Goal: Contribute content: Contribute content

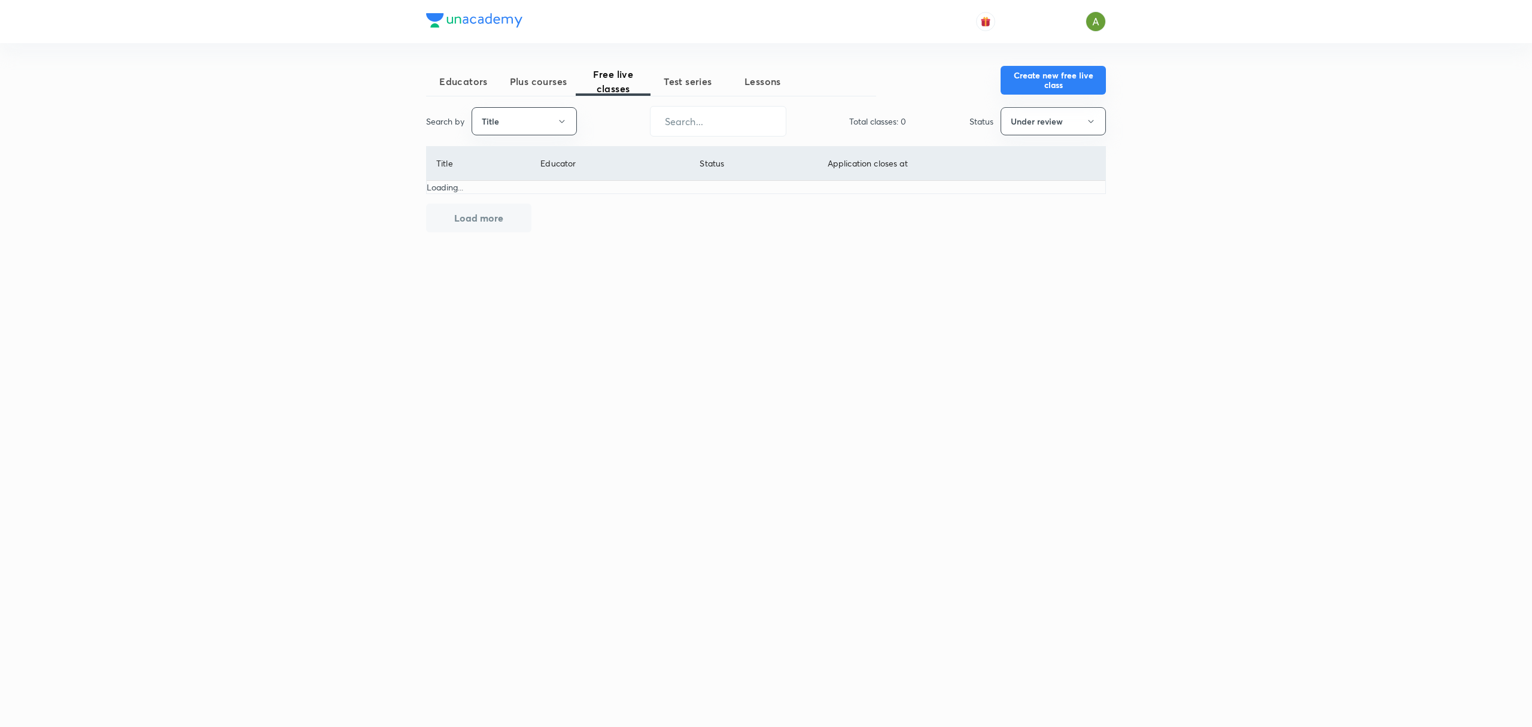
click at [1013, 87] on button "Create new free live class" at bounding box center [1053, 80] width 105 height 29
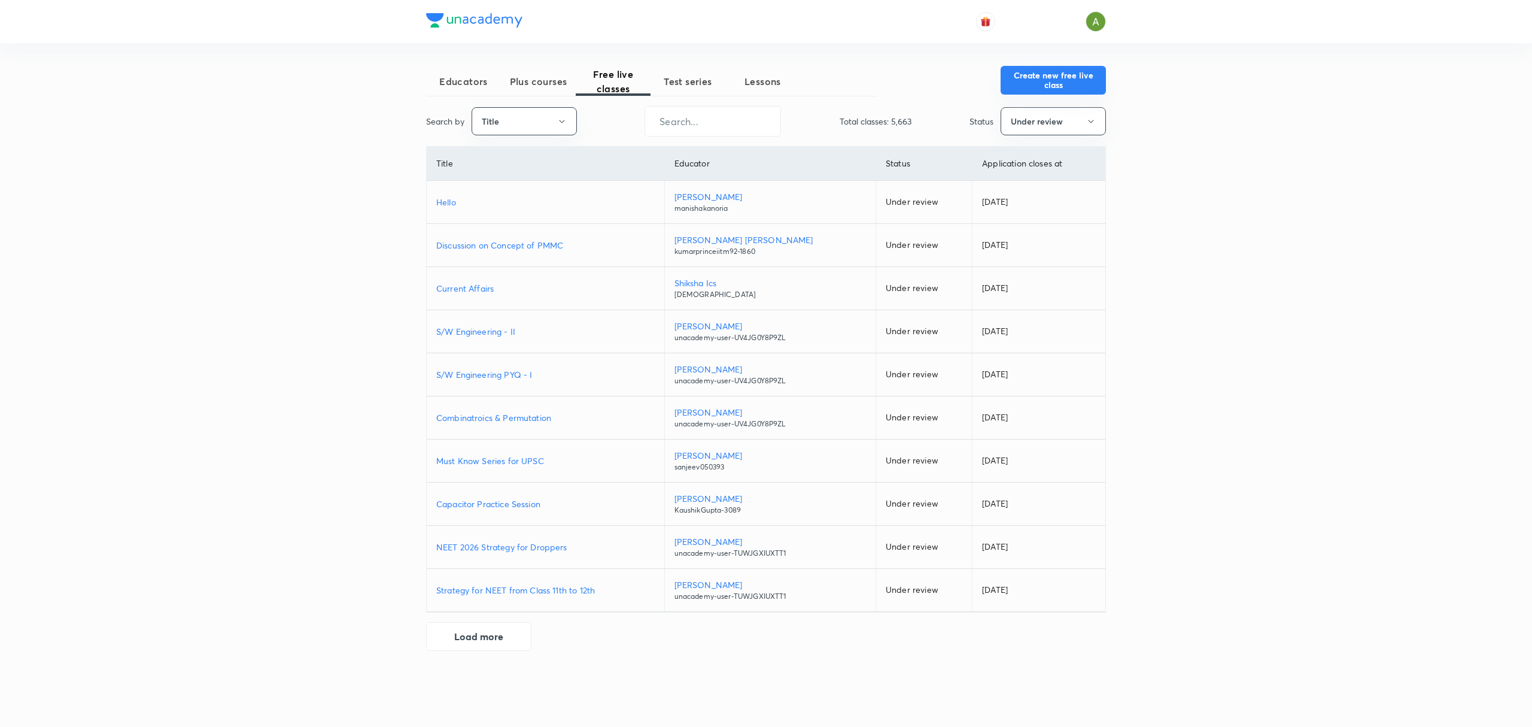
click at [1061, 87] on button "Create new free live class" at bounding box center [1053, 80] width 105 height 29
click at [1049, 86] on button "Create new free live class" at bounding box center [1053, 80] width 105 height 29
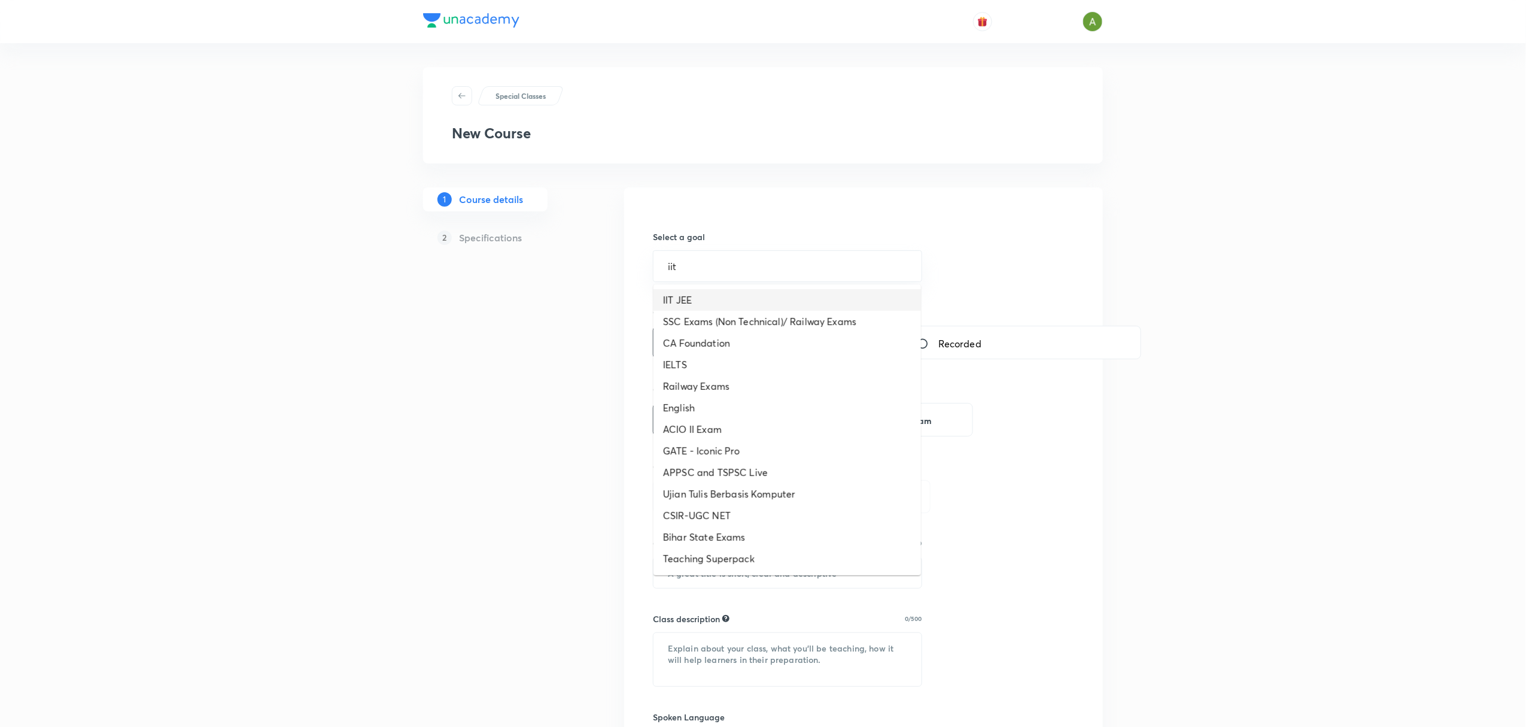
click at [704, 296] on li "IIT JEE" at bounding box center [788, 300] width 268 height 22
type input "IIT JEE"
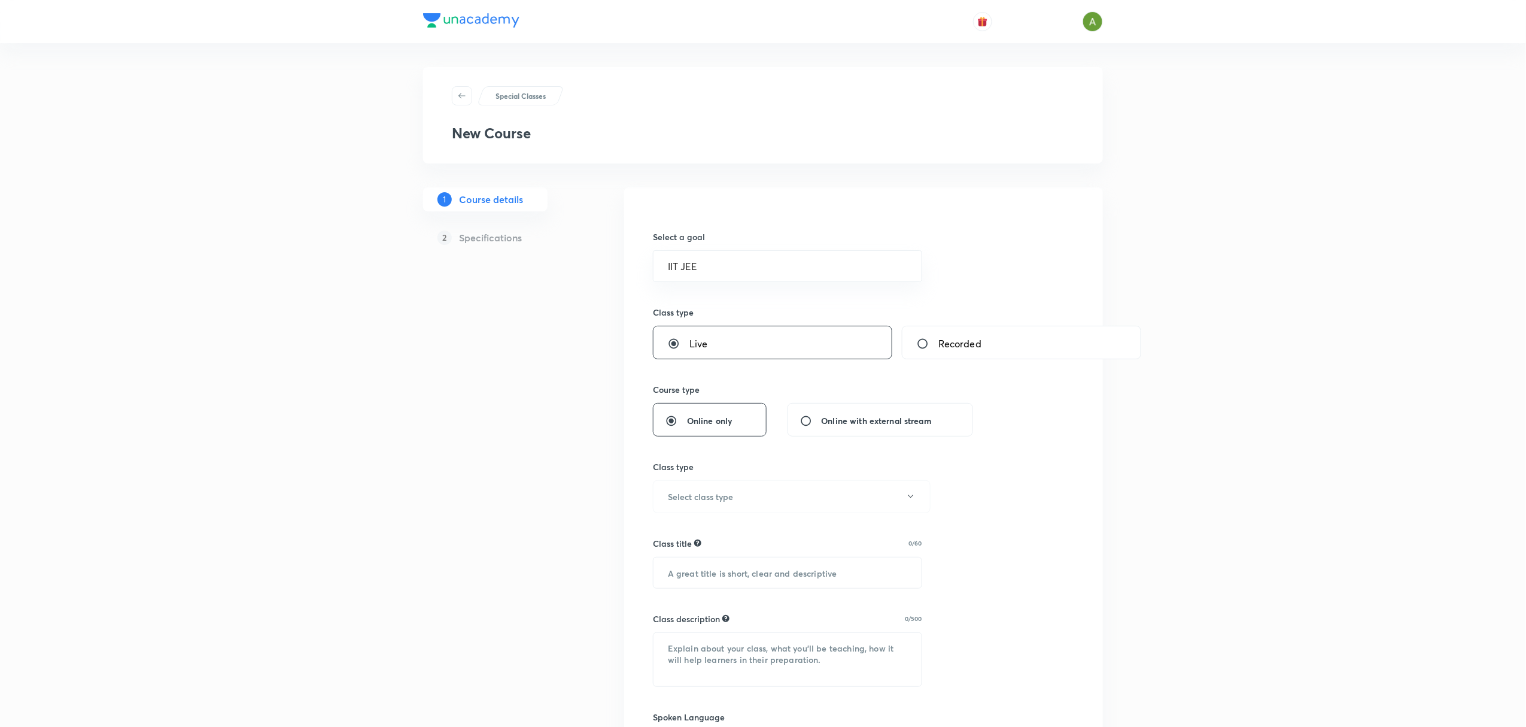
scroll to position [106, 0]
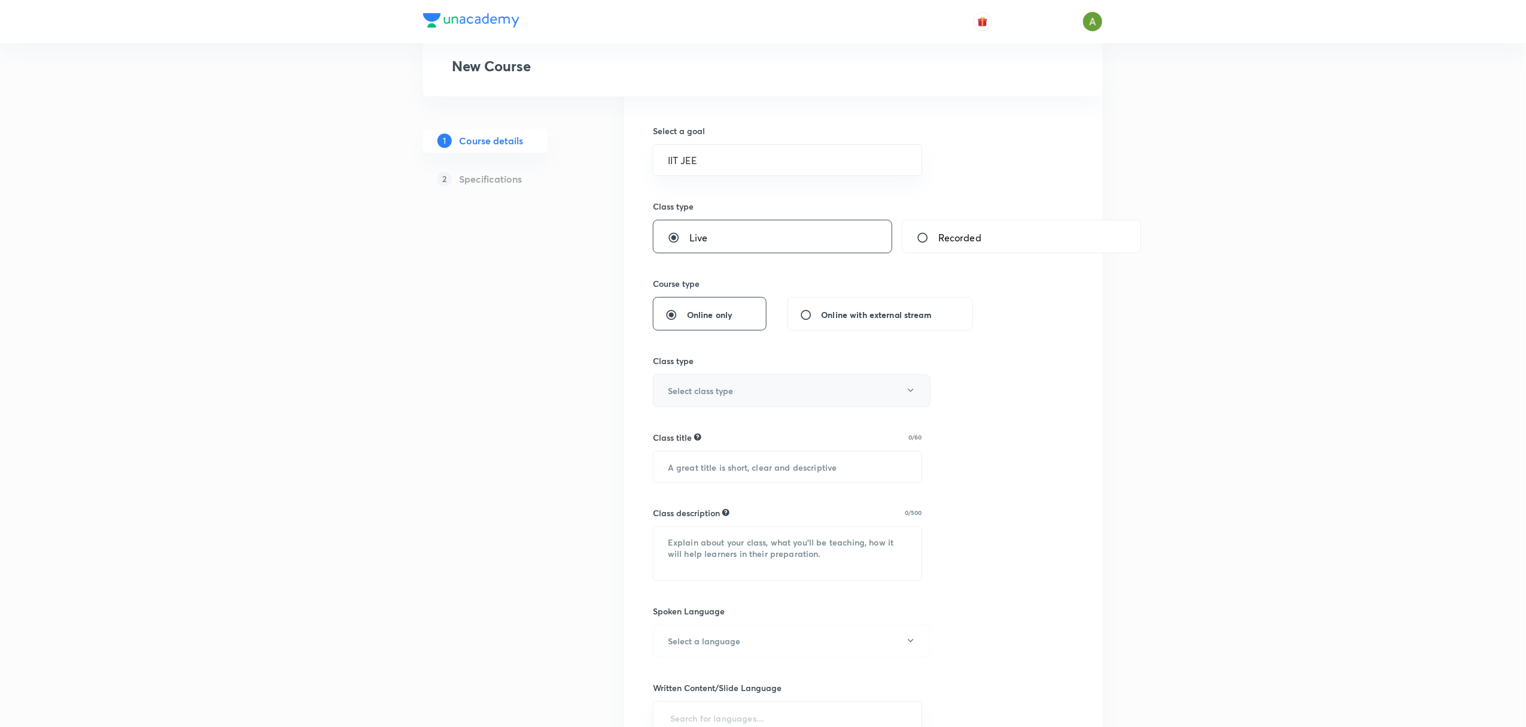
click at [730, 400] on button "Select class type" at bounding box center [792, 390] width 278 height 33
click at [728, 520] on span "PYQ or Test Analysis" at bounding box center [789, 518] width 262 height 13
click at [731, 479] on input "text" at bounding box center [788, 466] width 268 height 31
paste input "AIMT Paper Analysis - Chemistry"
type input "AIMT Paper Analysis - Chemistry"
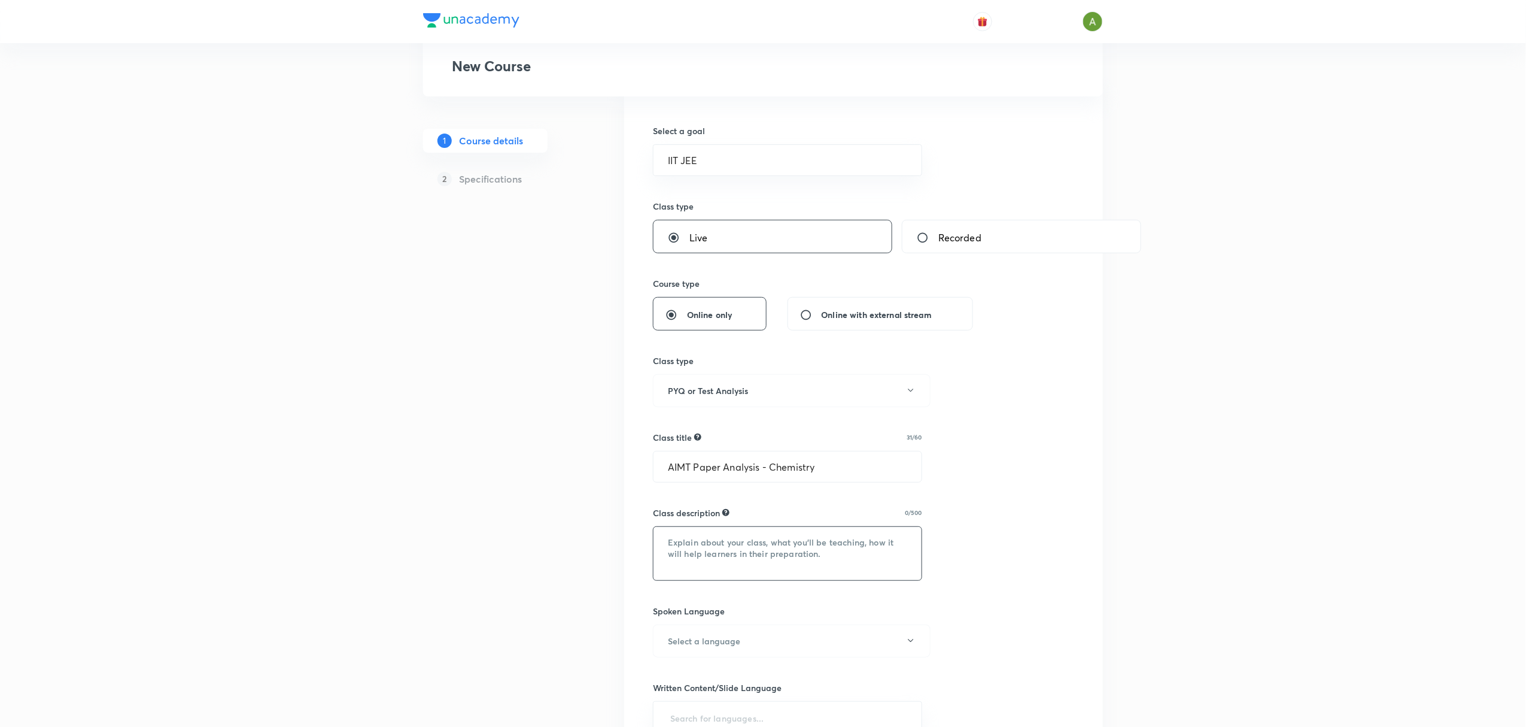
click at [761, 548] on textarea at bounding box center [788, 553] width 268 height 53
paste textarea "AIMT Paper Analysis - Chemistry"
click at [688, 570] on textarea "In this interactive live session, educator Gaurav Singh will discuss the AIMT P…" at bounding box center [788, 553] width 268 height 53
click at [724, 567] on textarea "In this interactive live session, educator Gaurav Singh will discuss the AIMT P…" at bounding box center [788, 553] width 268 height 53
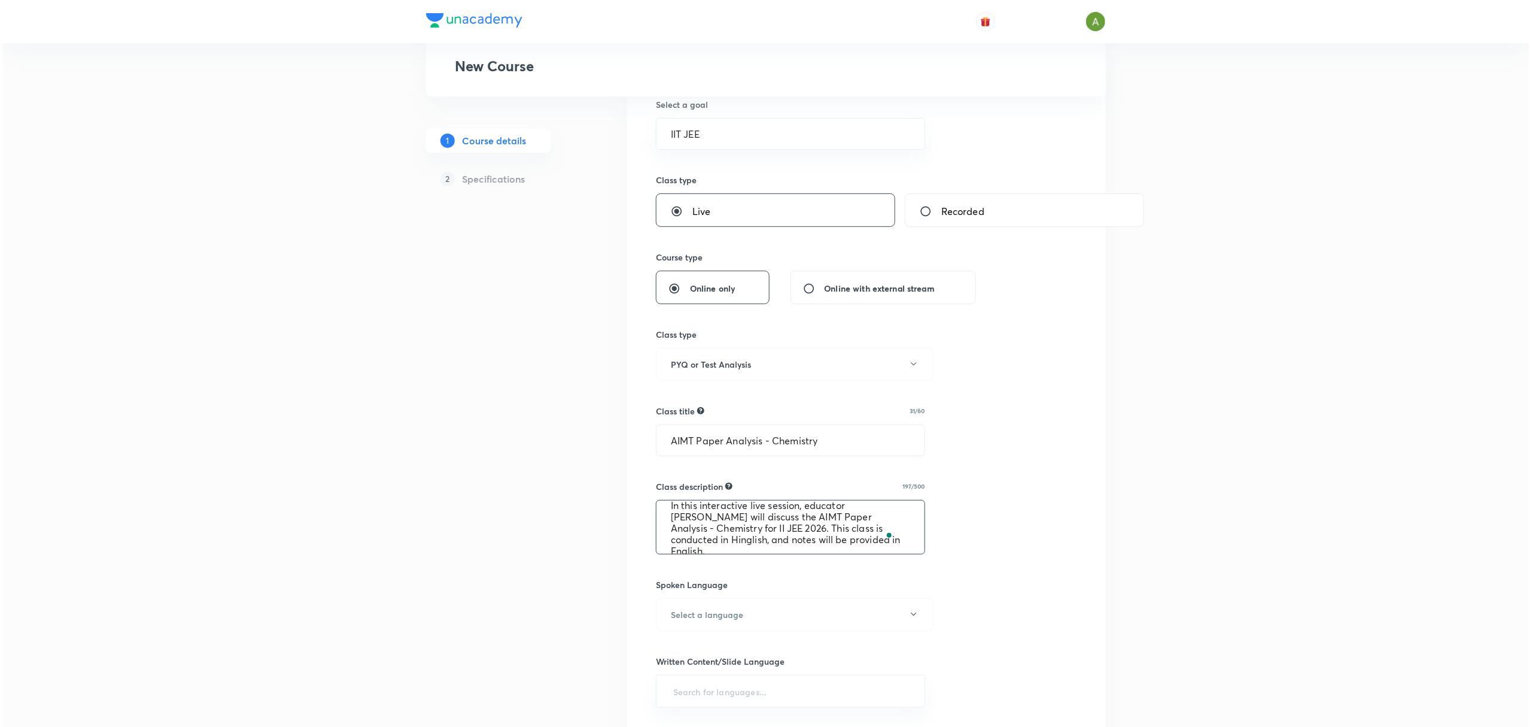
scroll to position [189, 0]
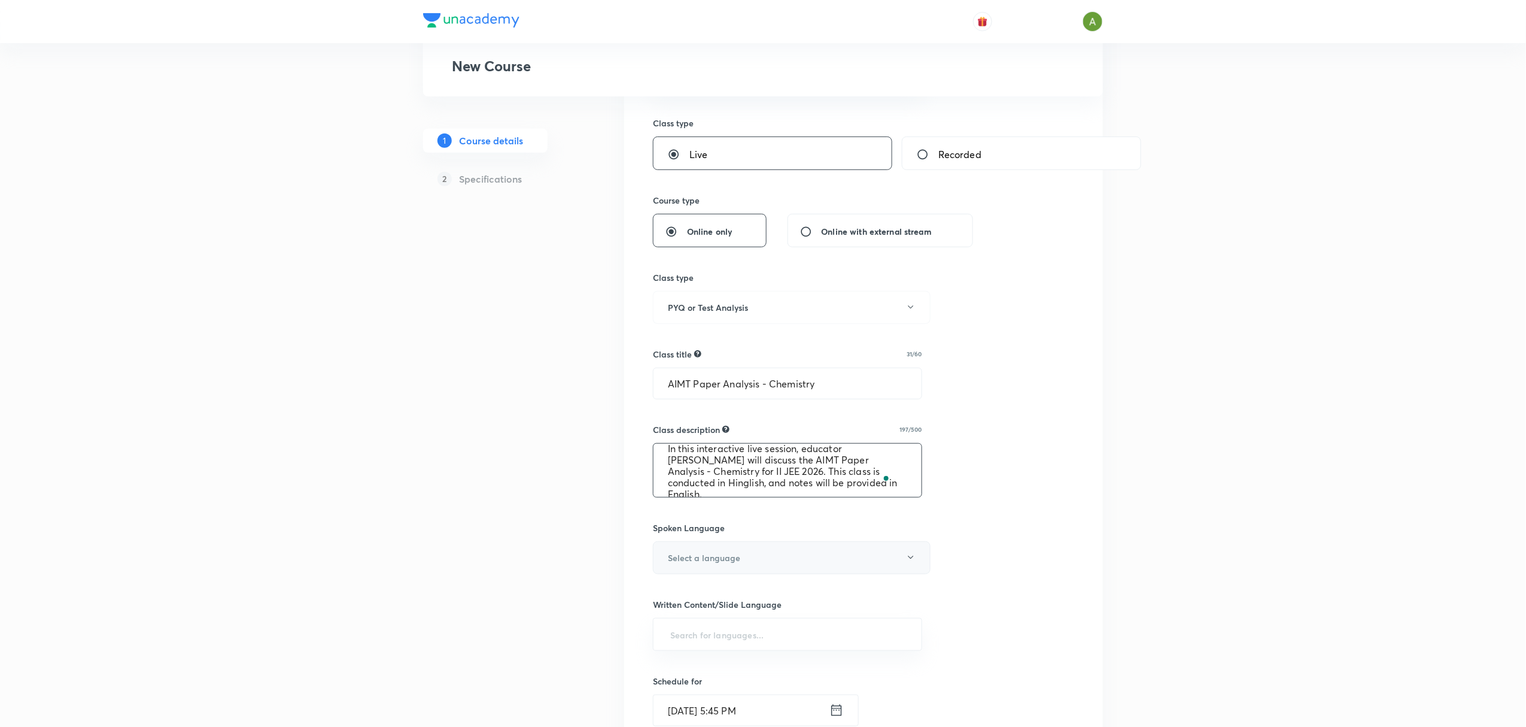
type textarea "In this interactive live session, educator [PERSON_NAME] will discuss the AIMT …"
click at [773, 566] on button "Select a language" at bounding box center [792, 557] width 278 height 33
click at [695, 712] on span "Hinglish" at bounding box center [789, 706] width 262 height 13
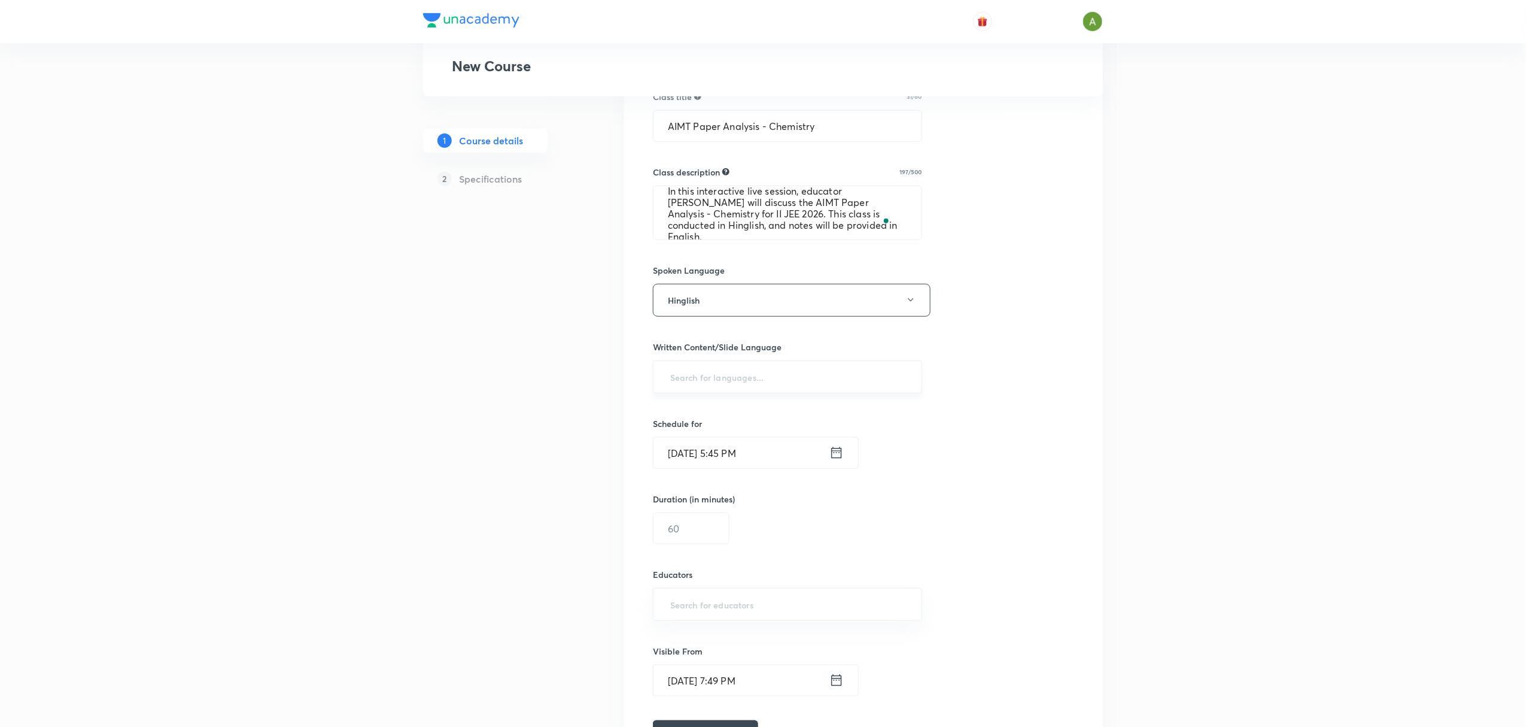
click at [818, 381] on input "text" at bounding box center [787, 377] width 239 height 22
click at [782, 406] on li "English" at bounding box center [788, 412] width 268 height 20
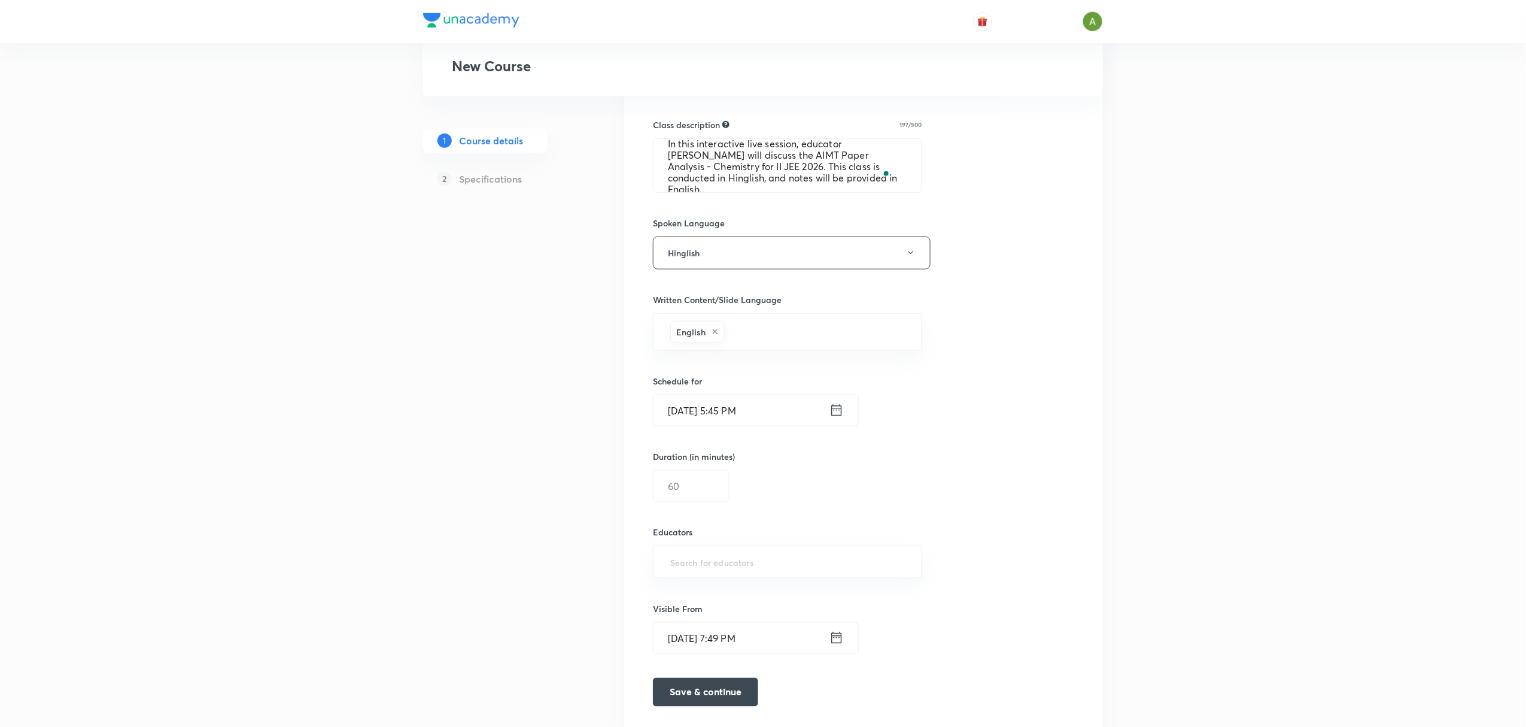
scroll to position [544, 0]
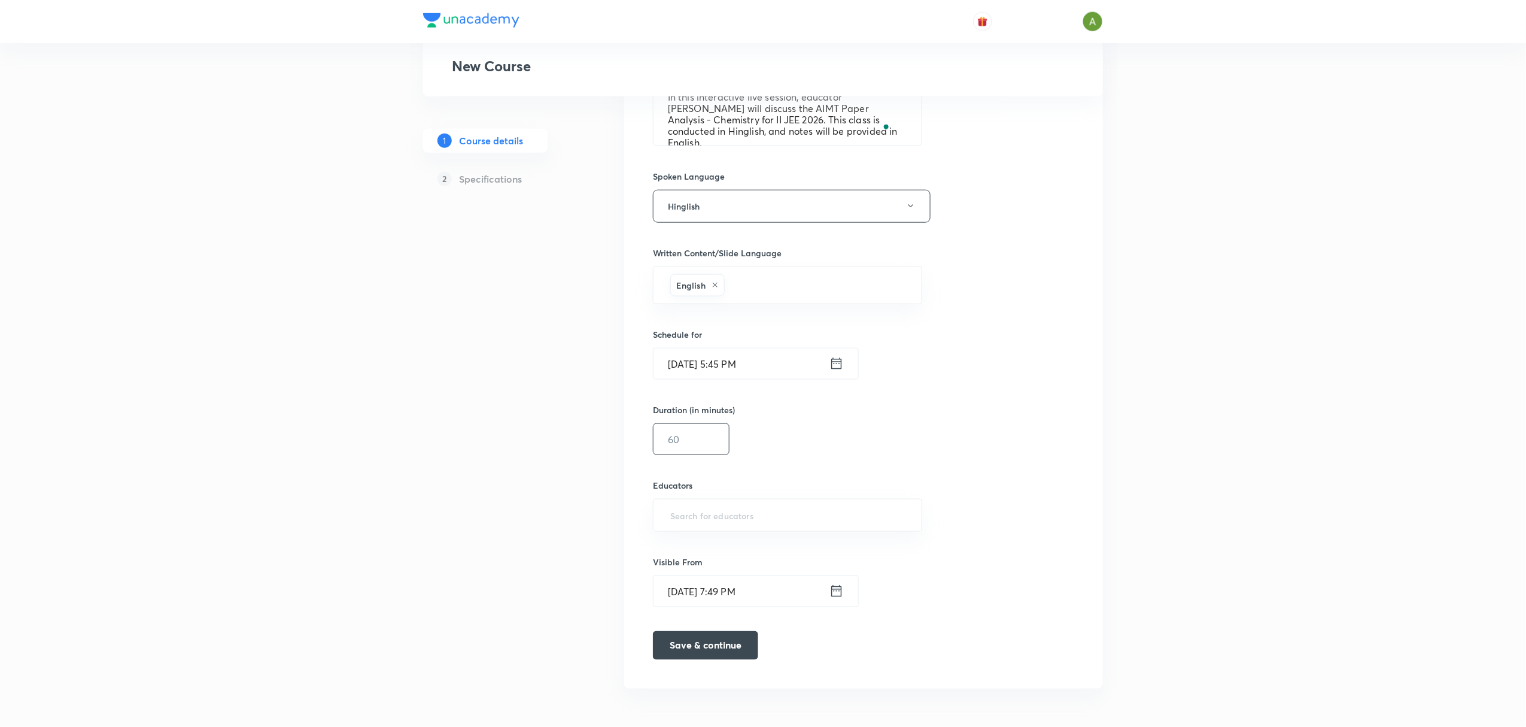
click at [716, 436] on input "text" at bounding box center [691, 439] width 75 height 31
click at [771, 364] on input "Oct 5, 2025, 5:45 PM" at bounding box center [742, 363] width 176 height 31
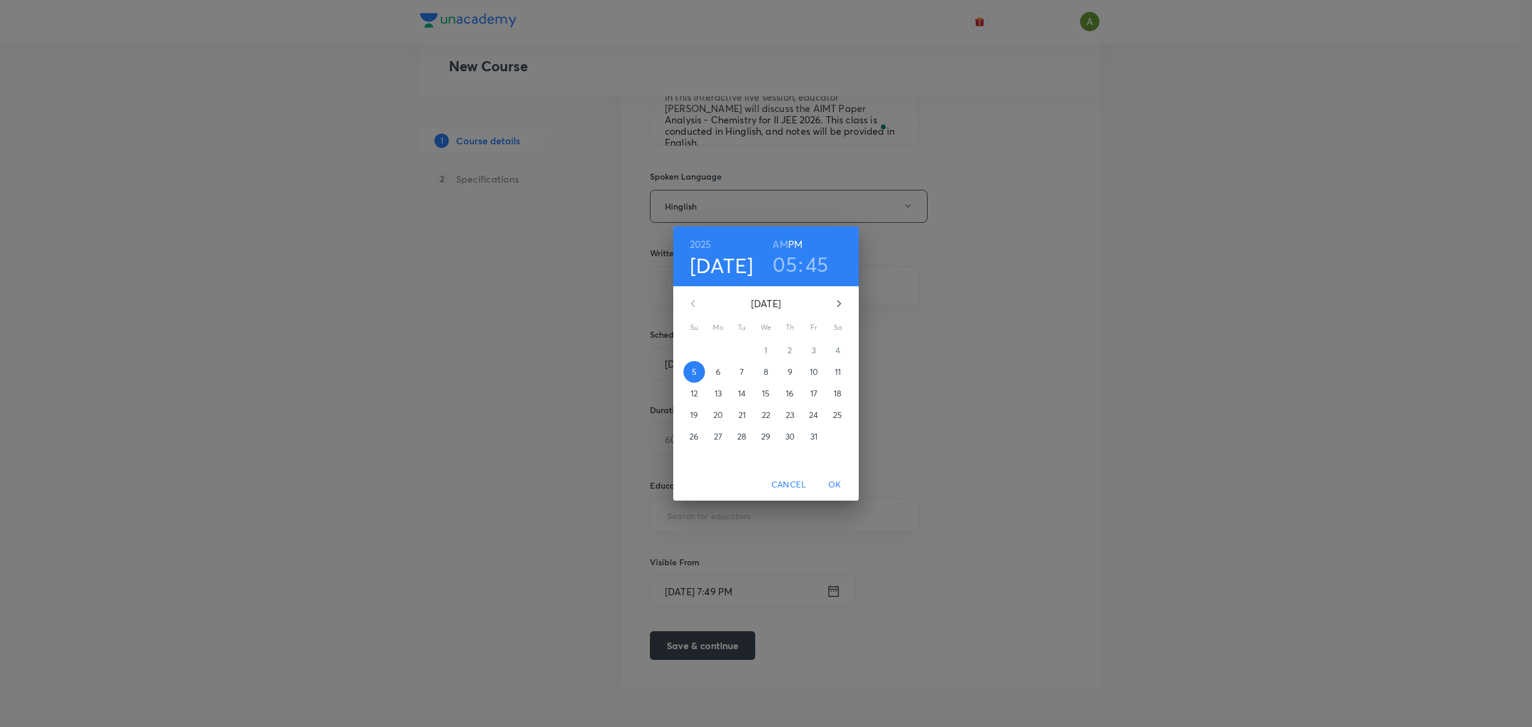
click at [718, 367] on p "6" at bounding box center [718, 372] width 5 height 12
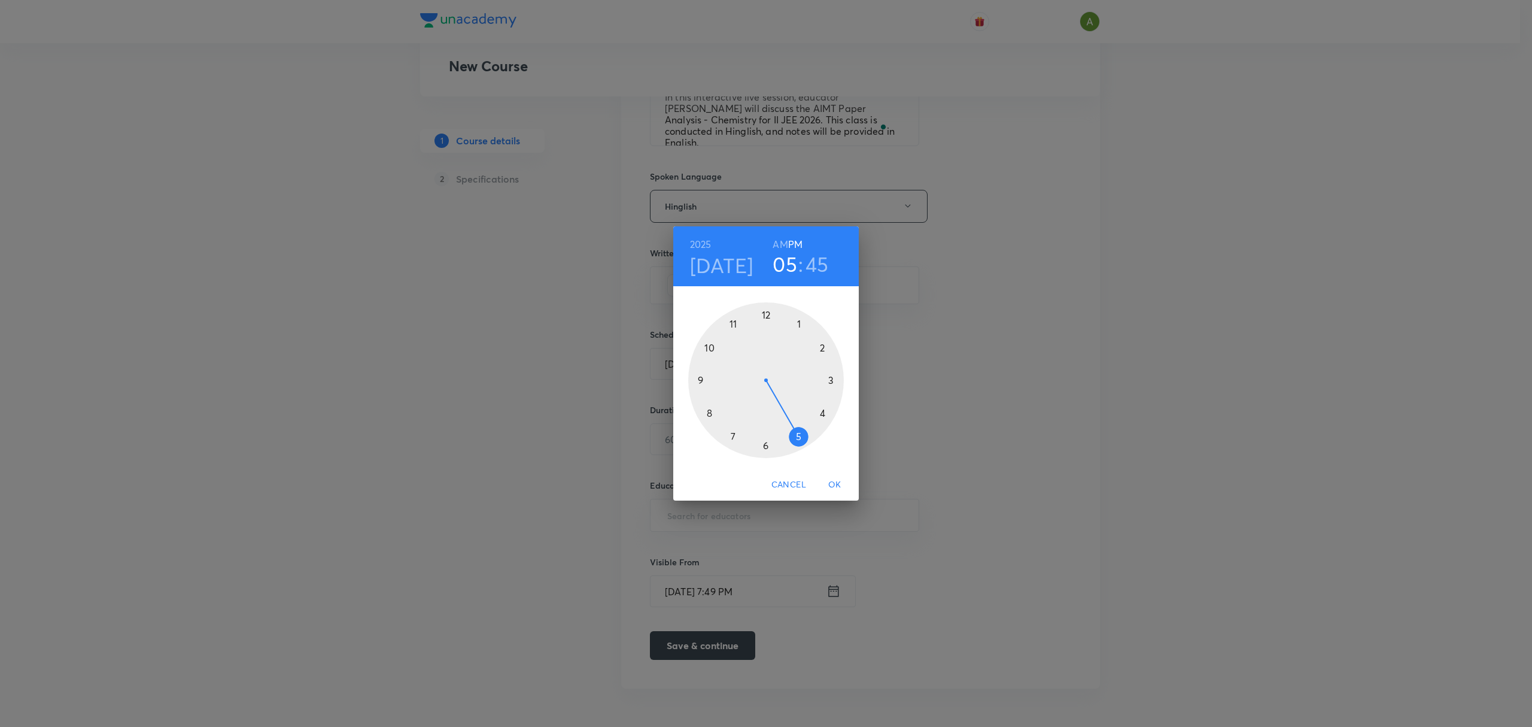
click at [836, 379] on div at bounding box center [766, 380] width 156 height 156
click at [767, 321] on div at bounding box center [766, 380] width 156 height 156
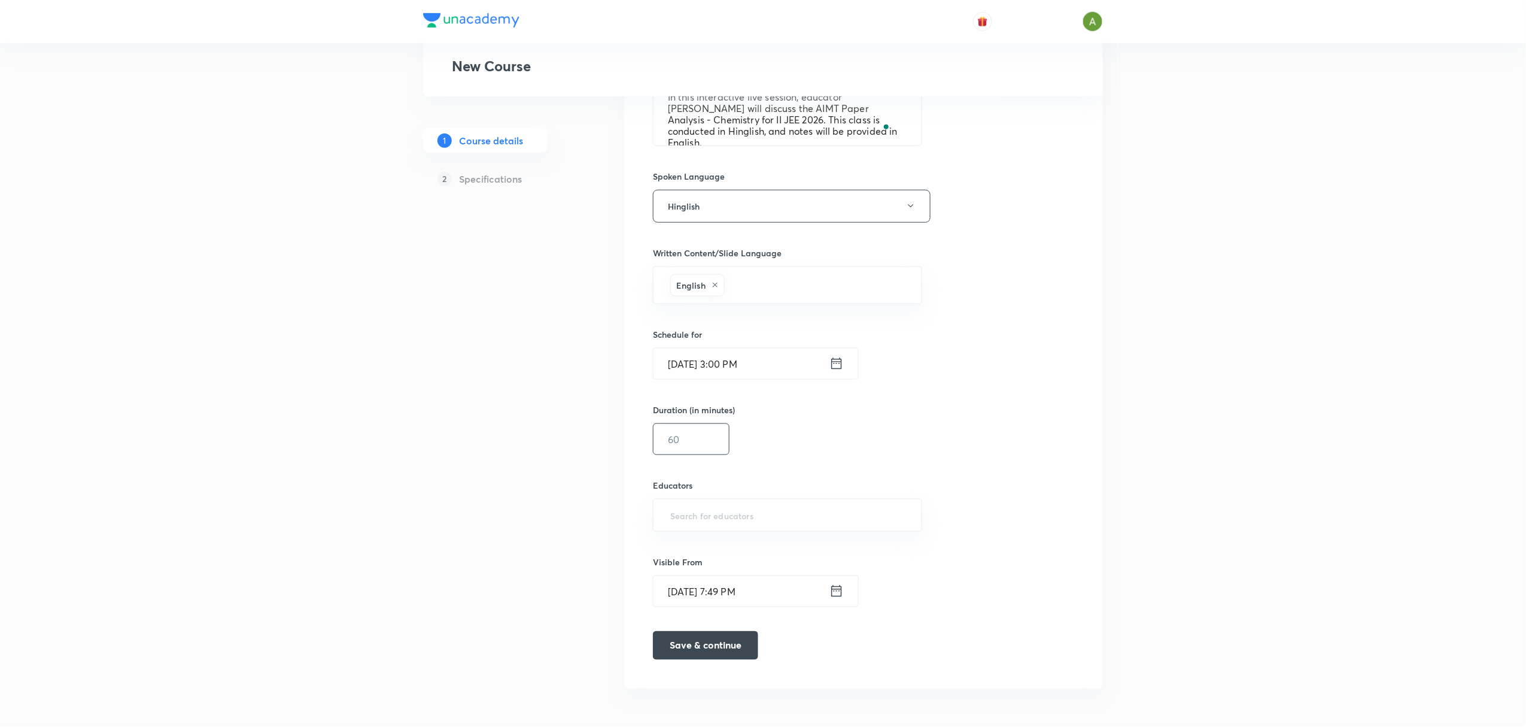
click at [719, 453] on input "text" at bounding box center [691, 439] width 75 height 31
type input "90"
click at [710, 522] on input "text" at bounding box center [787, 515] width 239 height 22
paste input "unacademy-user-NF7WE6SXOEFU"
type input "unacademy-user-NF7WE6SXOEFU"
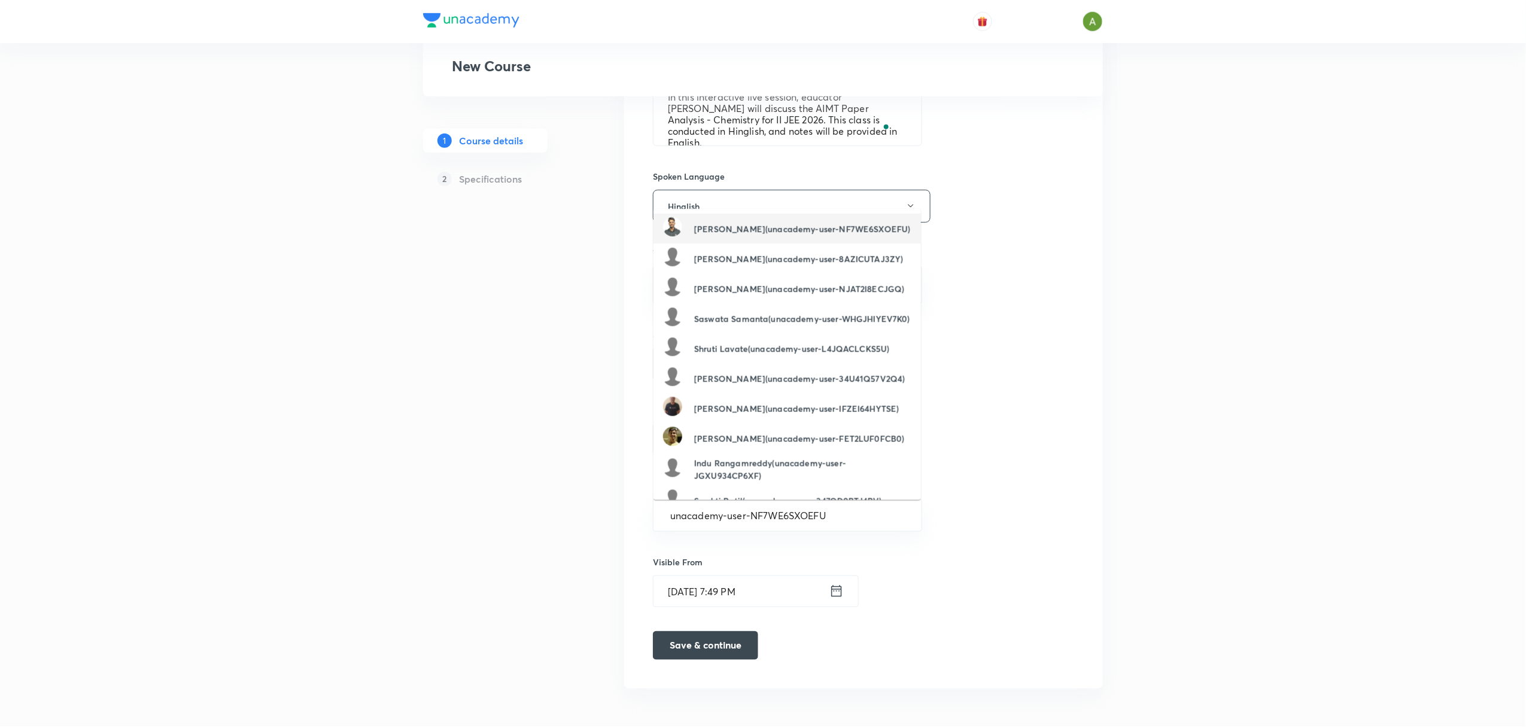
click at [740, 232] on div "Gaurav Singh(unacademy-user-NF7WE6SXOEFU)" at bounding box center [786, 228] width 247 height 23
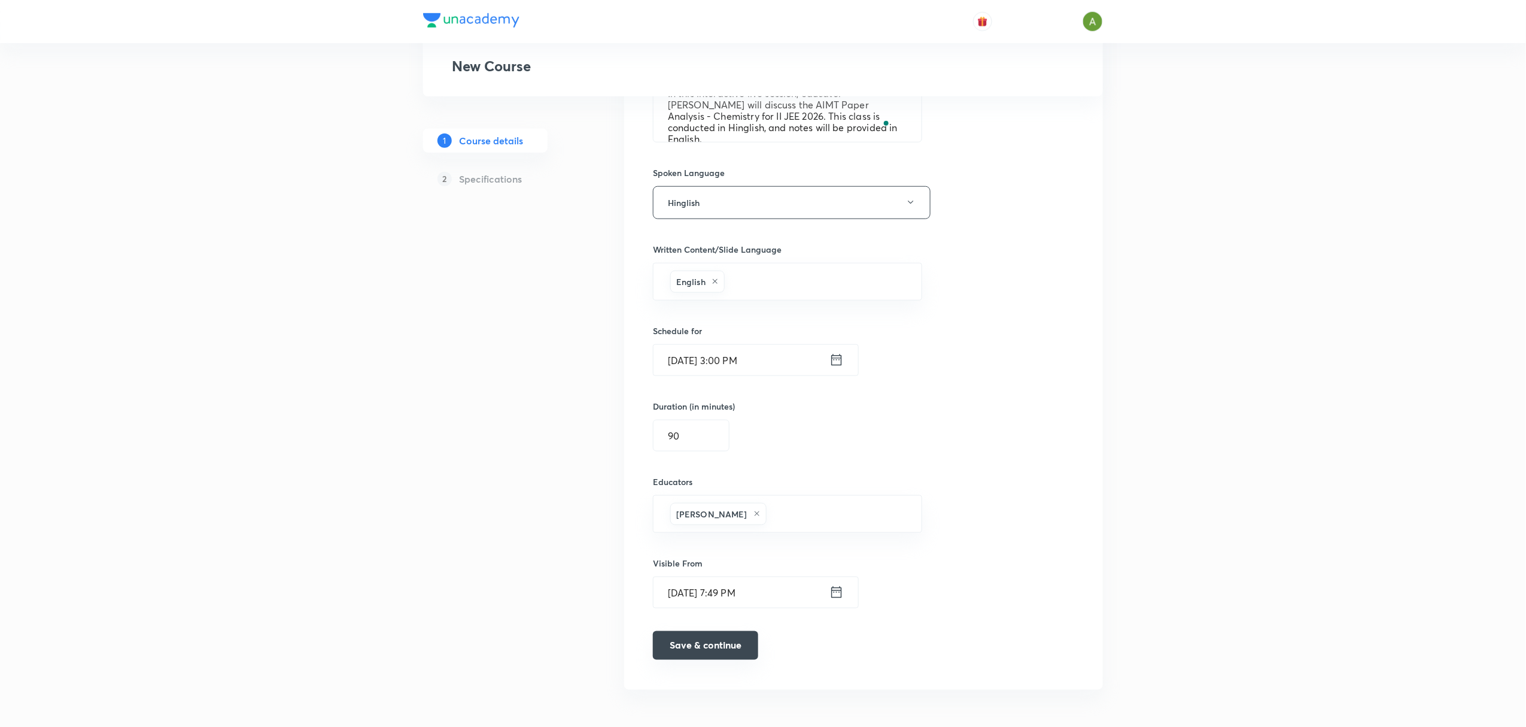
click at [697, 644] on button "Save & continue" at bounding box center [705, 645] width 105 height 29
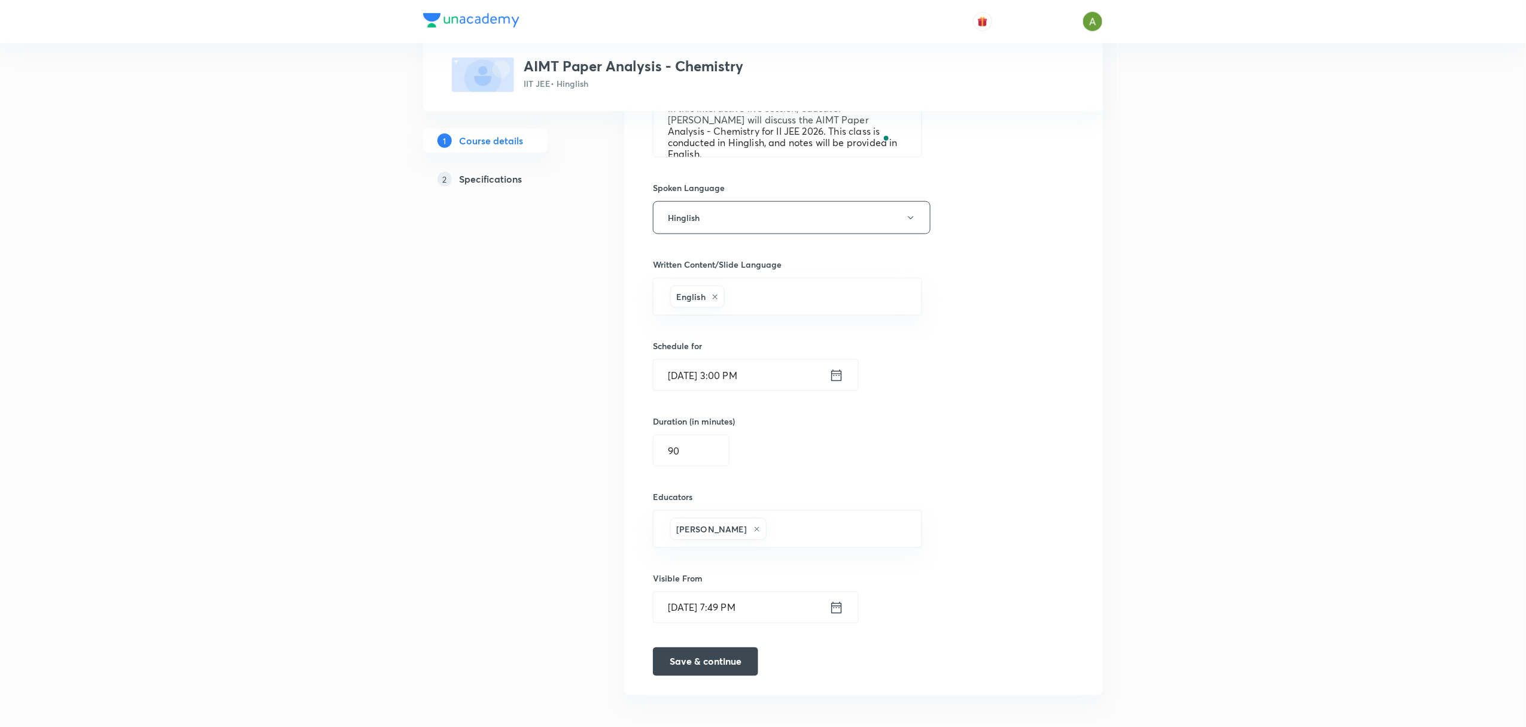
scroll to position [555, 0]
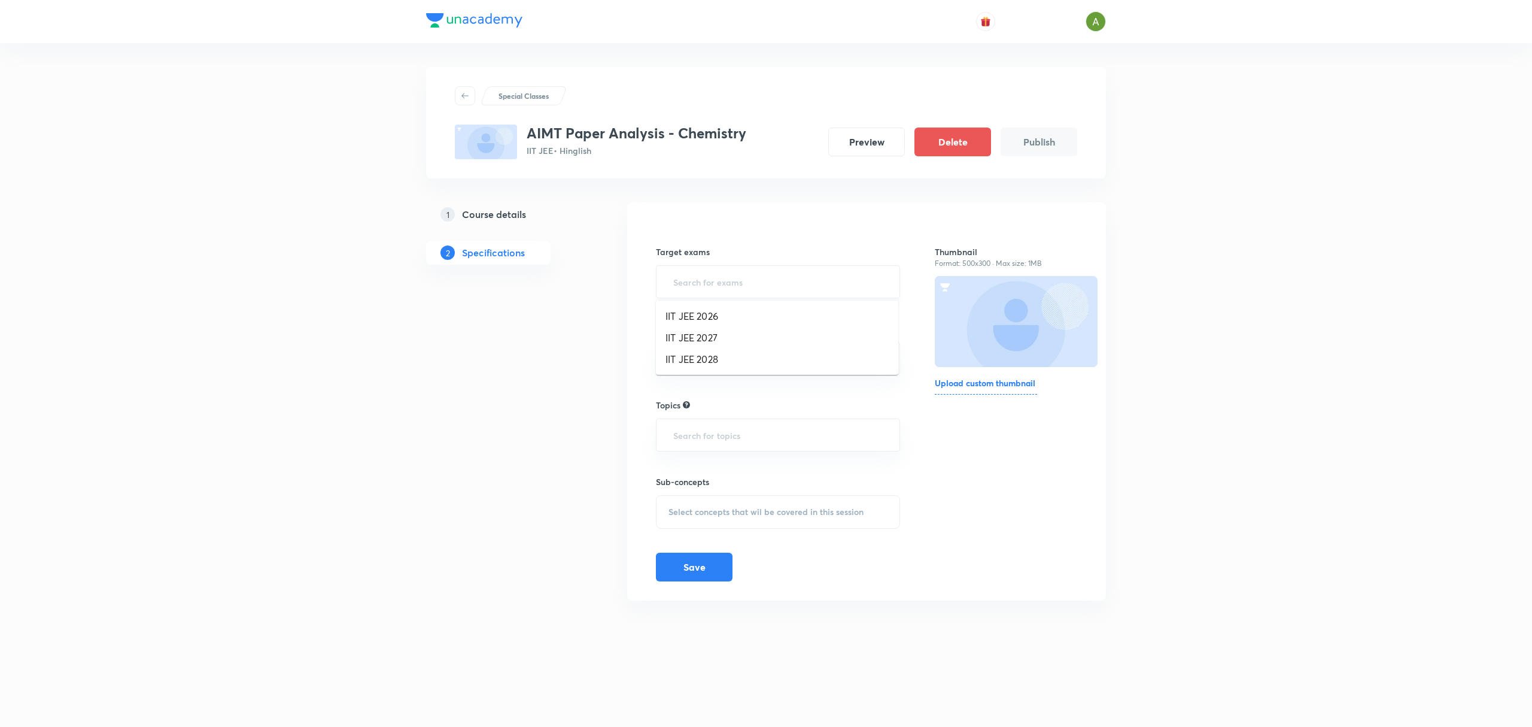
click at [738, 285] on input "text" at bounding box center [778, 282] width 214 height 22
click at [731, 316] on li "IIT JEE 2026" at bounding box center [777, 316] width 242 height 22
click at [740, 371] on input "text" at bounding box center [778, 363] width 214 height 22
click at [736, 397] on li "Class 11" at bounding box center [777, 399] width 242 height 22
click at [767, 369] on input "text" at bounding box center [808, 365] width 153 height 22
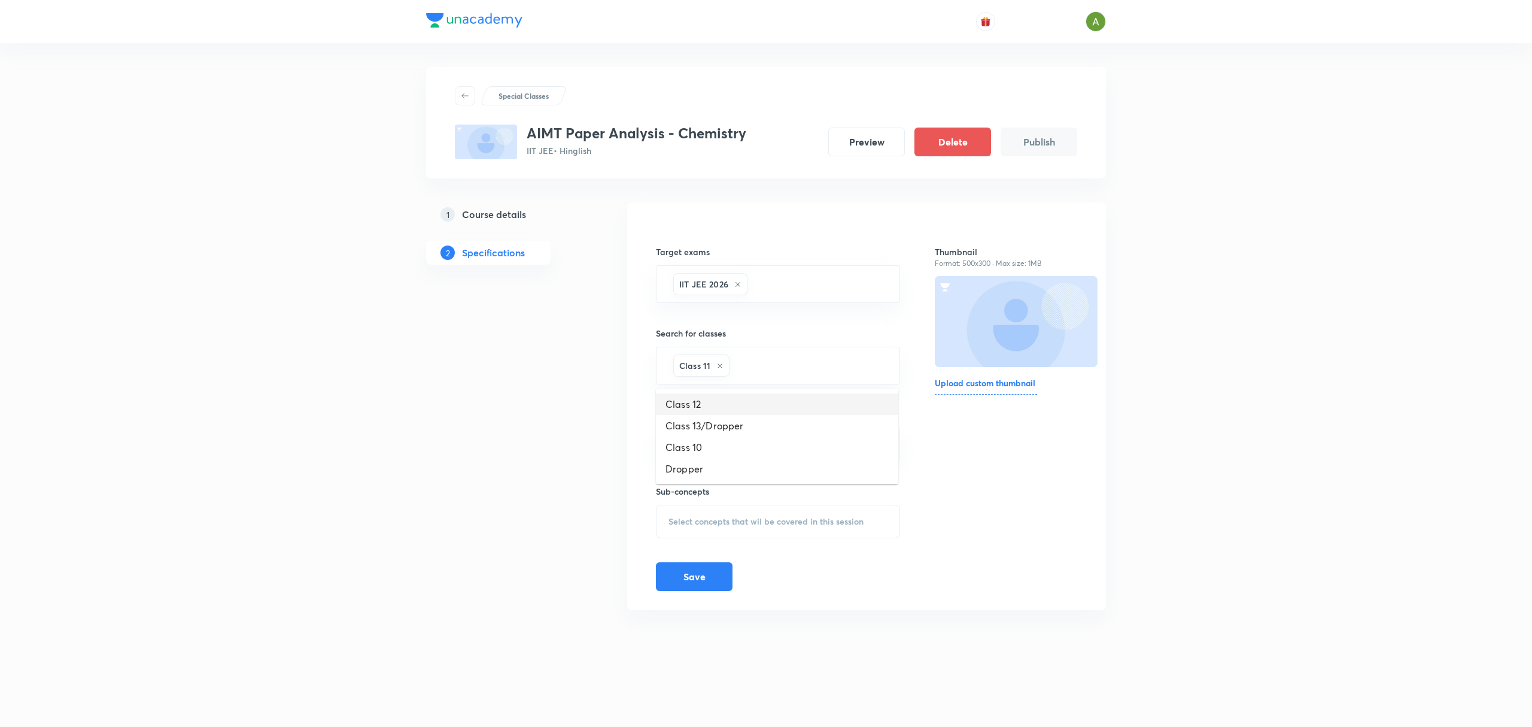
click at [743, 412] on li "Class 12" at bounding box center [777, 404] width 242 height 22
click at [827, 376] on input "text" at bounding box center [839, 365] width 91 height 22
click at [788, 405] on li "Class 13/Dropper" at bounding box center [777, 404] width 242 height 22
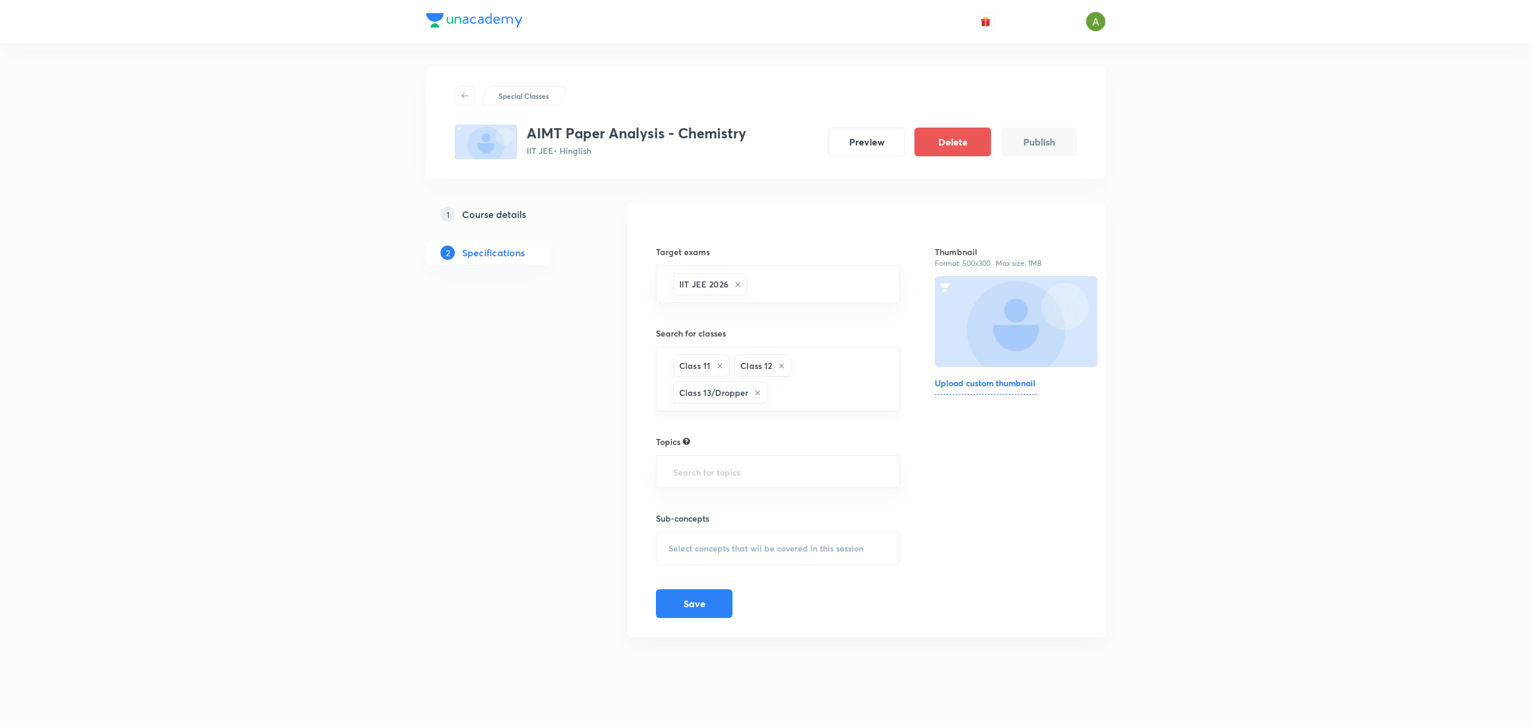
click at [721, 367] on div "Class 11" at bounding box center [701, 365] width 56 height 22
click at [721, 367] on icon at bounding box center [720, 365] width 5 height 5
click at [718, 446] on input "text" at bounding box center [778, 444] width 214 height 22
type input "p"
type input "analy"
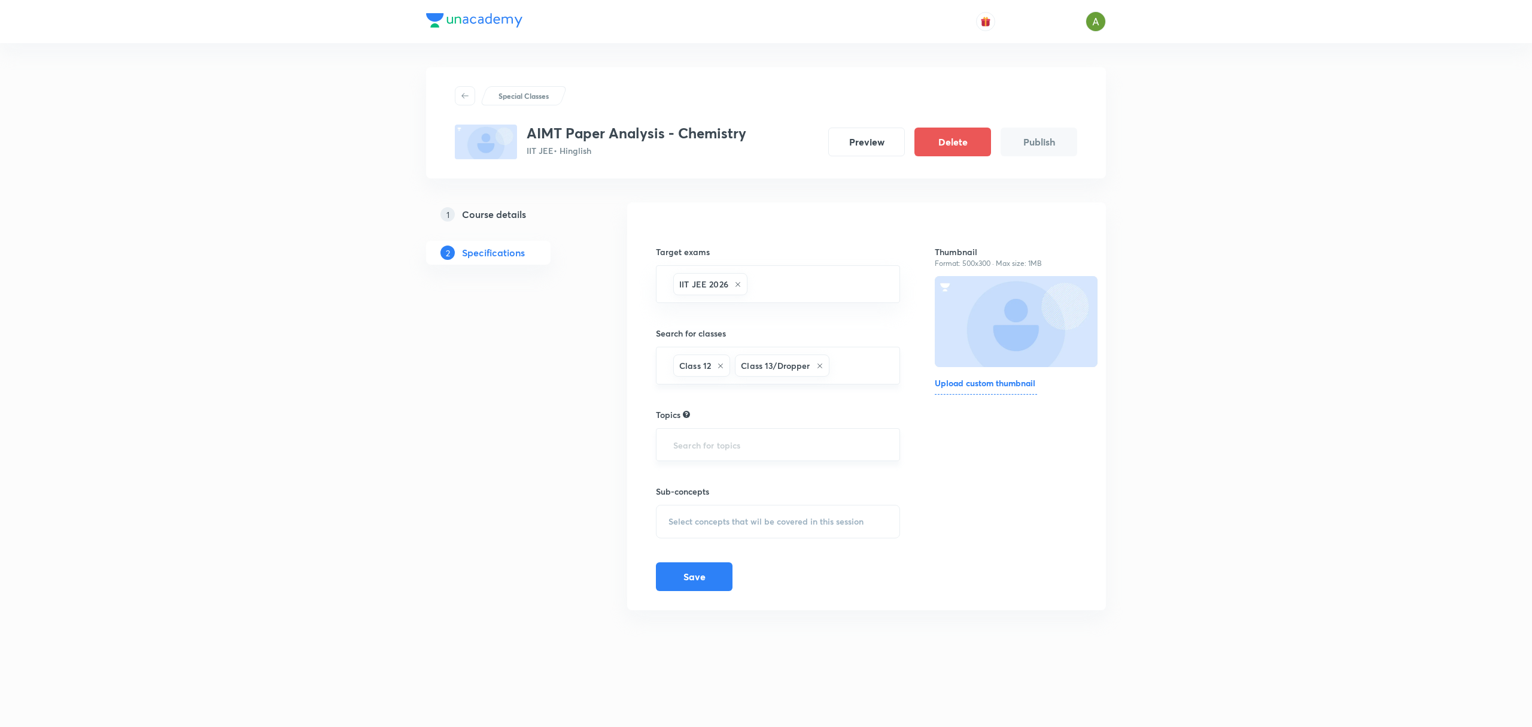
click at [828, 451] on input "text" at bounding box center [778, 444] width 214 height 22
type input "p"
click at [757, 457] on div "paper ​" at bounding box center [778, 444] width 244 height 33
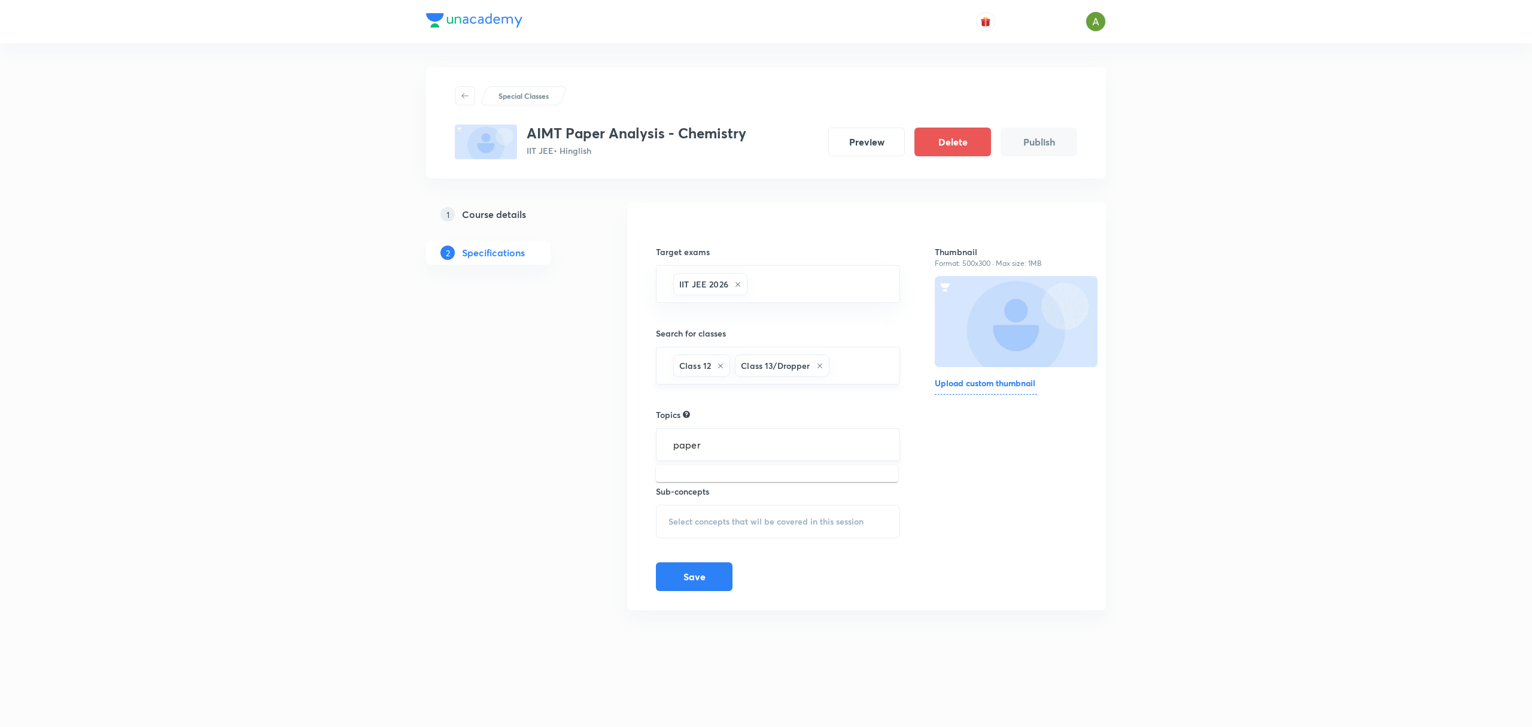
click at [751, 455] on input "paper" at bounding box center [778, 444] width 214 height 22
type input "chemistry"
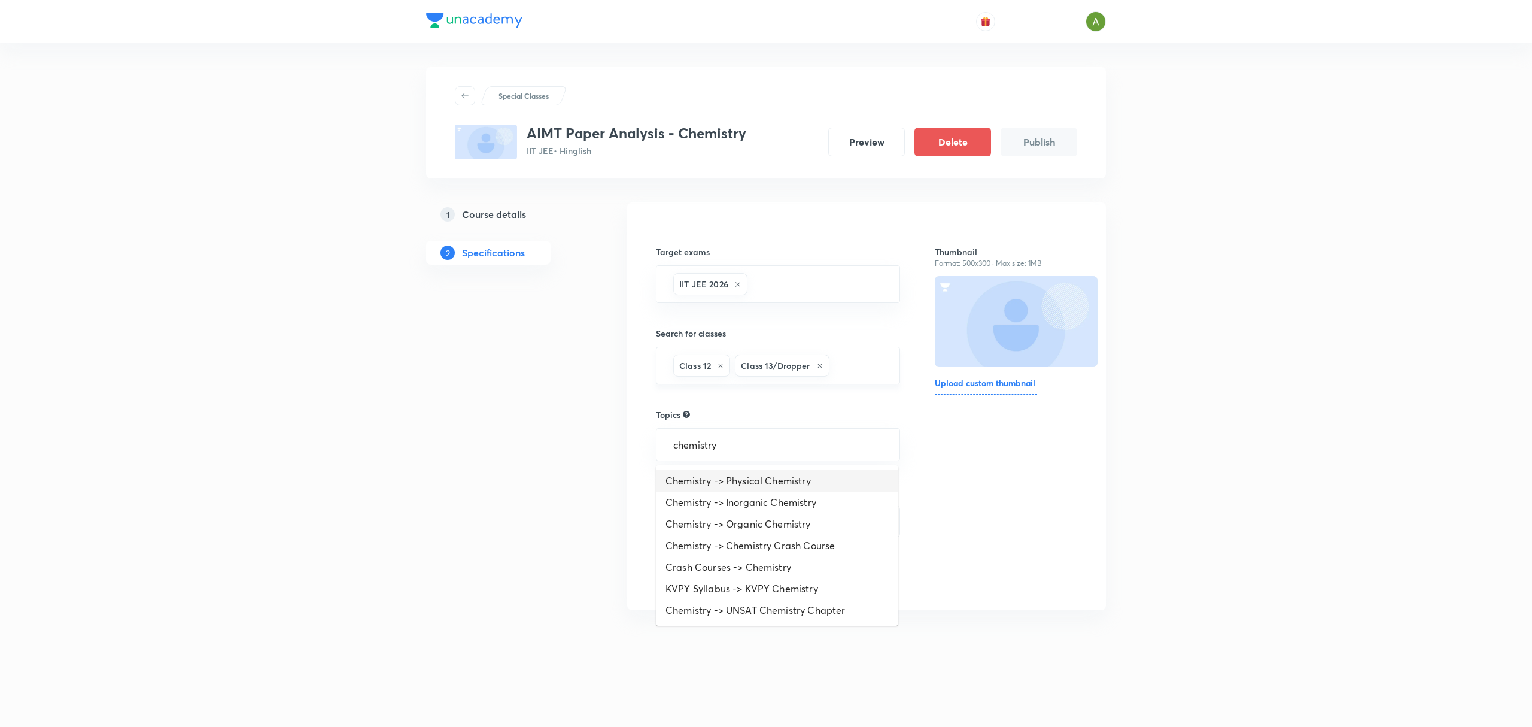
click at [803, 484] on li "Chemistry -> Physical Chemistry" at bounding box center [777, 481] width 242 height 22
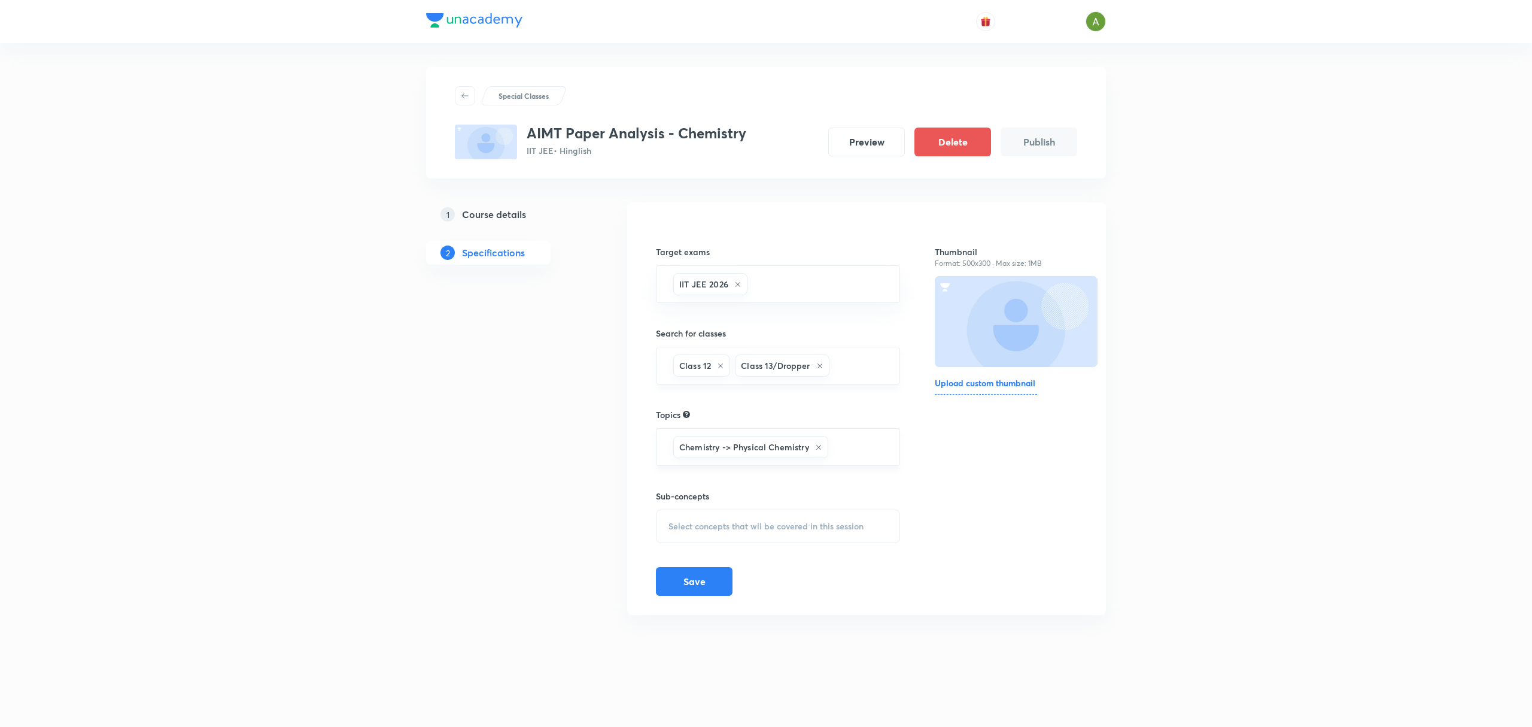
click at [868, 443] on input "text" at bounding box center [858, 447] width 54 height 22
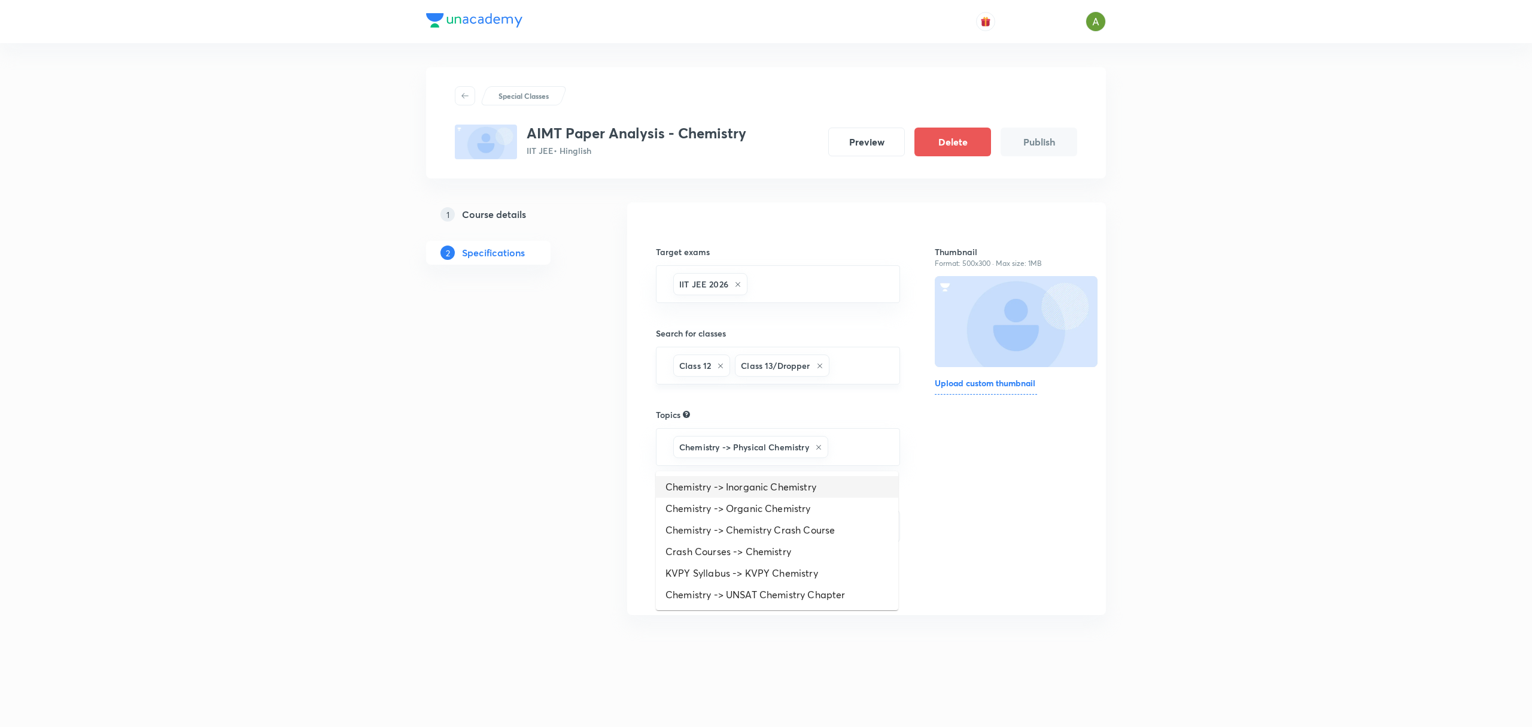
click at [789, 494] on li "Chemistry -> Inorganic Chemistry" at bounding box center [777, 487] width 242 height 22
click at [862, 469] on input "text" at bounding box center [861, 474] width 50 height 22
click at [791, 510] on li "Chemistry -> Organic Chemistry" at bounding box center [777, 513] width 242 height 22
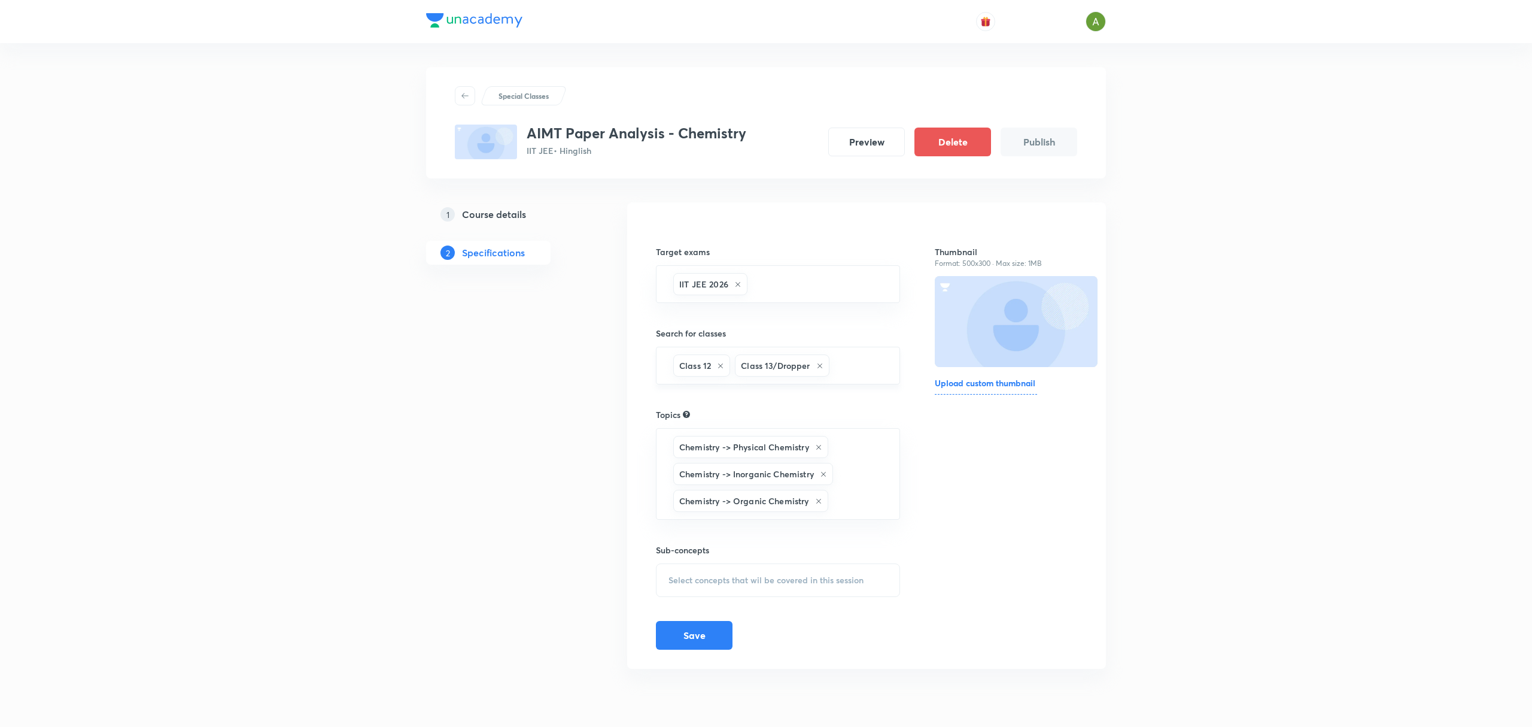
click at [716, 584] on span "Select concepts that wil be covered in this session" at bounding box center [766, 580] width 195 height 10
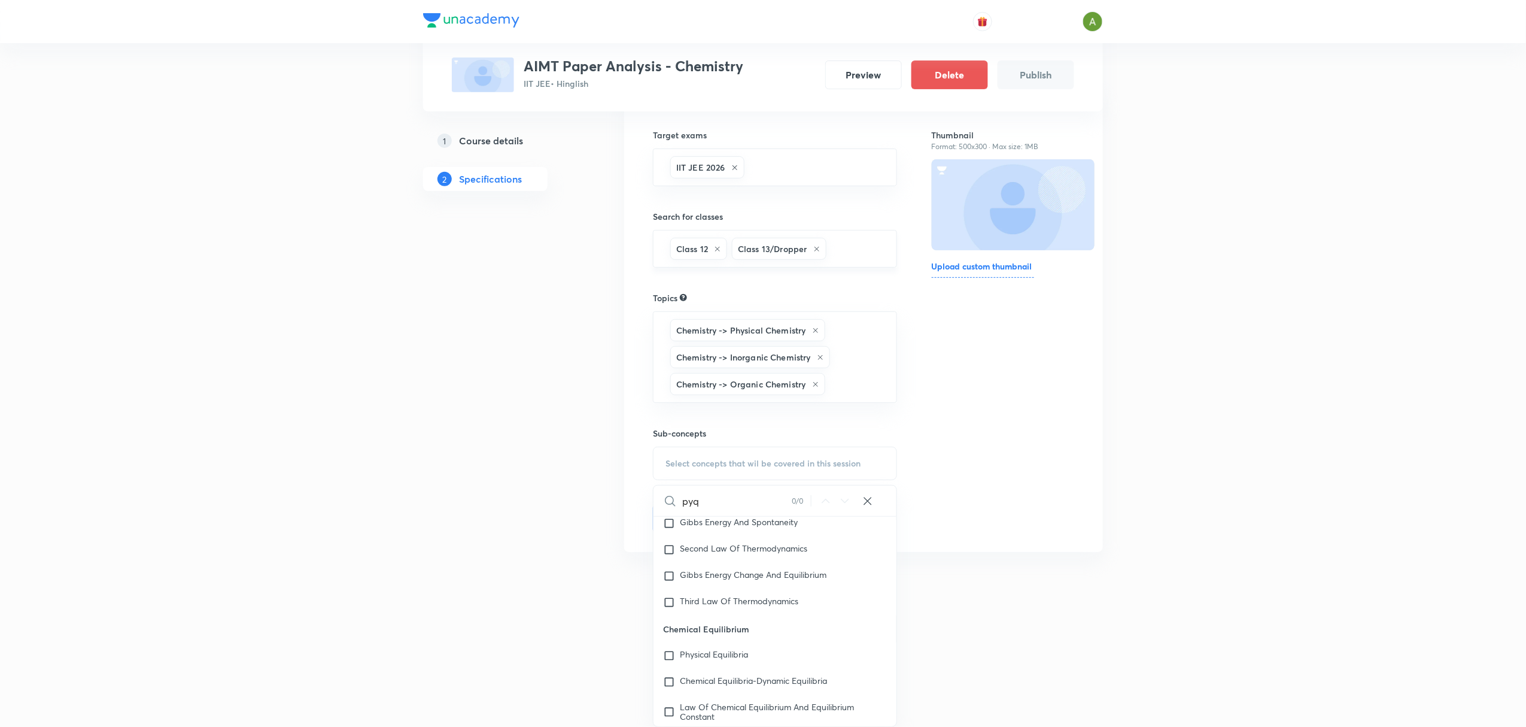
scroll to position [2454, 0]
type input "pyq"
click at [745, 640] on span "Physical Equilibria" at bounding box center [714, 634] width 68 height 11
checkbox input "true"
click at [1021, 515] on div "Thumbnail Format: 500x300 · Max size: 1MB Upload custom thumbnail" at bounding box center [1003, 323] width 142 height 442
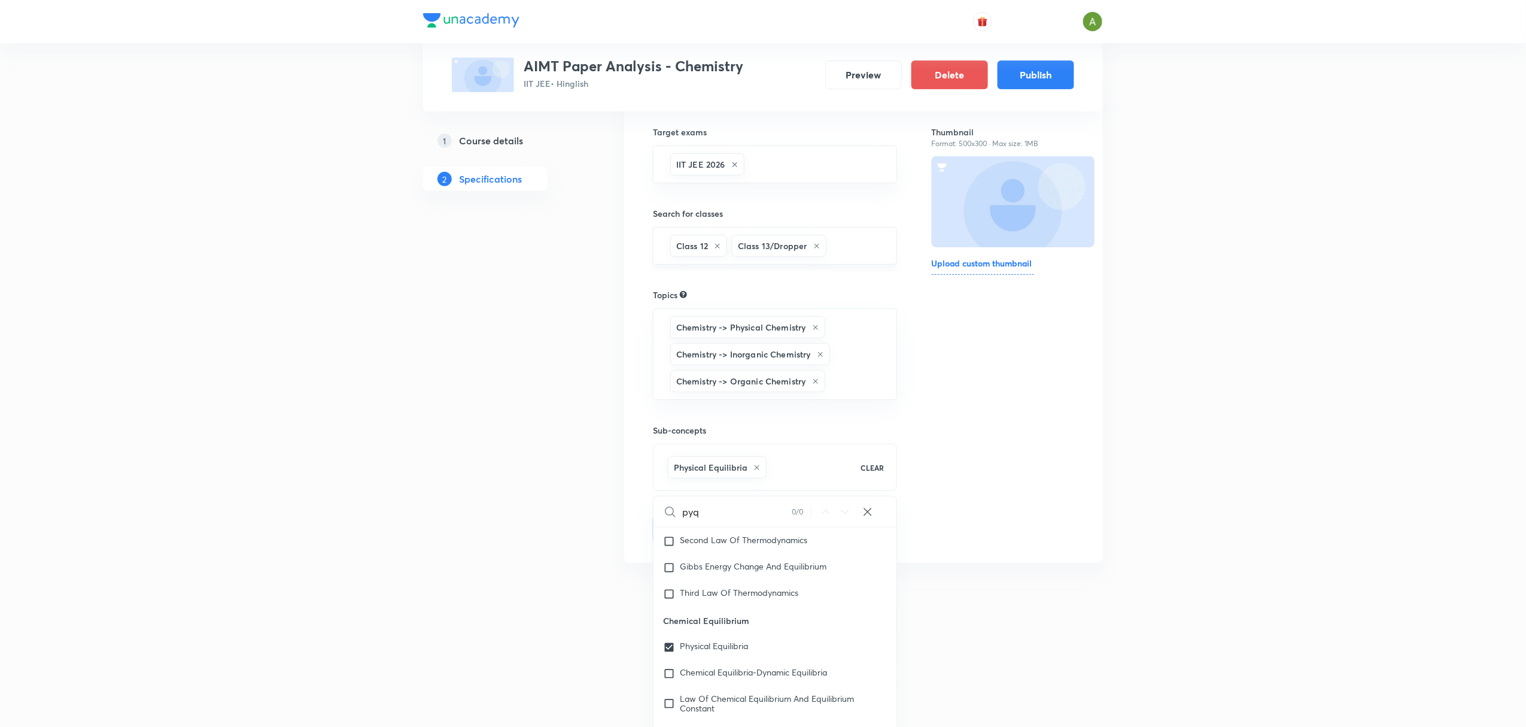
scroll to position [0, 0]
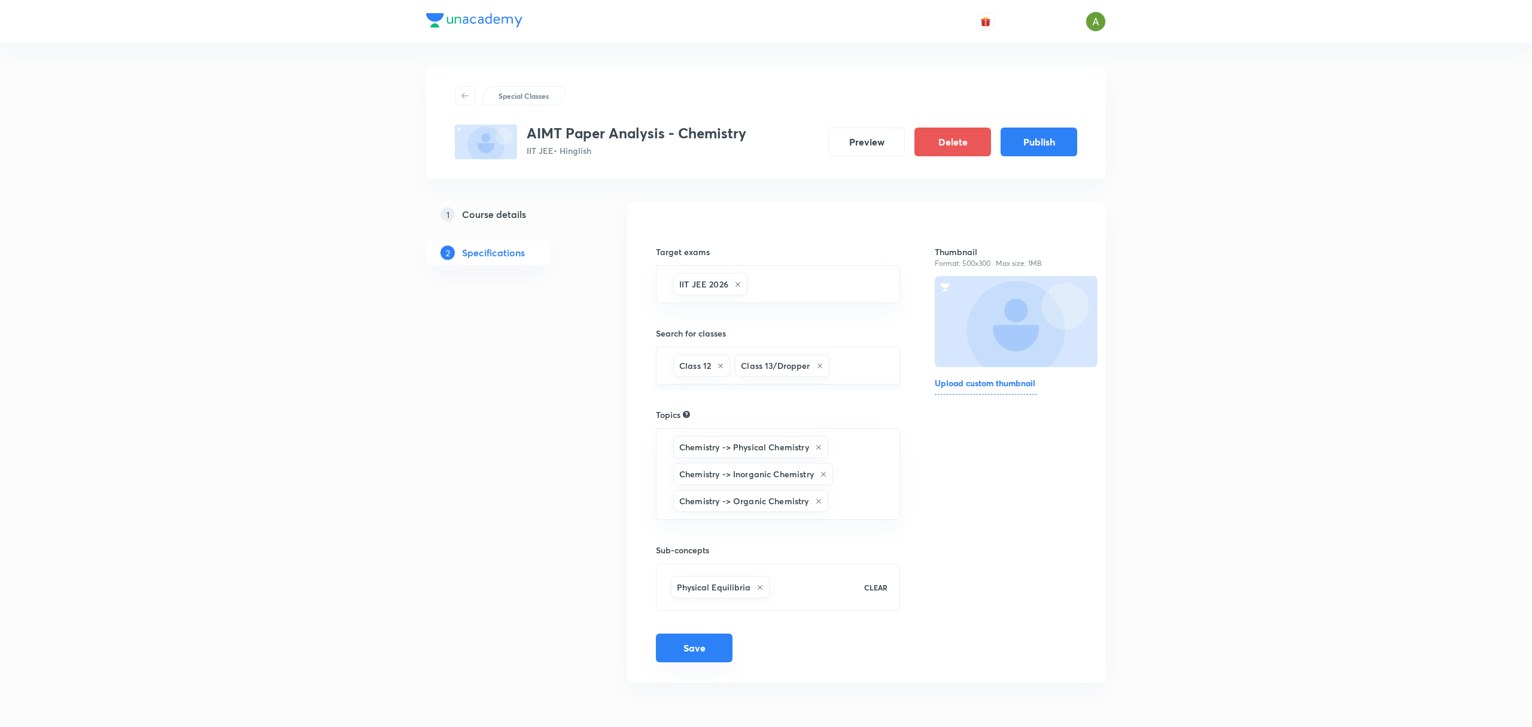
click at [701, 652] on button "Save" at bounding box center [694, 647] width 77 height 29
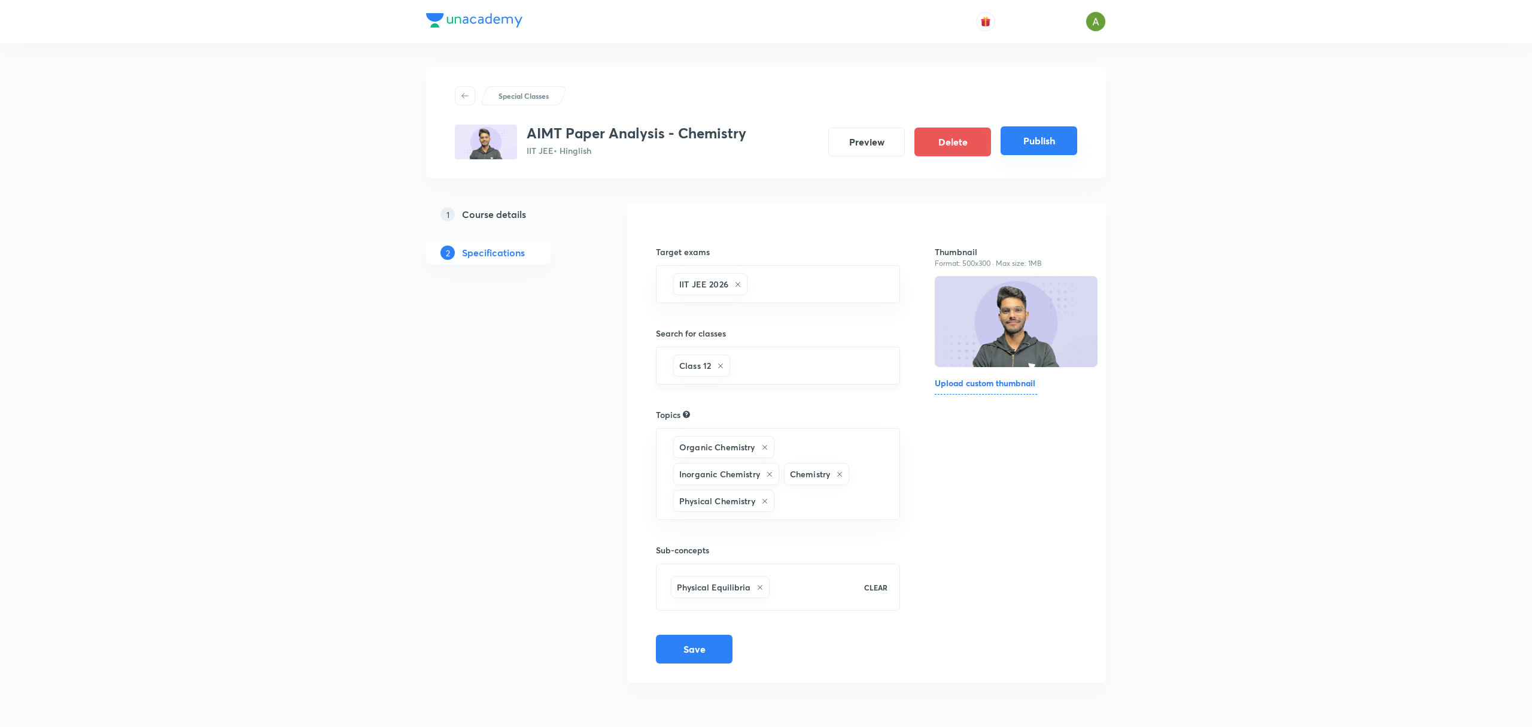
click at [1063, 150] on button "Publish" at bounding box center [1039, 140] width 77 height 29
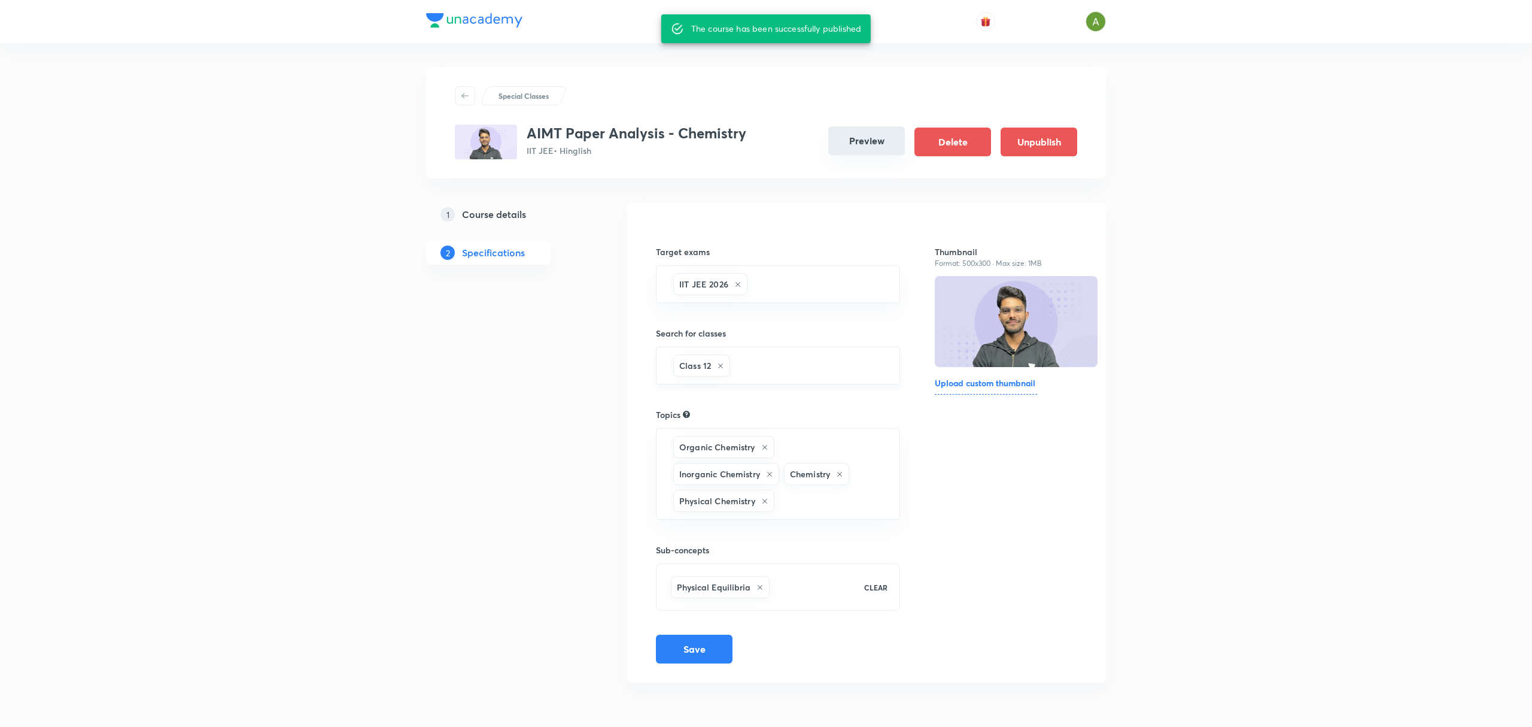
click at [865, 142] on button "Preview" at bounding box center [866, 140] width 77 height 29
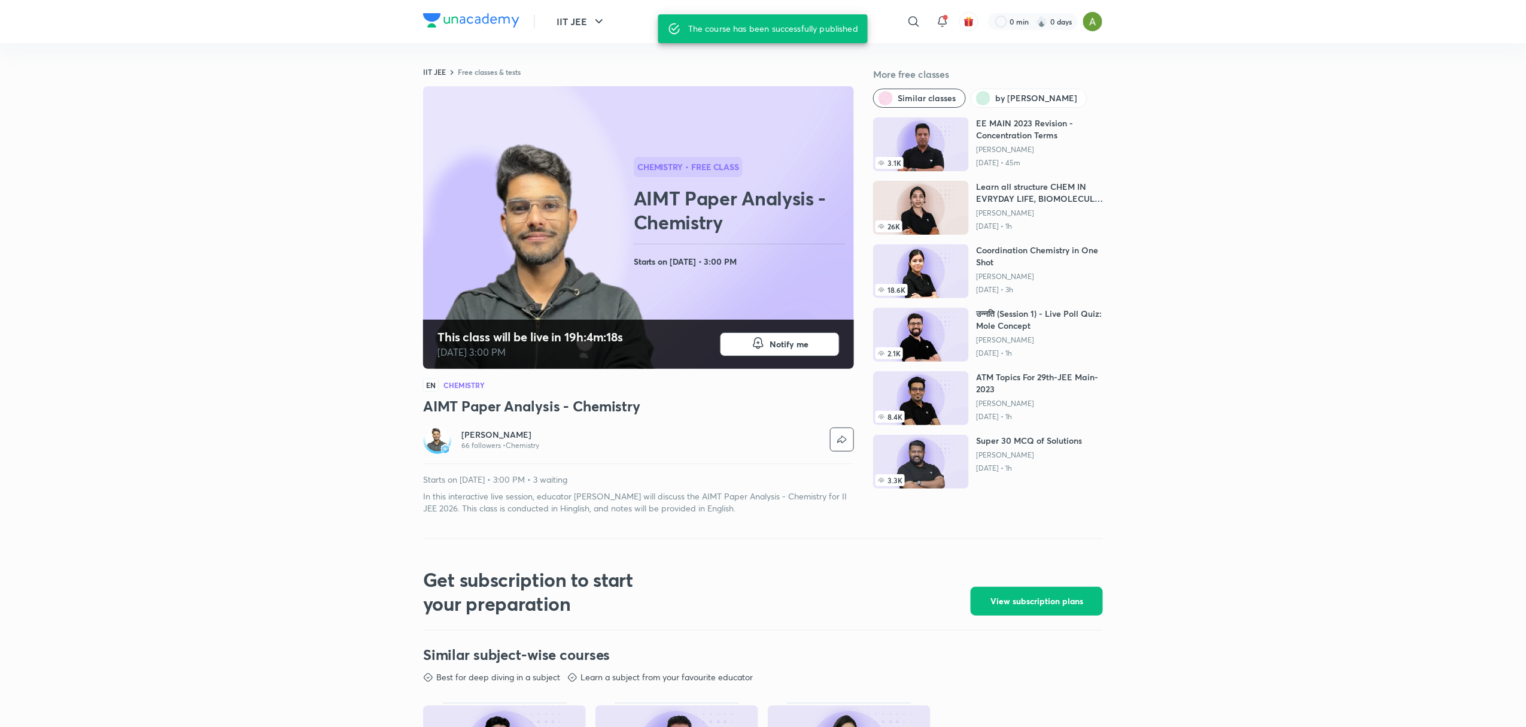
click at [548, 406] on h3 "AIMT Paper Analysis - Chemistry" at bounding box center [638, 405] width 431 height 19
copy h3 "AIMT Paper Analysis - Chemistry"
click at [686, 510] on p "In this interactive live session, educator Gaurav Singh will discuss the AIMT P…" at bounding box center [638, 502] width 431 height 24
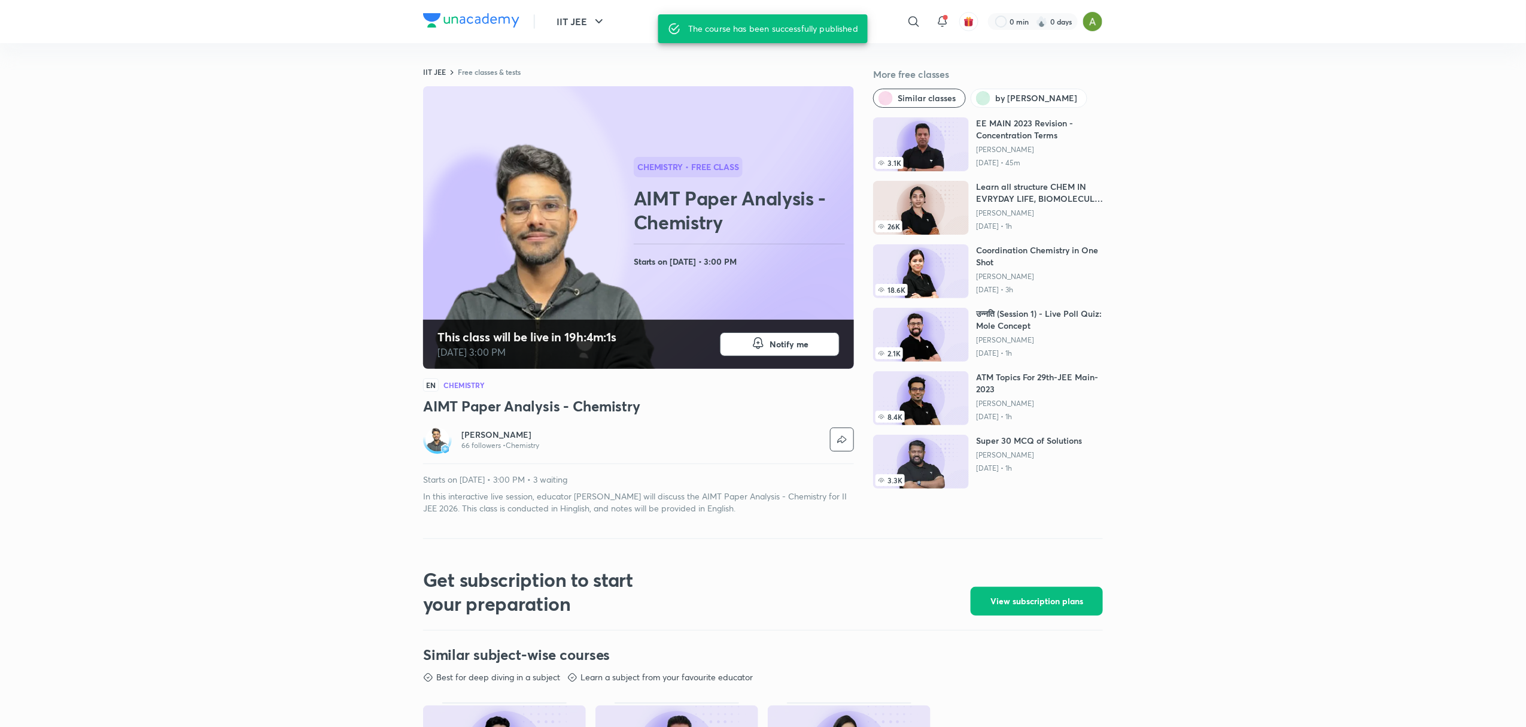
click at [686, 510] on p "In this interactive live session, educator Gaurav Singh will discuss the AIMT P…" at bounding box center [638, 502] width 431 height 24
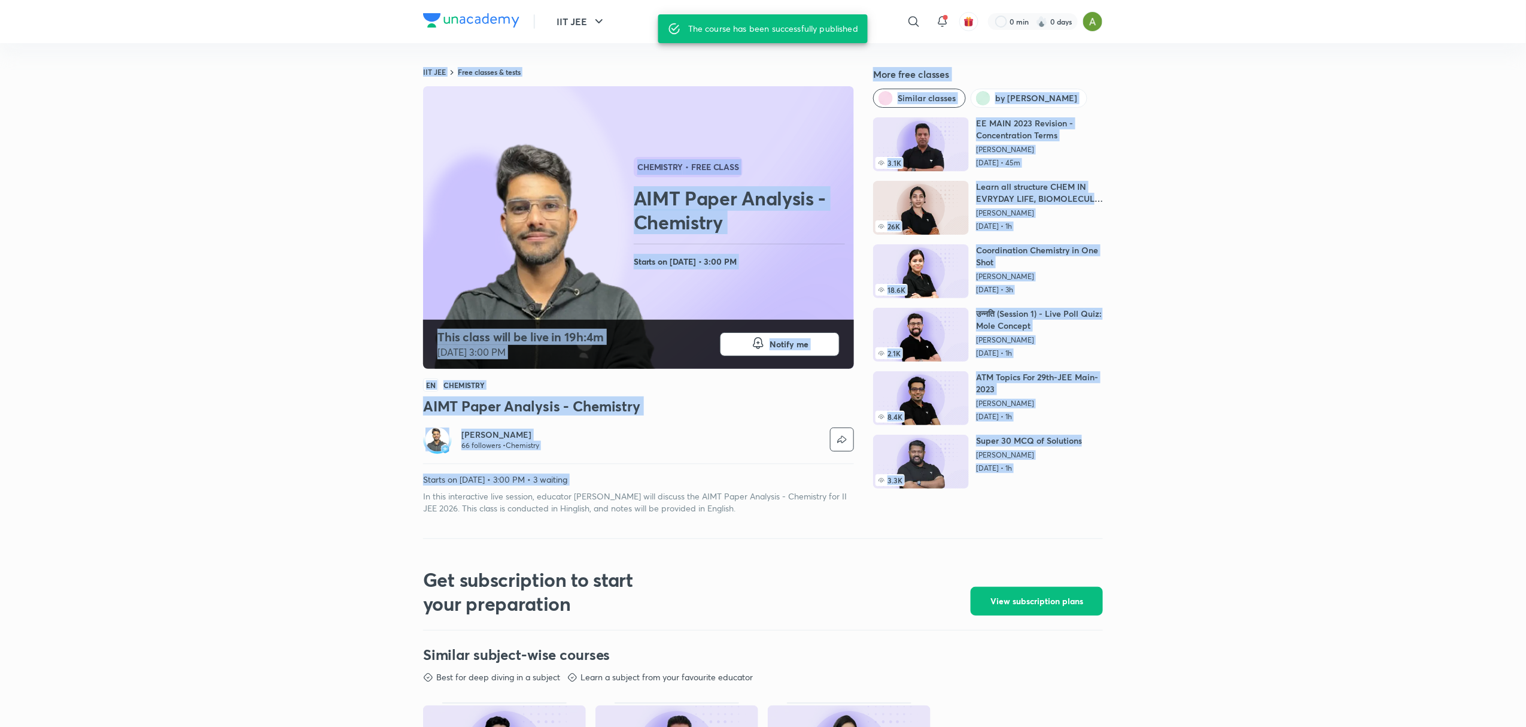
click at [686, 510] on p "In this interactive live session, educator Gaurav Singh will discuss the AIMT P…" at bounding box center [638, 502] width 431 height 24
copy div "IIT JEE Free classes & tests More free classes Similar classes by Gaurav Singh …"
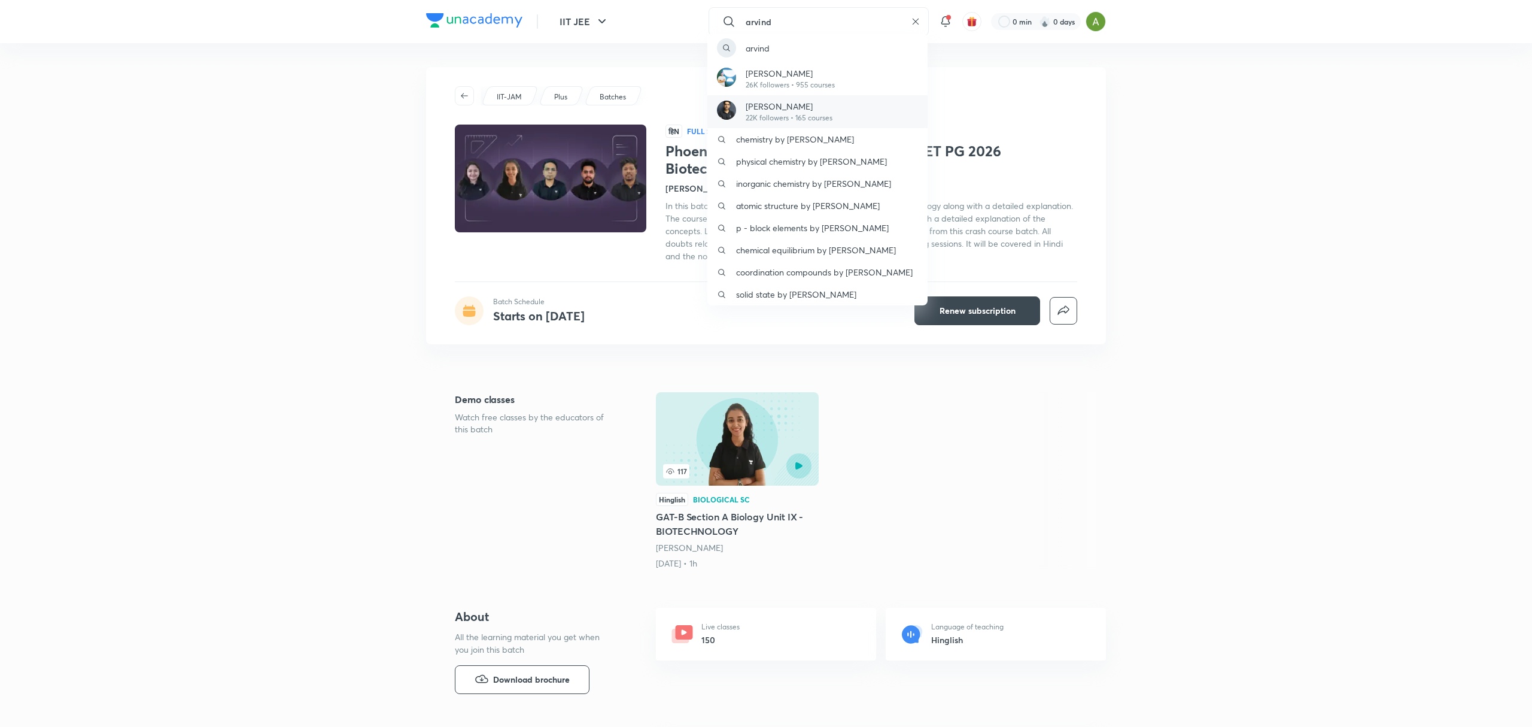
type input "arvind"
click at [788, 114] on p "22K followers • 165 courses" at bounding box center [789, 118] width 87 height 11
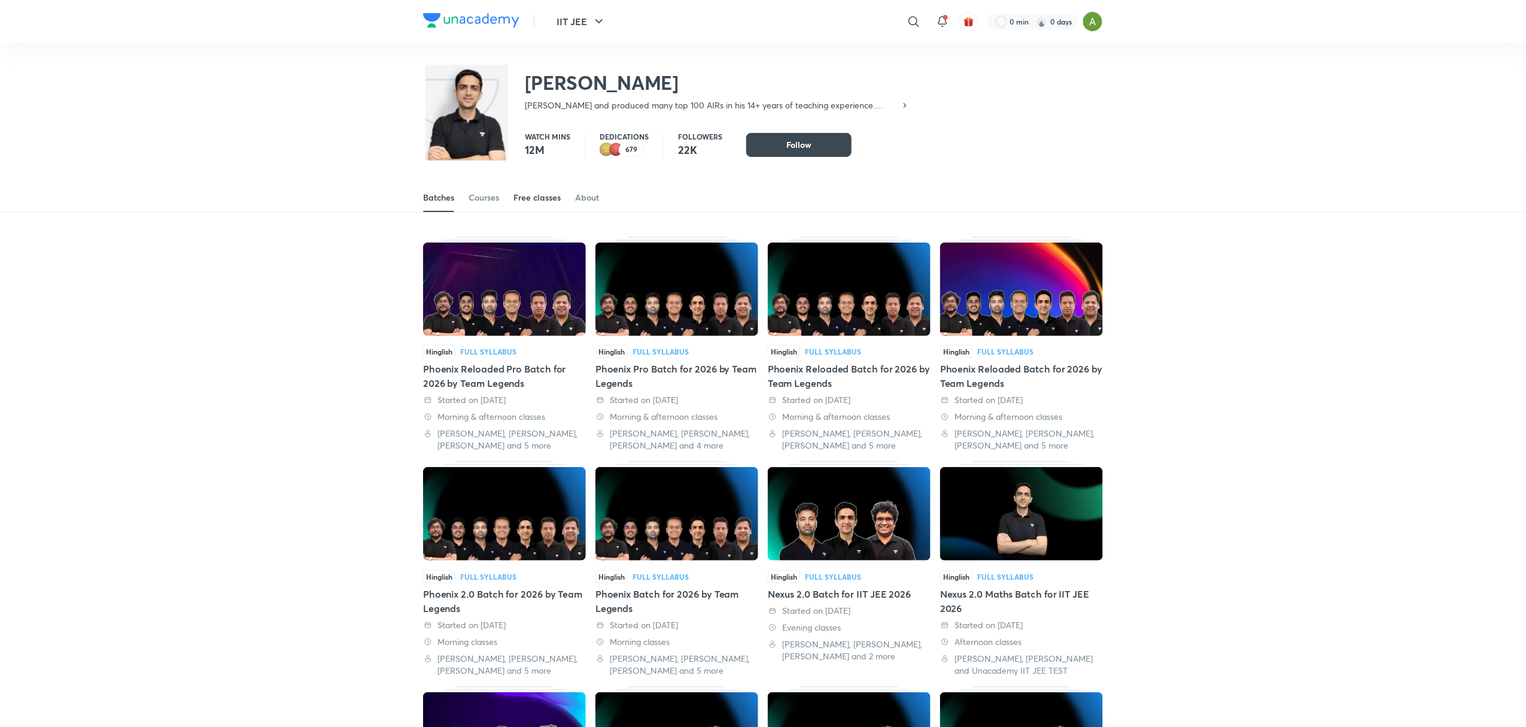
click at [544, 199] on div "Free classes" at bounding box center [537, 198] width 47 height 12
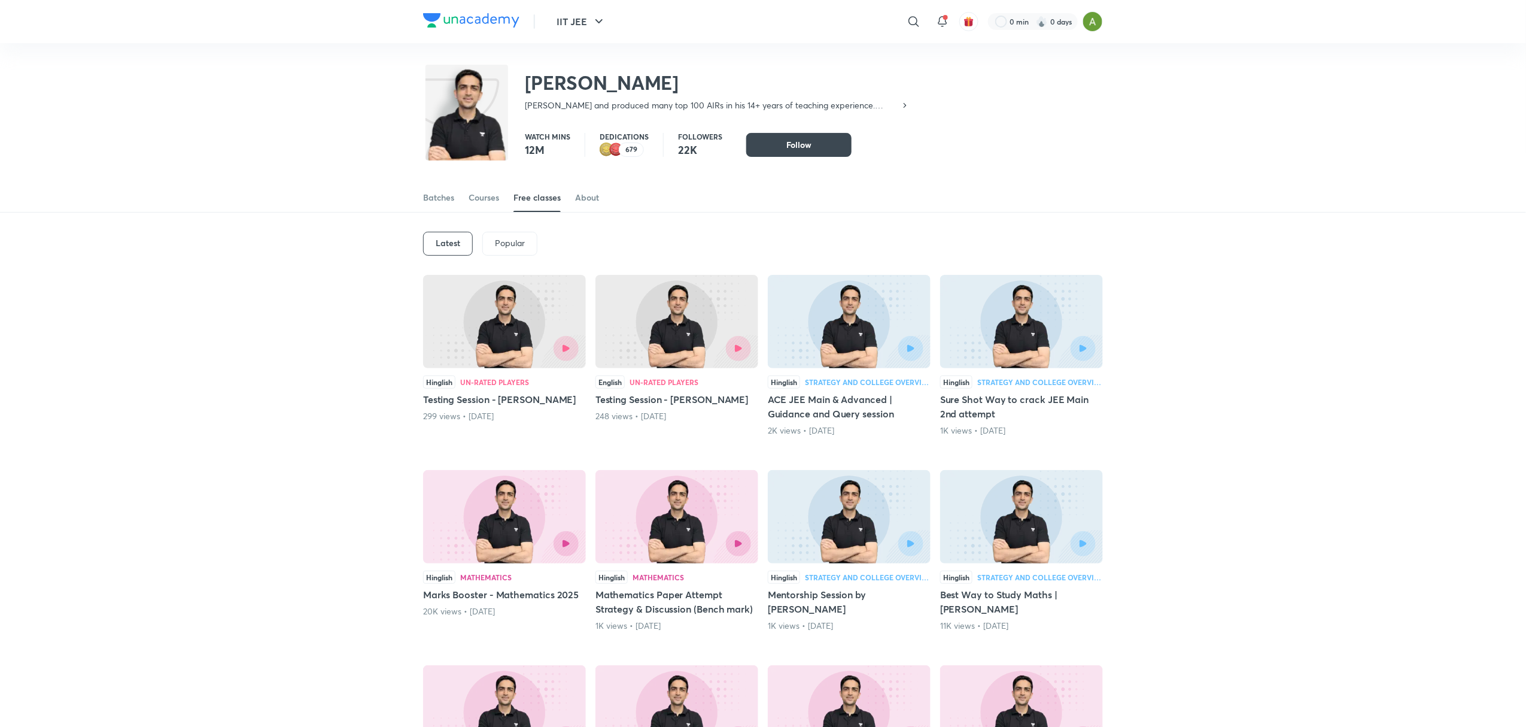
click at [1029, 345] on div at bounding box center [1059, 348] width 74 height 25
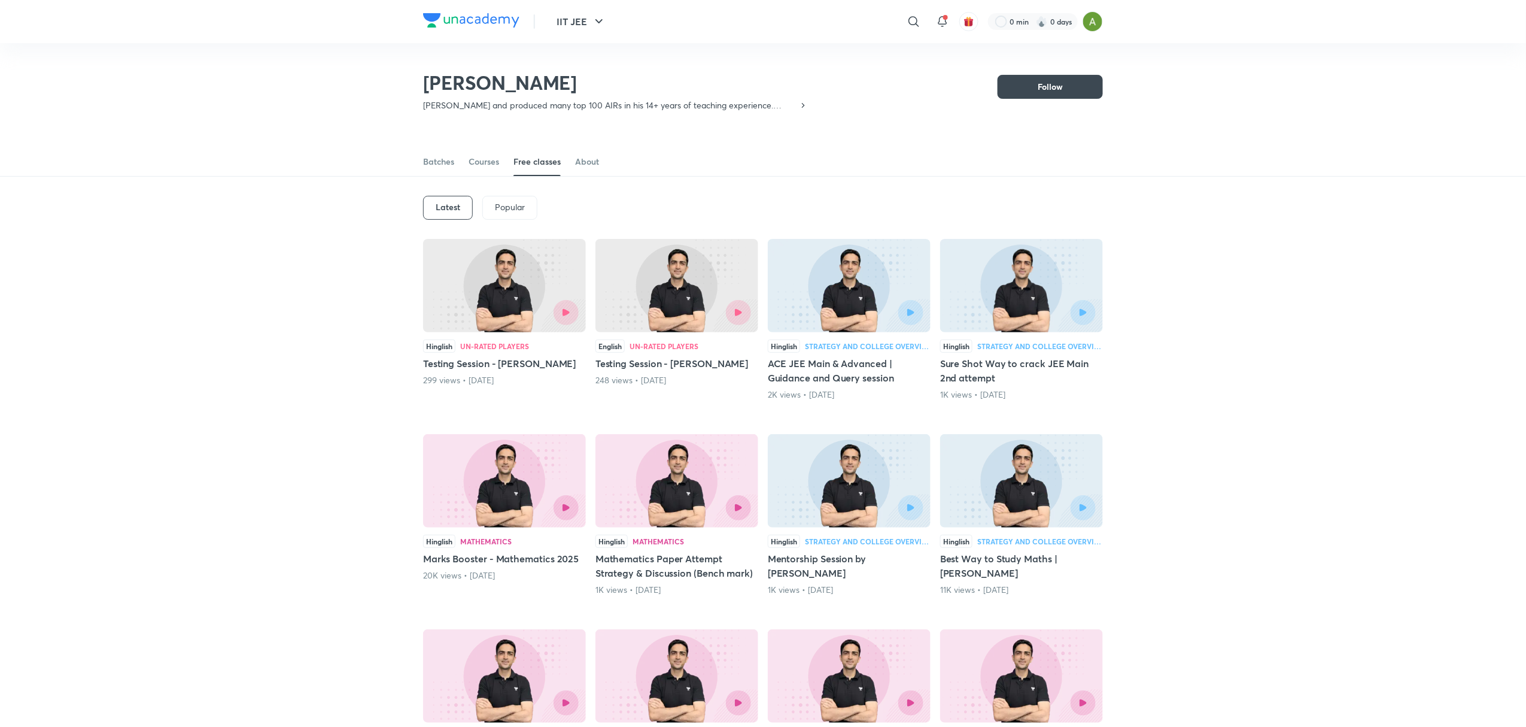
scroll to position [262, 0]
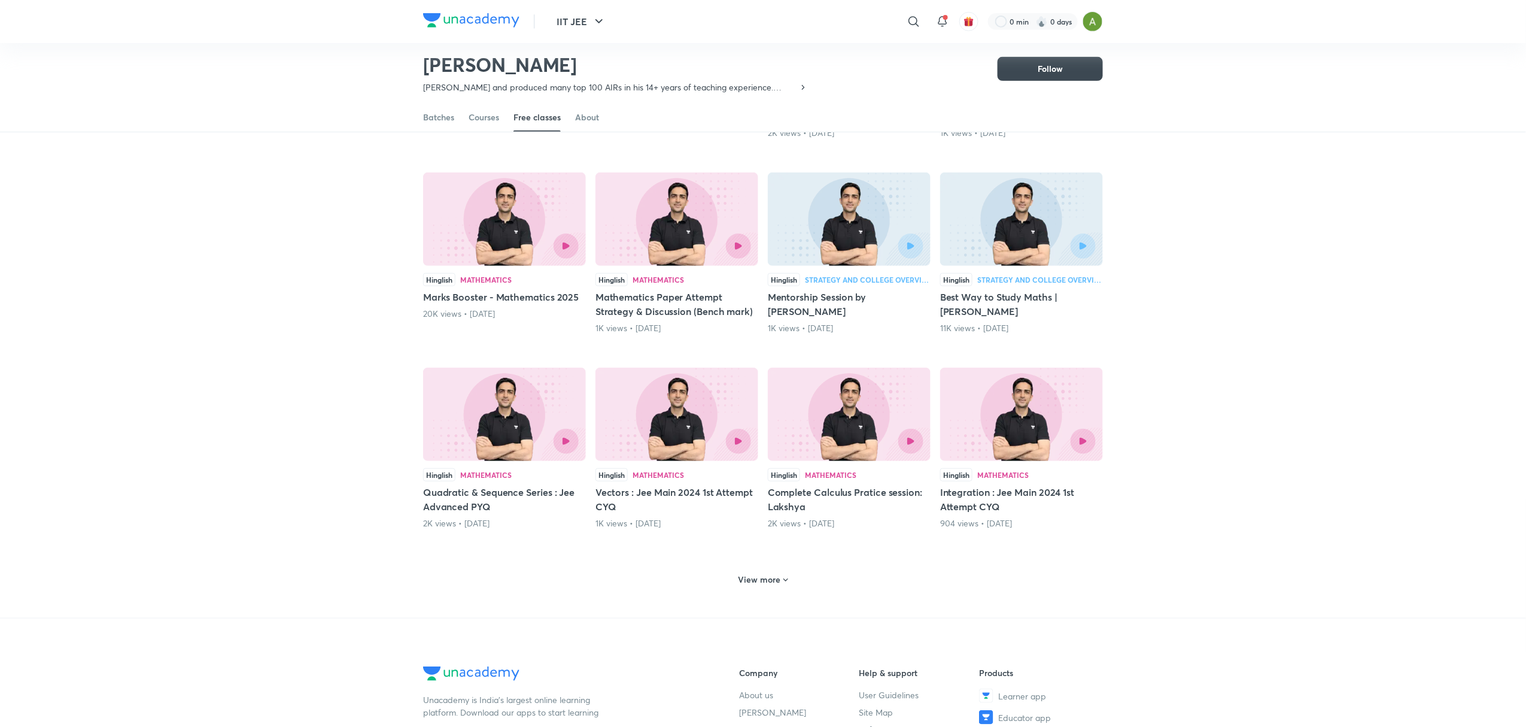
click at [511, 439] on div at bounding box center [542, 441] width 74 height 25
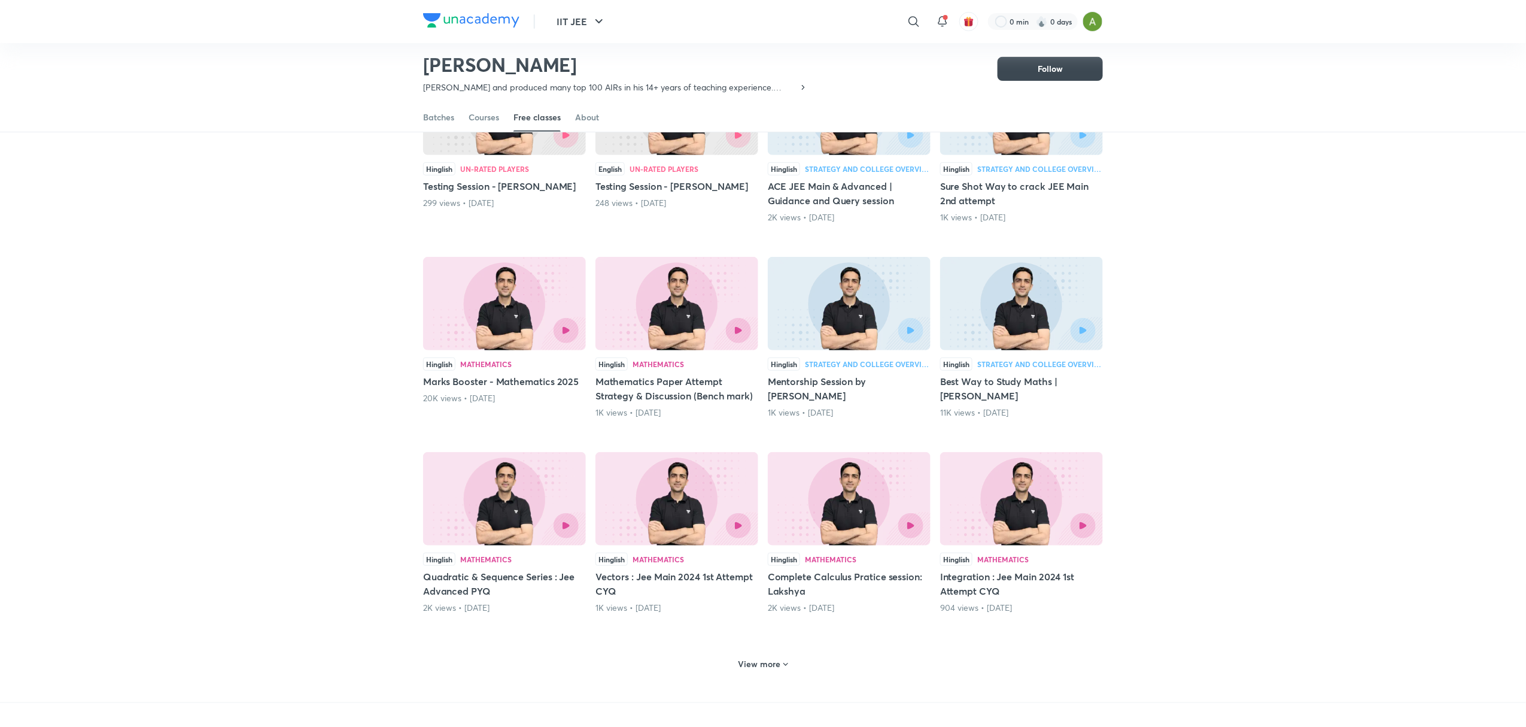
scroll to position [187, 0]
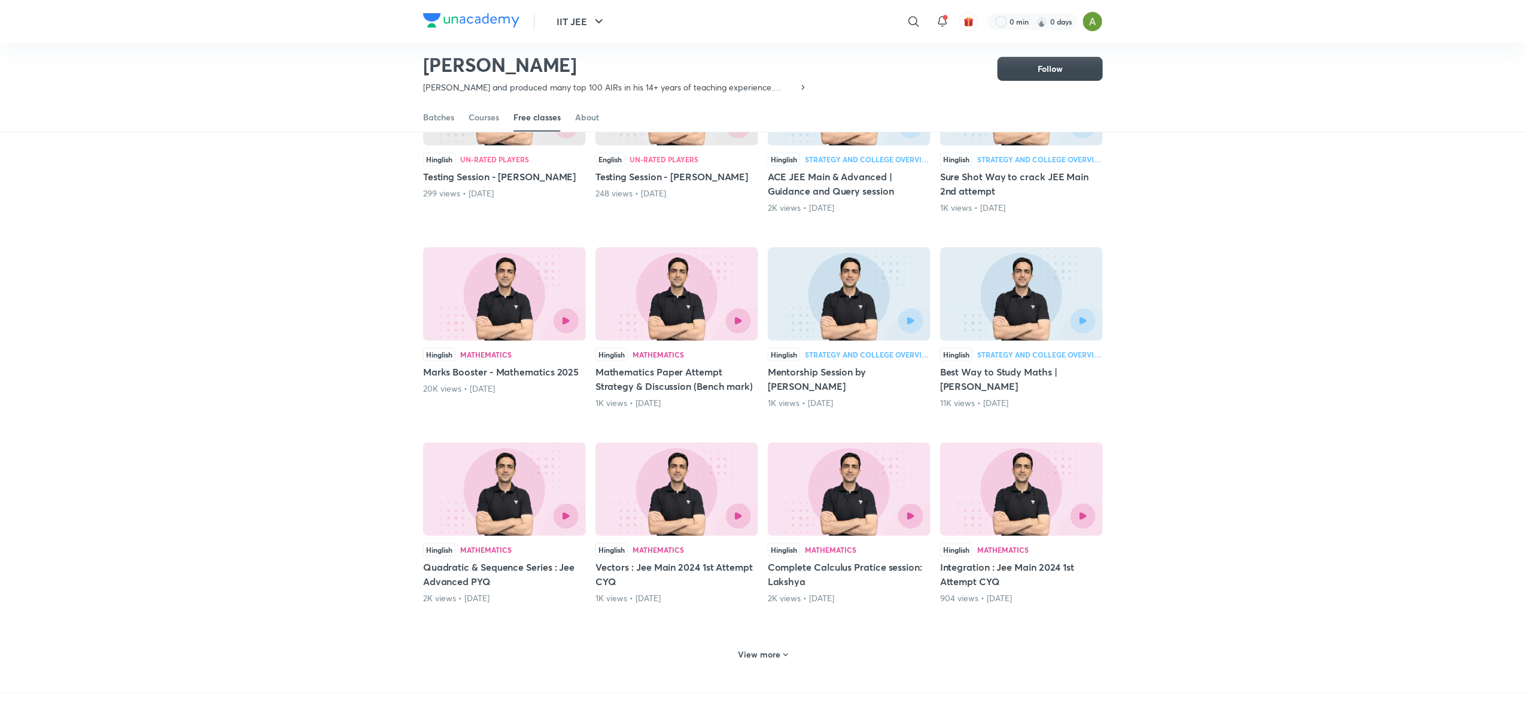
click at [1001, 515] on div at bounding box center [1021, 515] width 148 height 25
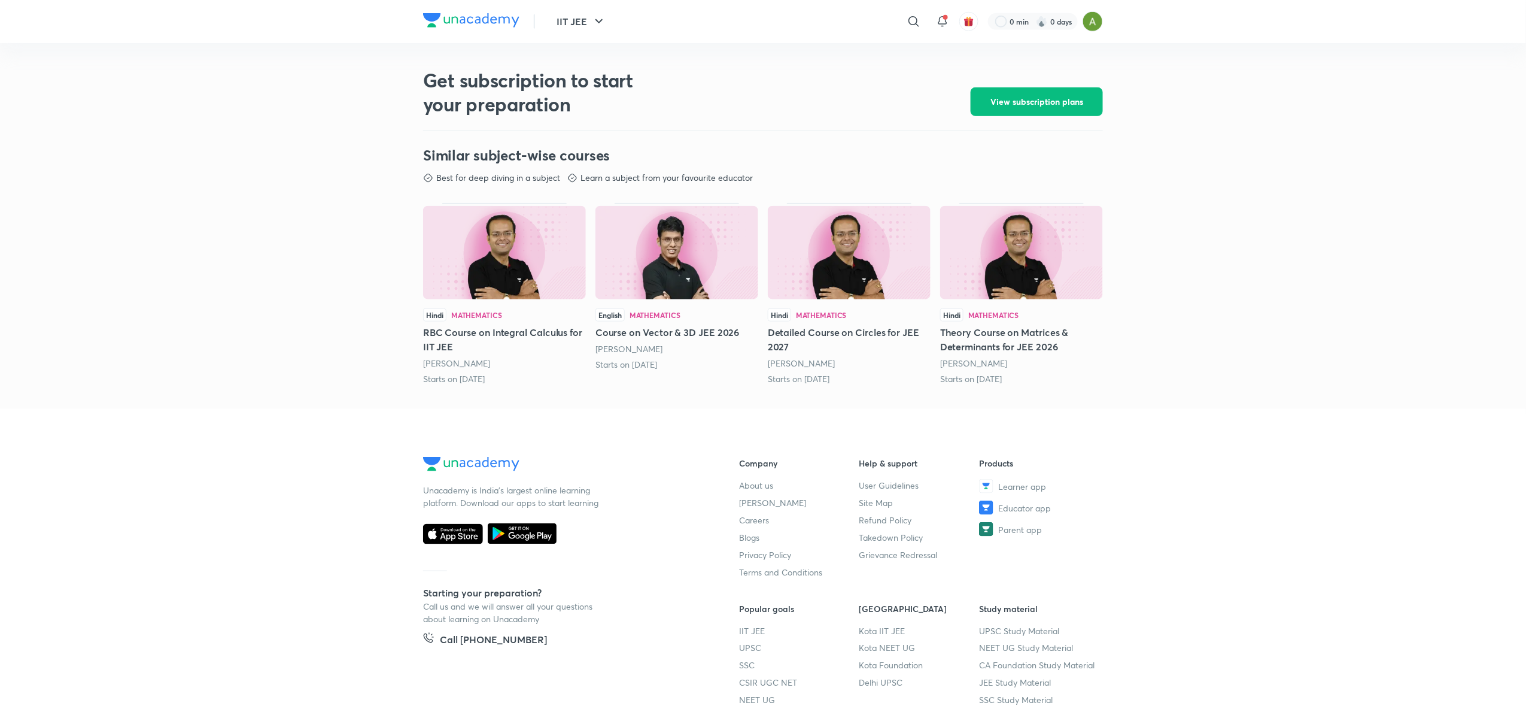
scroll to position [511, 0]
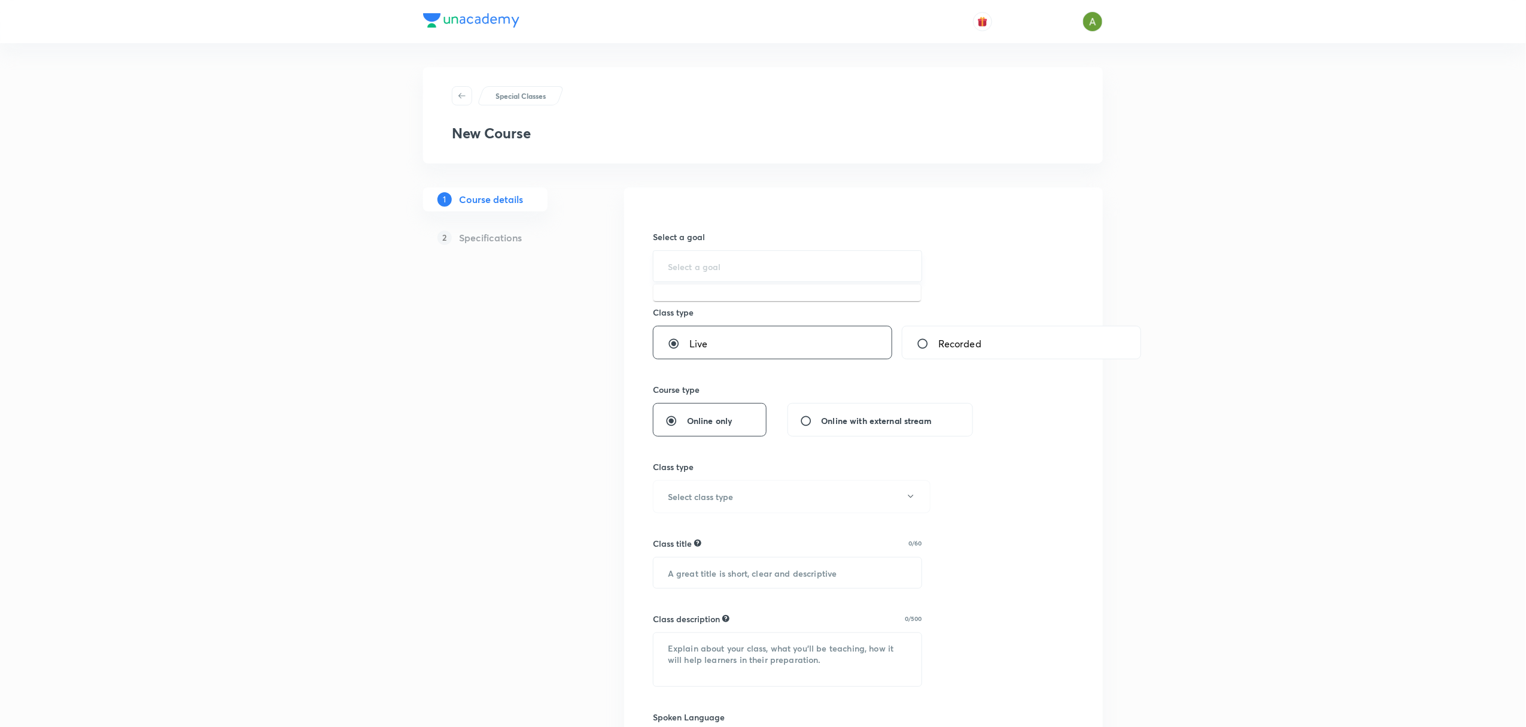
click at [724, 266] on input "text" at bounding box center [787, 265] width 239 height 11
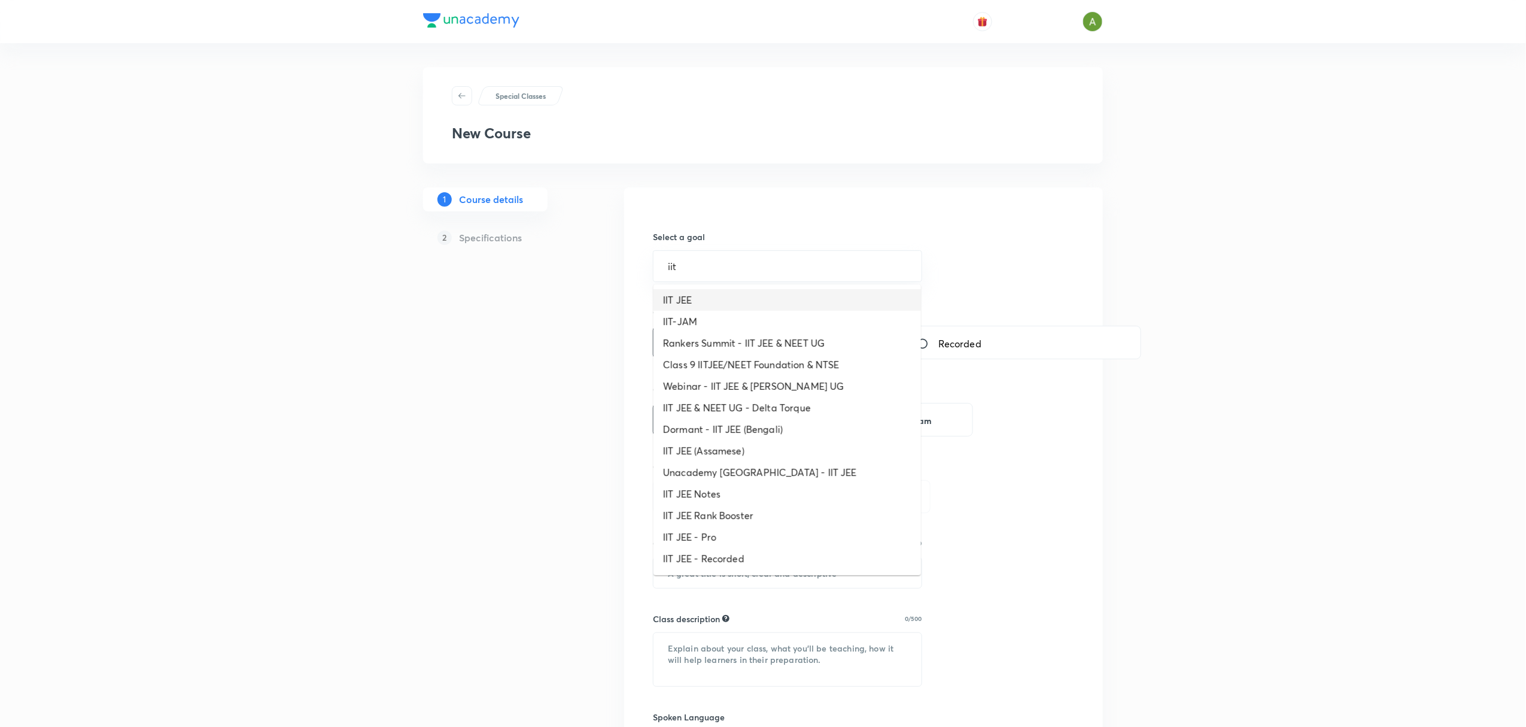
click at [718, 294] on li "IIT JEE" at bounding box center [788, 300] width 268 height 22
type input "IIT JEE"
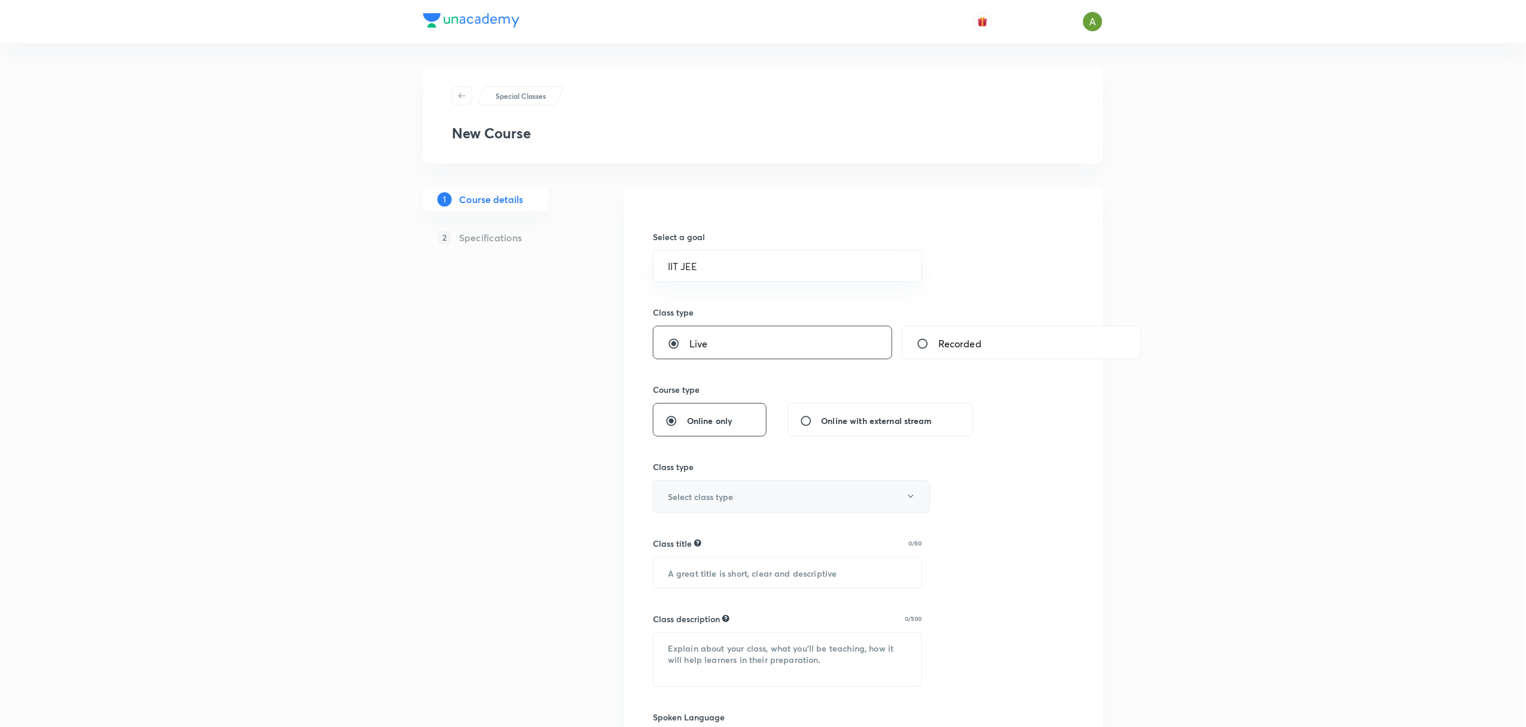
click at [755, 501] on button "Select class type" at bounding box center [792, 496] width 278 height 33
click at [731, 620] on span "PYQ or Test Analysis" at bounding box center [789, 624] width 262 height 13
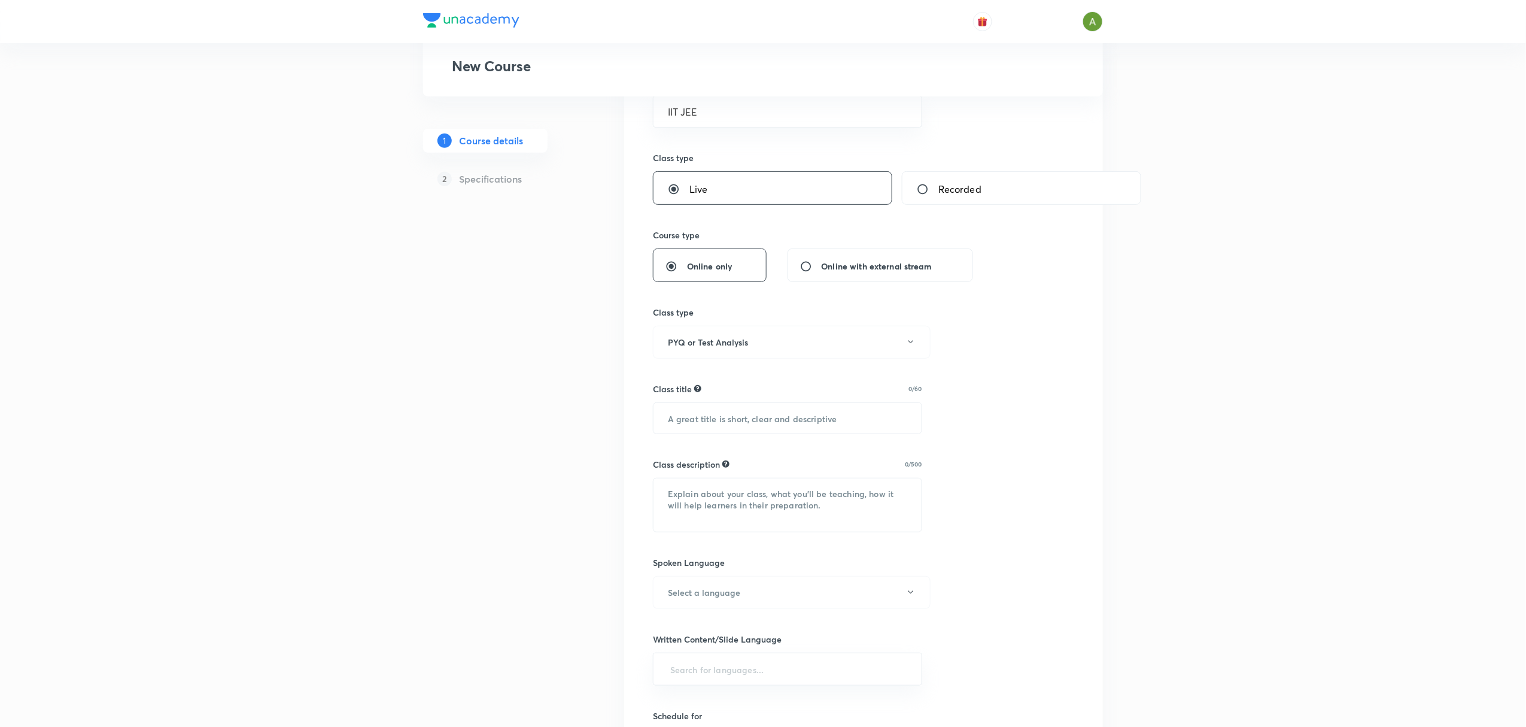
scroll to position [170, 0]
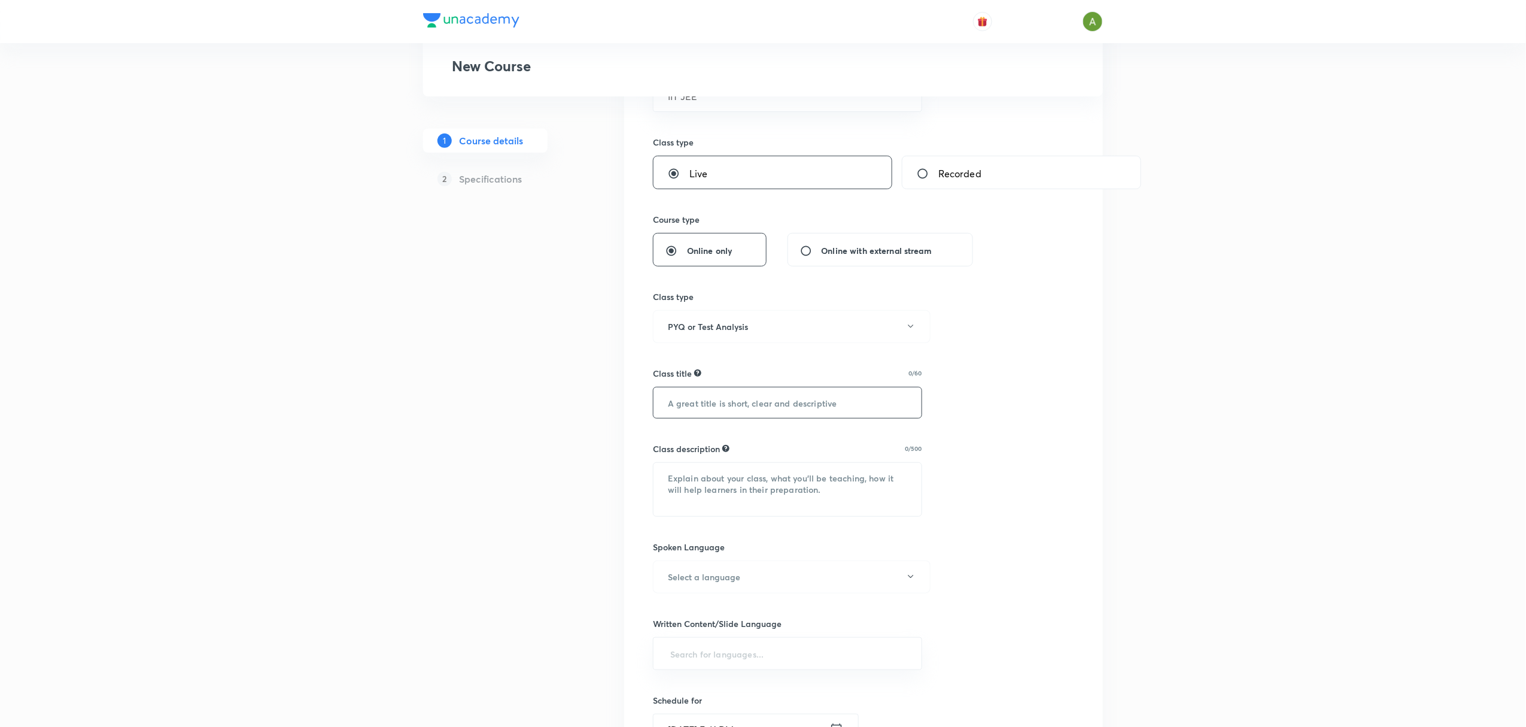
click at [806, 408] on input "text" at bounding box center [788, 402] width 268 height 31
paste input "AIMT Paper Analysis - Chemistry"
type input "AIMT Paper Analysis - Physics"
click at [699, 493] on textarea at bounding box center [788, 489] width 268 height 53
paste textarea "In this interactive live session, educator Gaurav Singh will discuss the AIMT P…"
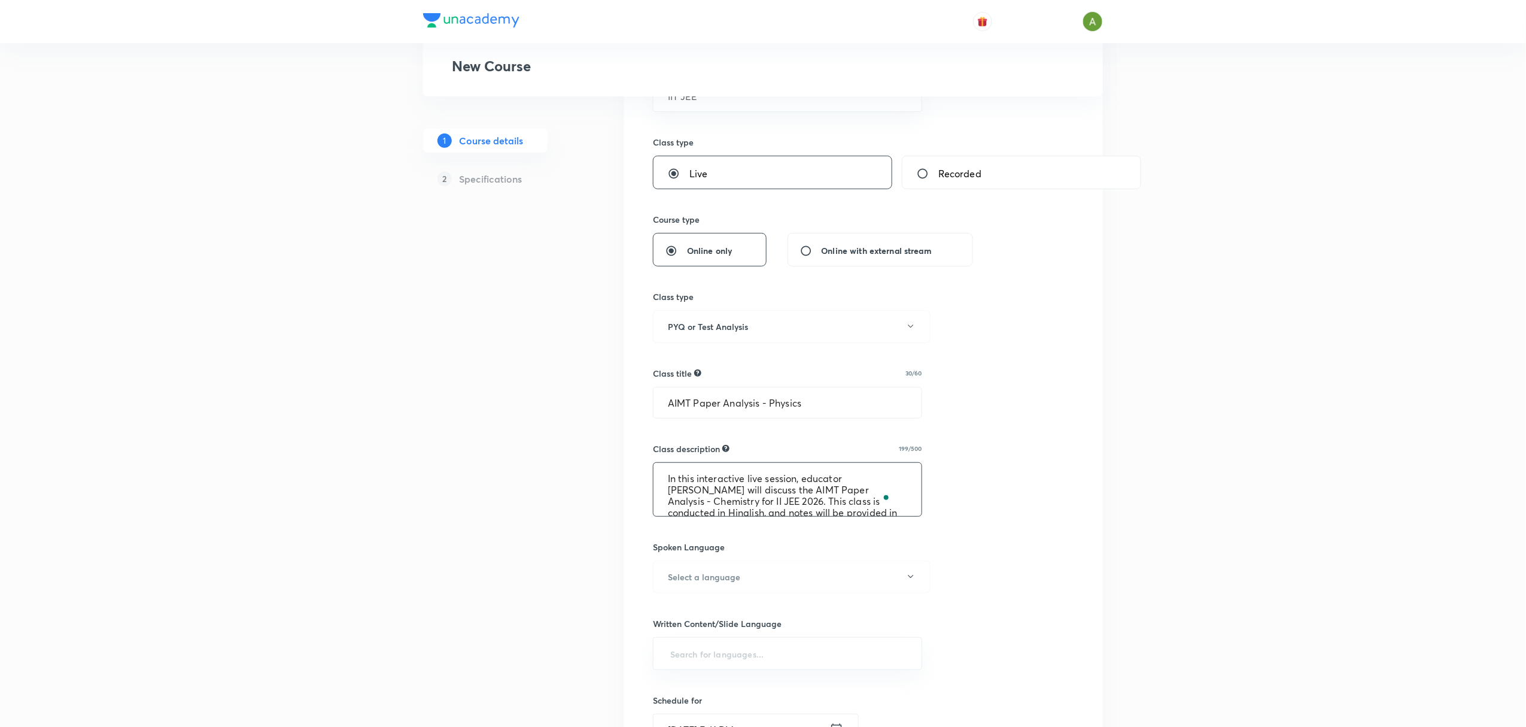
scroll to position [0, 0]
click at [865, 476] on textarea "In this interactive live session, educator Gaurav Singh will discuss the AIMT P…" at bounding box center [788, 489] width 268 height 53
click at [697, 503] on textarea "In this interactive live session, educator Pankaj Singh will discuss the AIMT P…" at bounding box center [788, 489] width 268 height 53
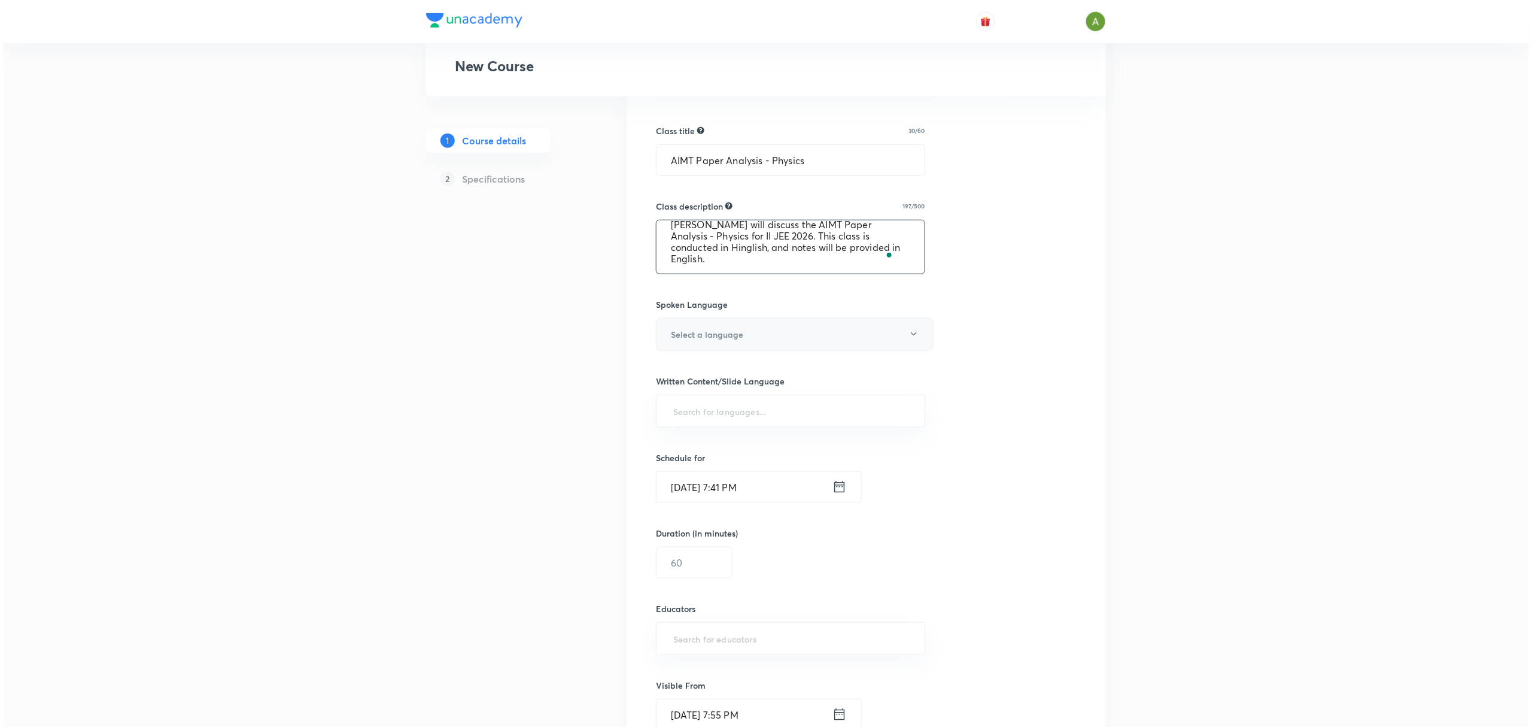
scroll to position [417, 0]
type textarea "In this interactive live session, educator [PERSON_NAME] will discuss the AIMT …"
click at [777, 336] on button "Select a language" at bounding box center [792, 329] width 278 height 33
click at [721, 502] on span "Hinglish" at bounding box center [789, 502] width 262 height 13
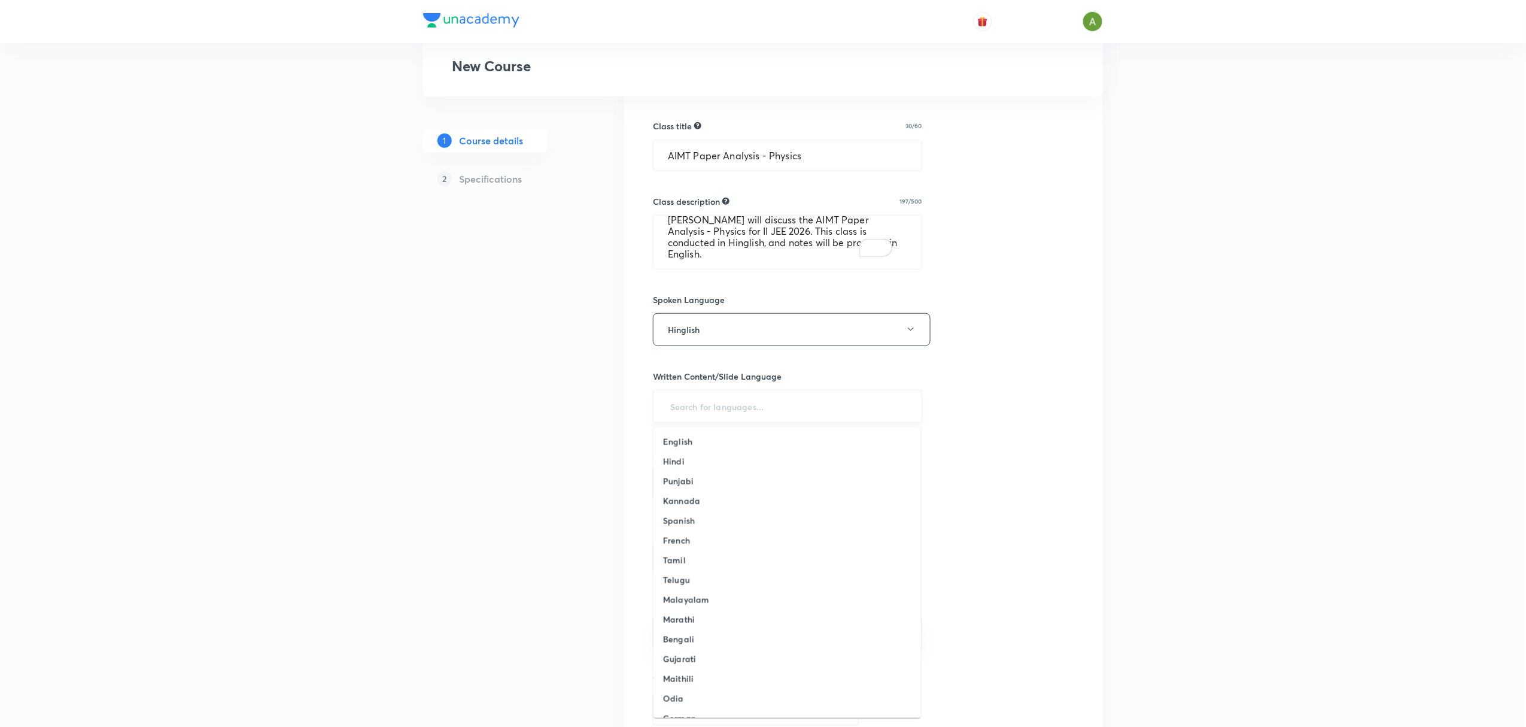
click at [736, 417] on input "text" at bounding box center [787, 406] width 239 height 22
drag, startPoint x: 723, startPoint y: 427, endPoint x: 719, endPoint y: 438, distance: 11.6
click at [719, 438] on ul "English Hindi Punjabi Kannada Spanish French Tamil Telugu Malayalam Marathi Ben…" at bounding box center [788, 572] width 268 height 291
click at [719, 438] on li "English" at bounding box center [788, 442] width 268 height 20
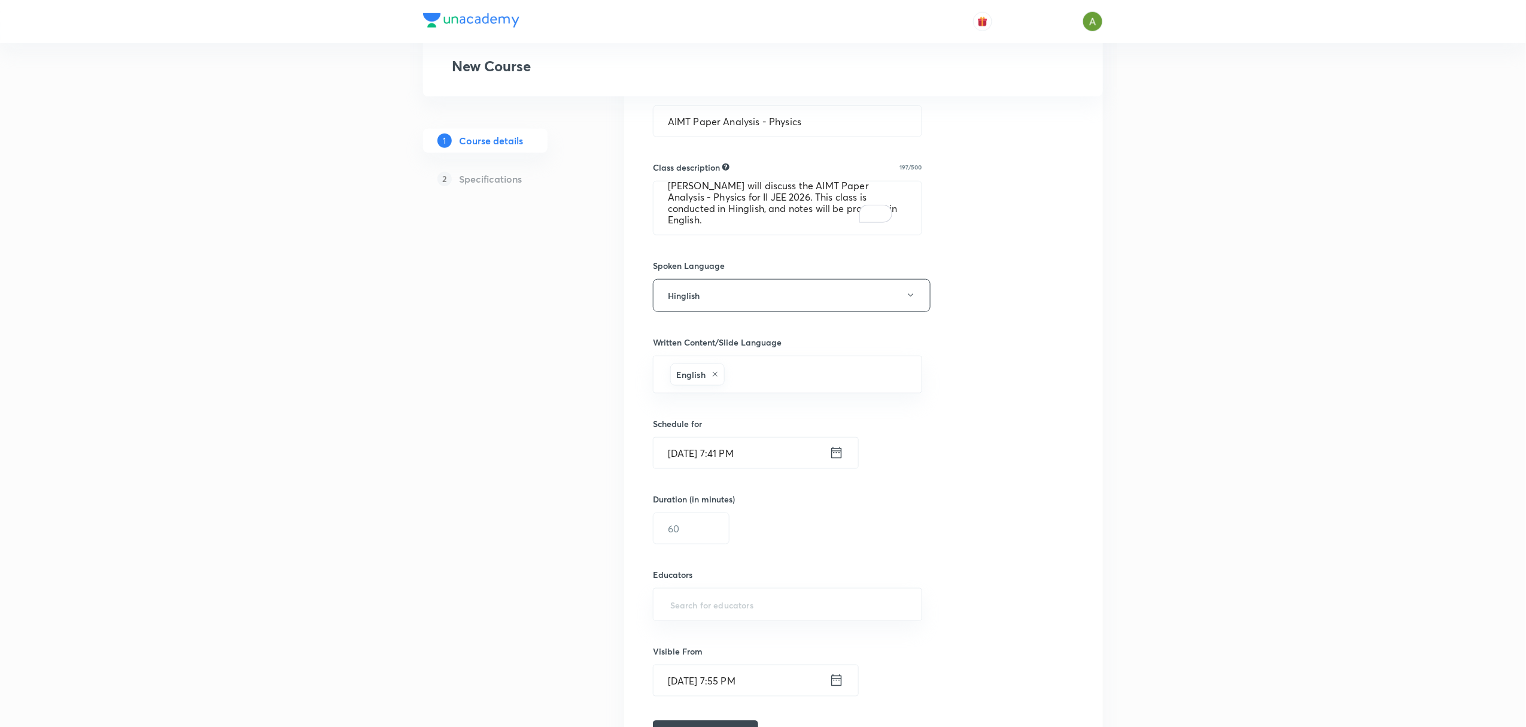
scroll to position [452, 0]
click at [770, 455] on input "Oct 5, 2025, 7:41 PM" at bounding box center [742, 451] width 176 height 31
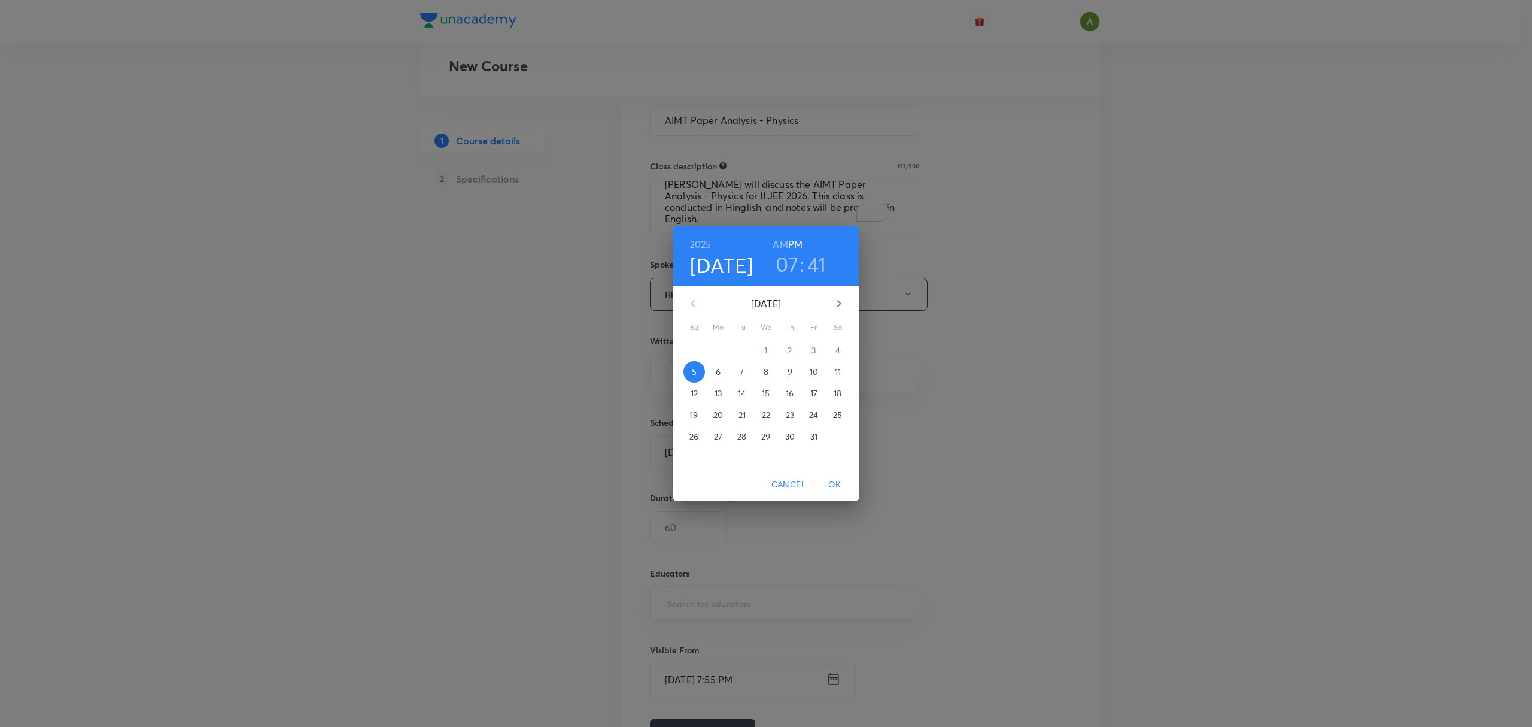
click at [724, 367] on span "6" at bounding box center [718, 372] width 22 height 12
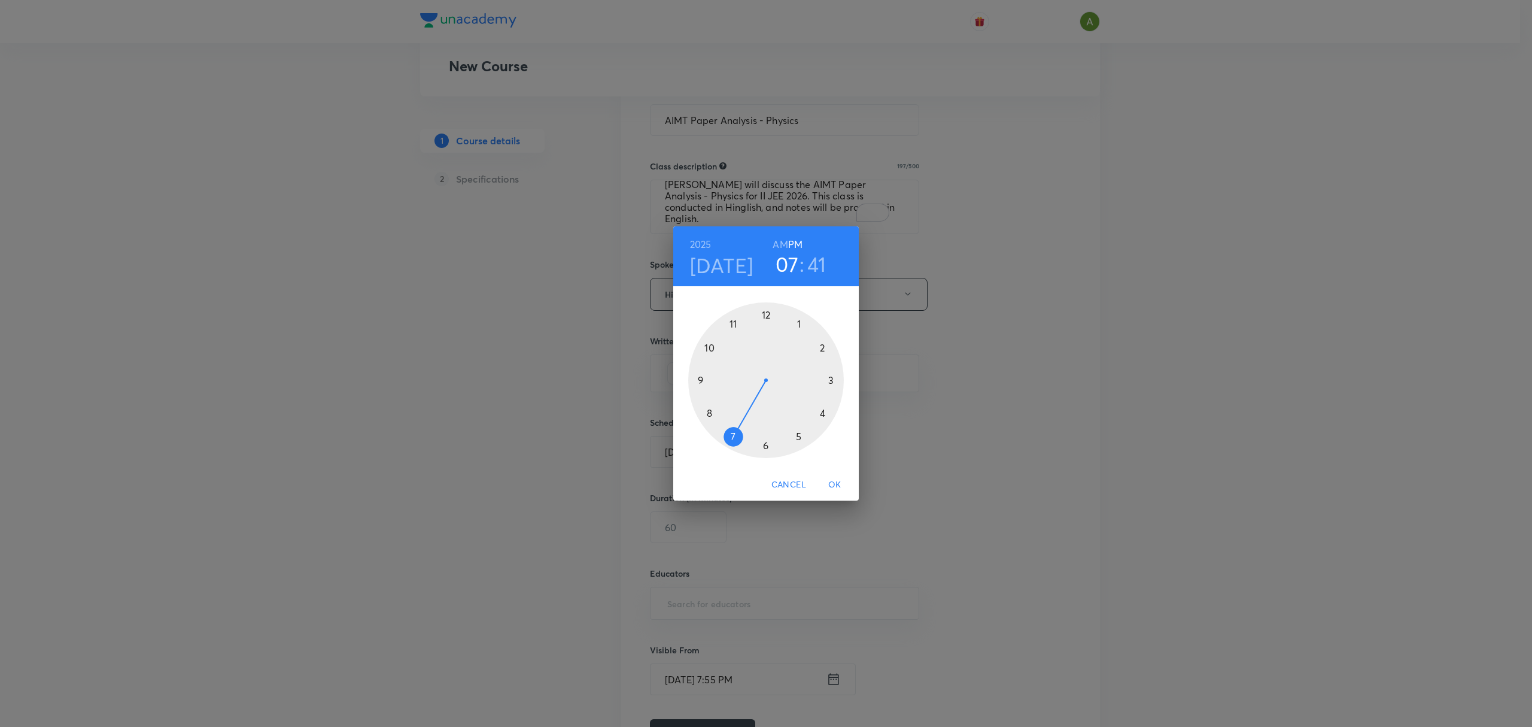
click at [802, 326] on div at bounding box center [766, 380] width 156 height 156
click at [767, 450] on div at bounding box center [766, 380] width 156 height 156
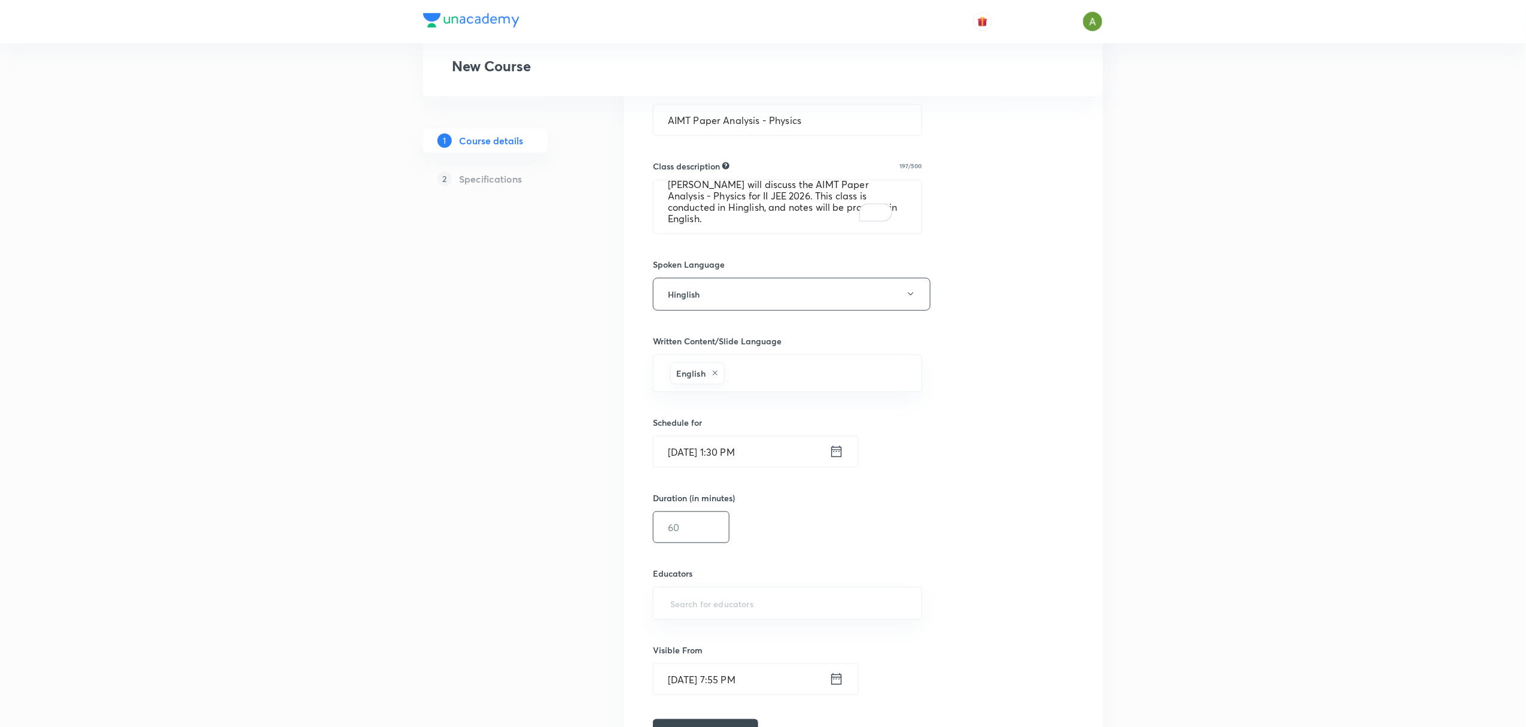
click at [715, 525] on input "text" at bounding box center [691, 527] width 75 height 31
type input "60"
click at [709, 604] on input "text" at bounding box center [787, 603] width 239 height 22
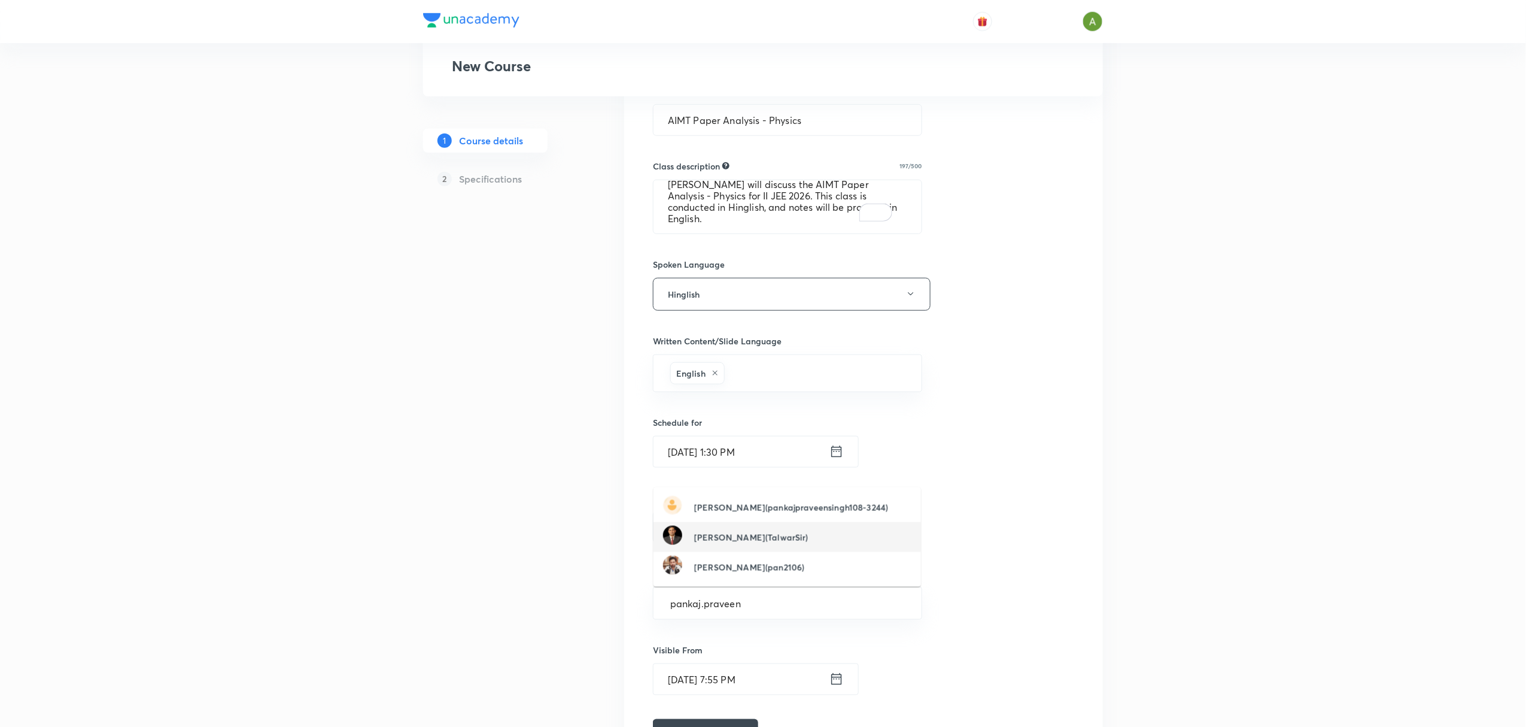
type input "pankaj.praveen"
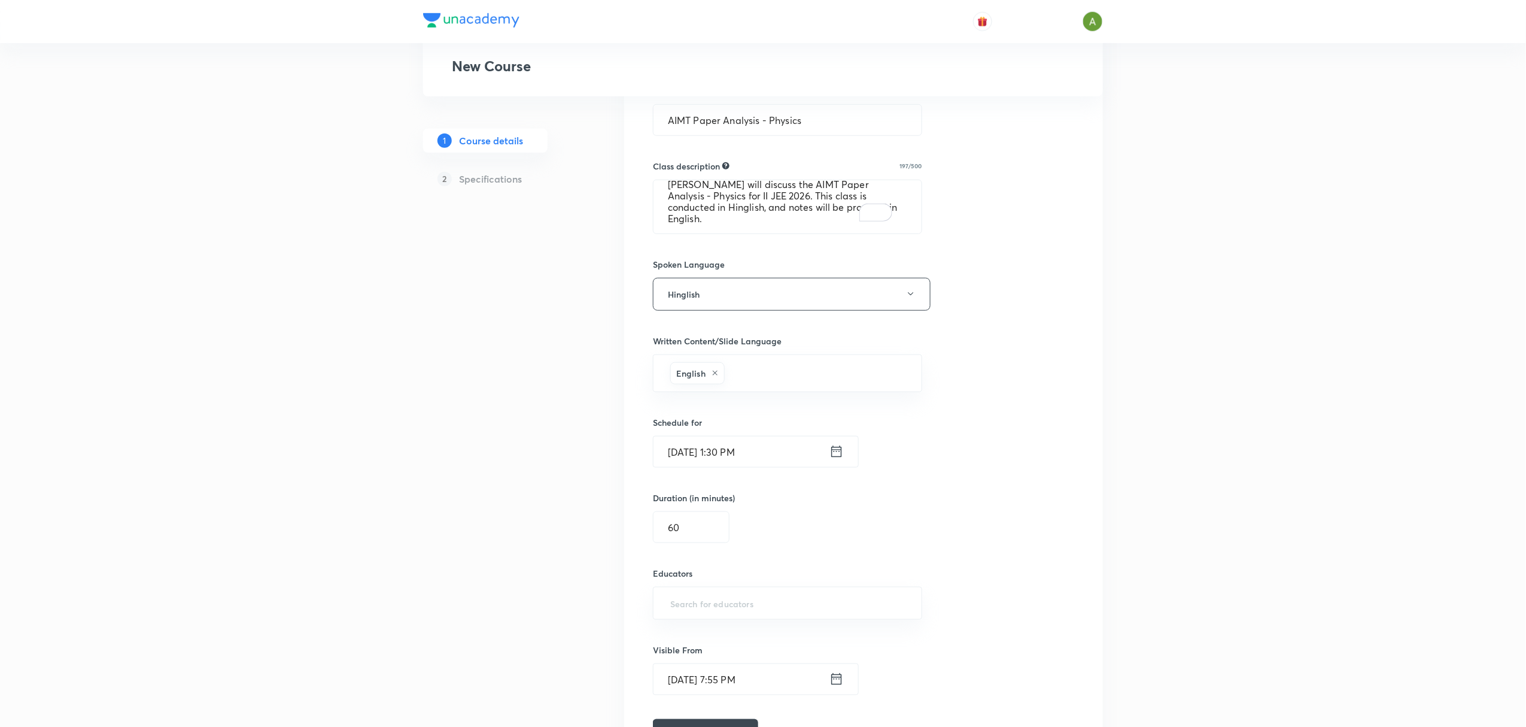
paste input "pankajpraveensingh108-3244"
type input "pankajpraveensingh108-3244"
click at [736, 640] on h6 "Pankaj Singh(pankajpraveensingh108-3244)" at bounding box center [791, 645] width 194 height 13
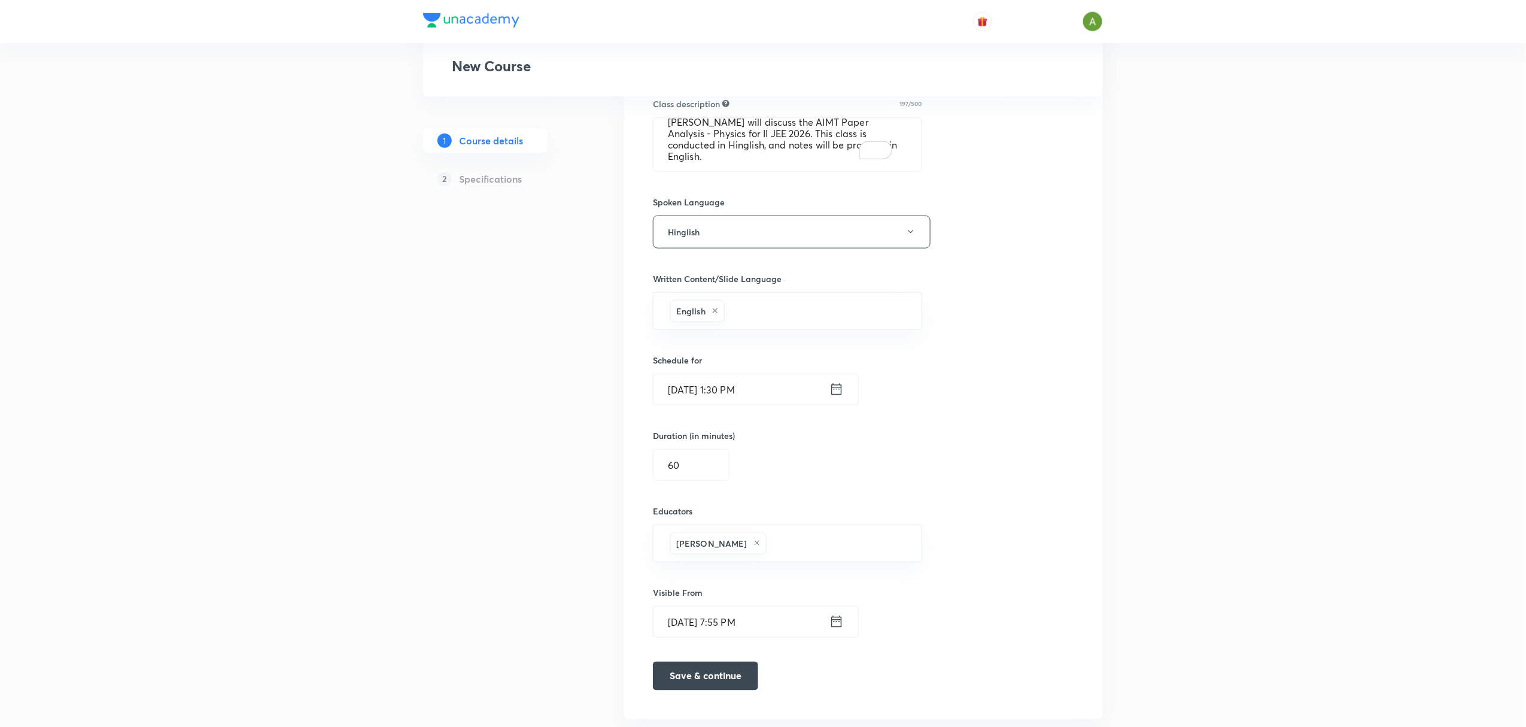
scroll to position [534, 0]
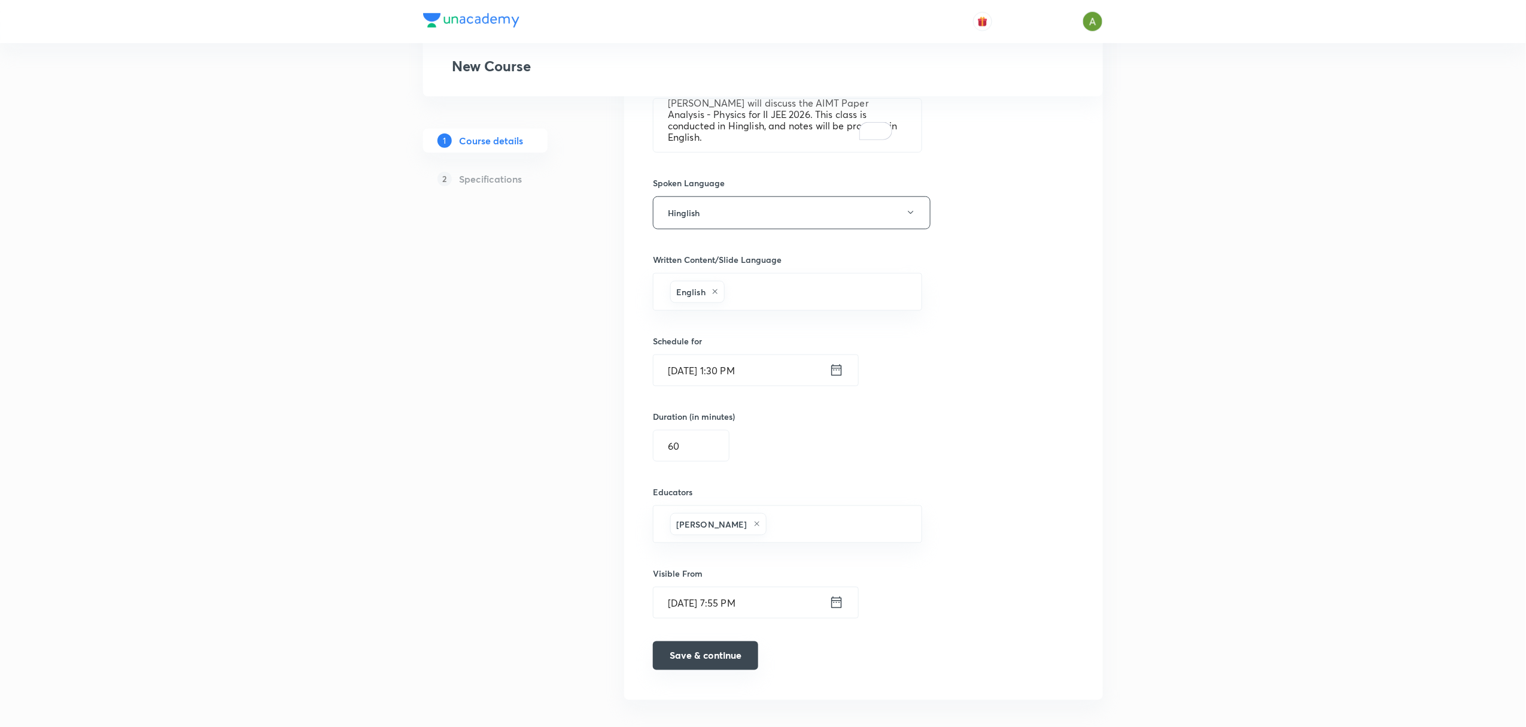
click at [727, 669] on button "Save & continue" at bounding box center [705, 655] width 105 height 29
type input "AIMT Paper Analysis - Physics"
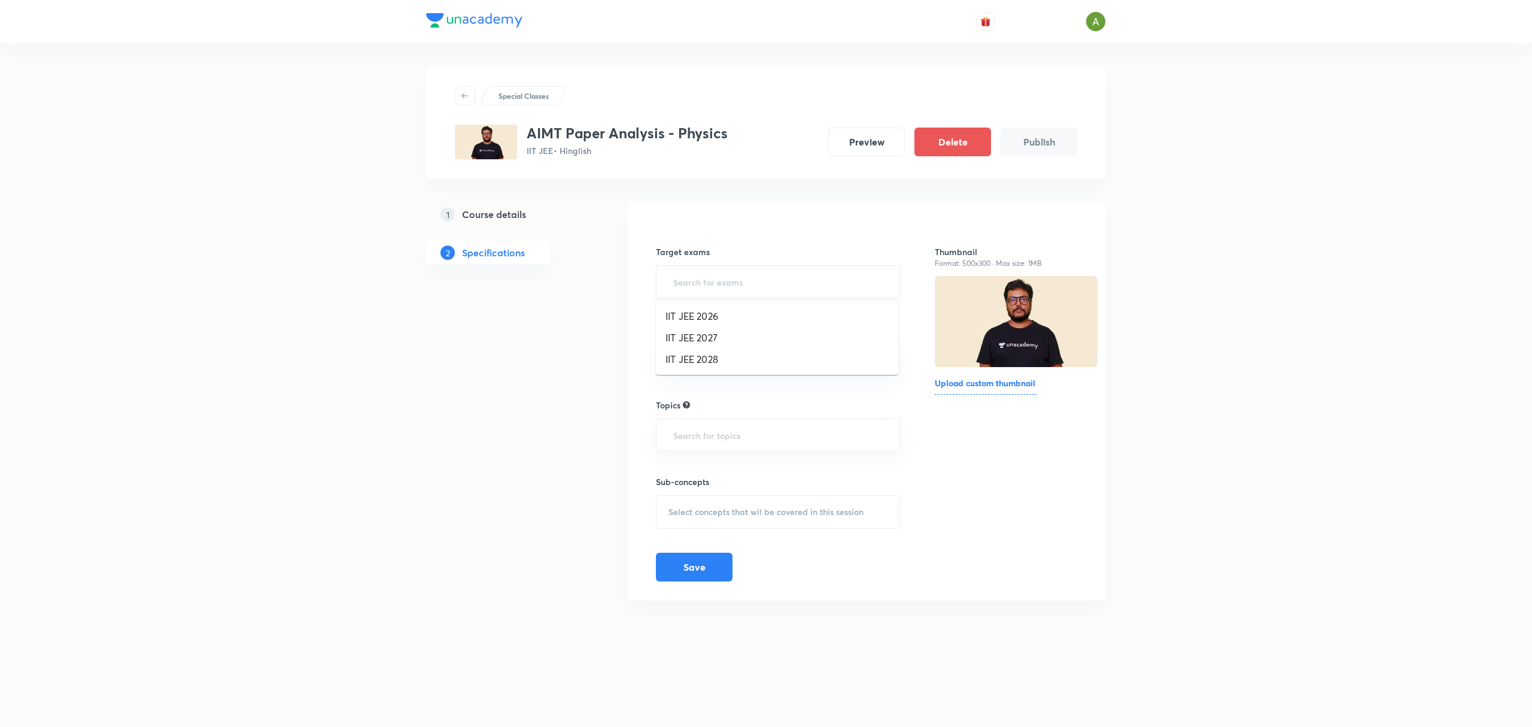
click at [846, 285] on input "text" at bounding box center [778, 282] width 214 height 22
click at [822, 317] on li "IIT JEE 2026" at bounding box center [777, 316] width 242 height 22
click at [803, 364] on input "text" at bounding box center [778, 363] width 214 height 22
click at [739, 420] on li "Class 12" at bounding box center [777, 420] width 242 height 22
click at [824, 360] on input "text" at bounding box center [809, 365] width 152 height 22
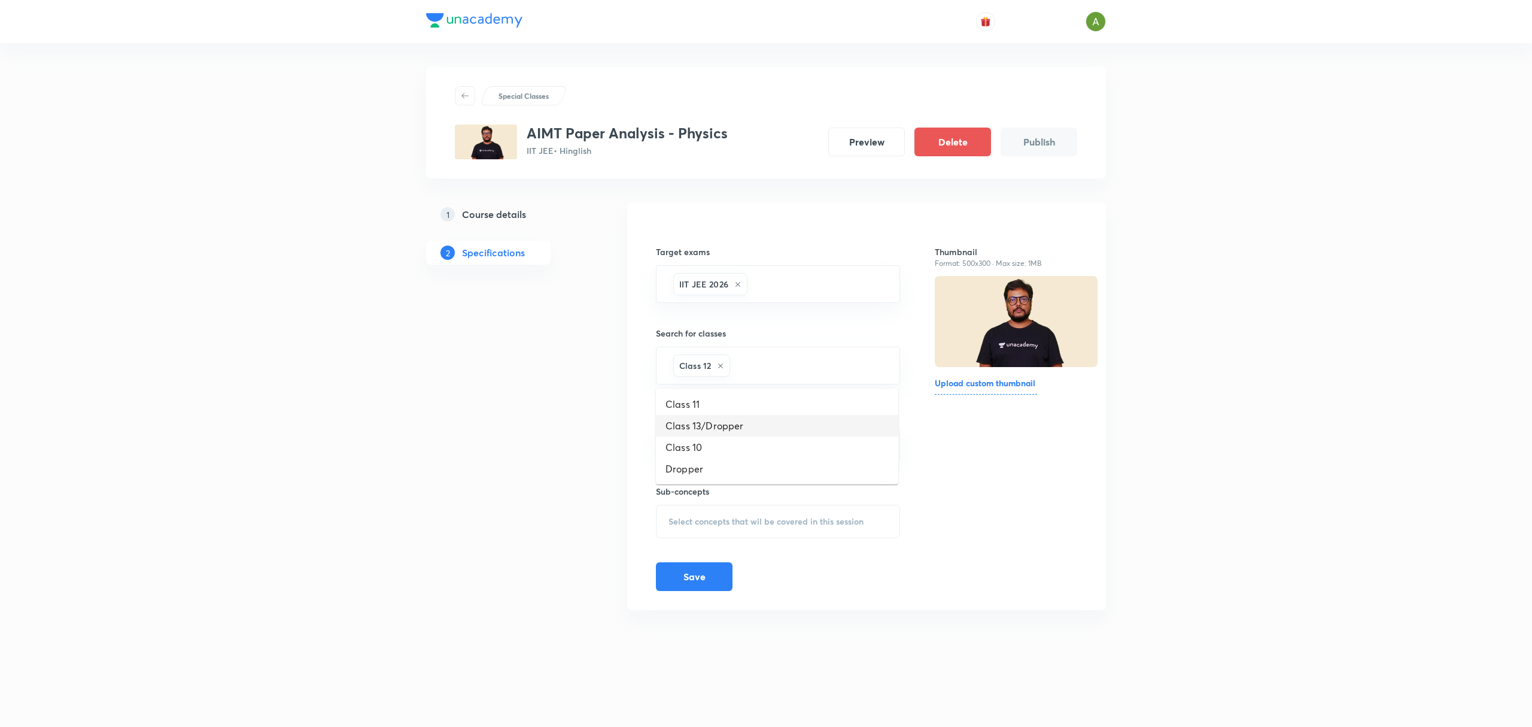
click at [755, 424] on li "Class 13/Dropper" at bounding box center [777, 426] width 242 height 22
click at [757, 448] on input "text" at bounding box center [778, 444] width 214 height 22
type input "p"
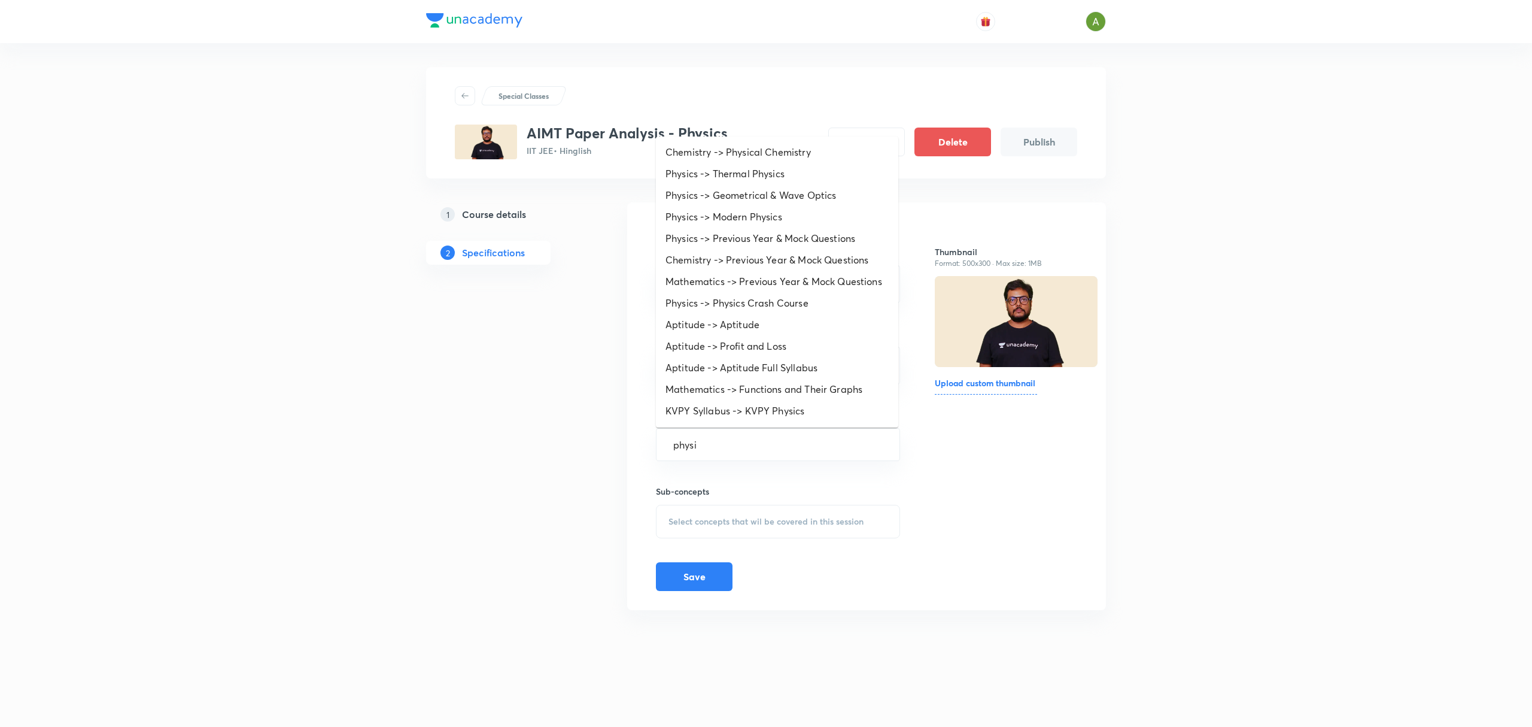
type input "physic"
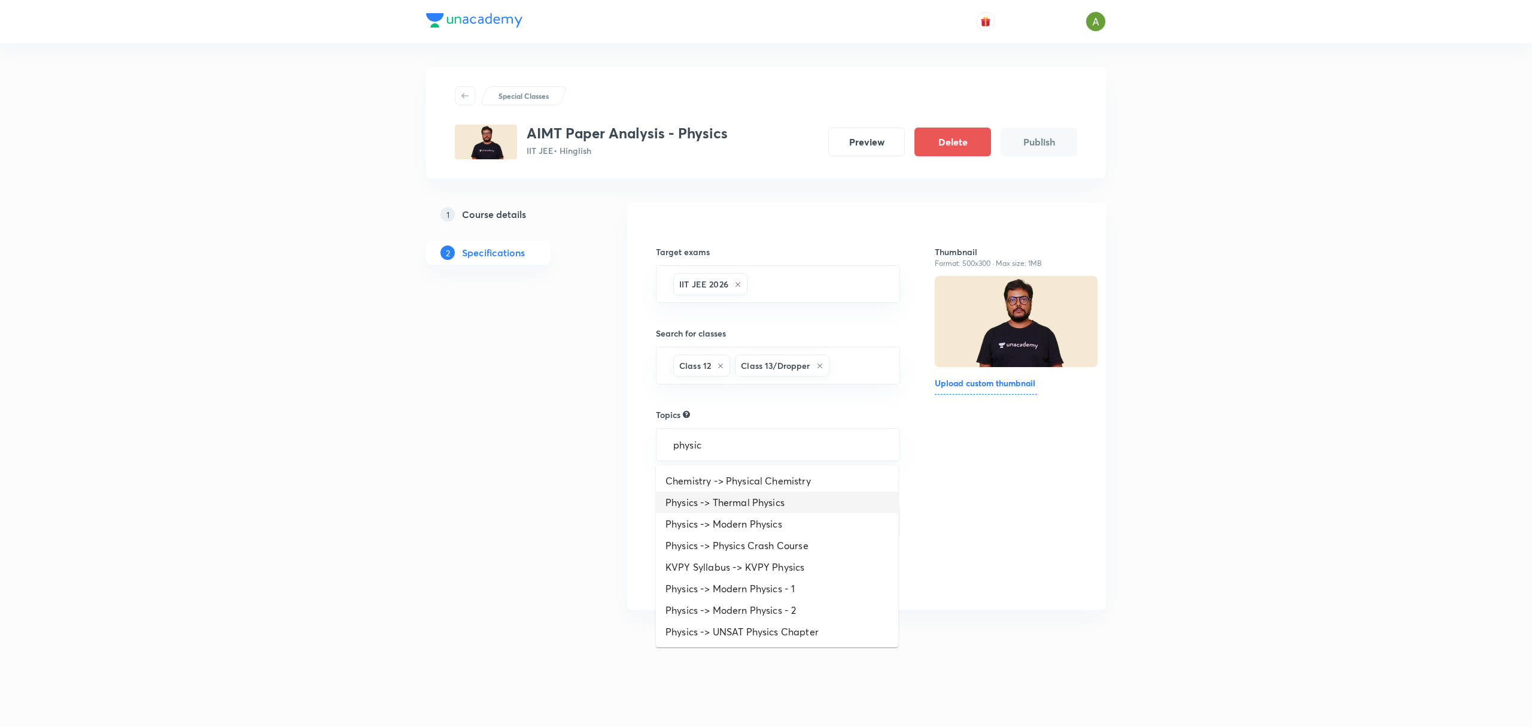
click at [774, 508] on li "Physics -> Thermal Physics" at bounding box center [777, 502] width 242 height 22
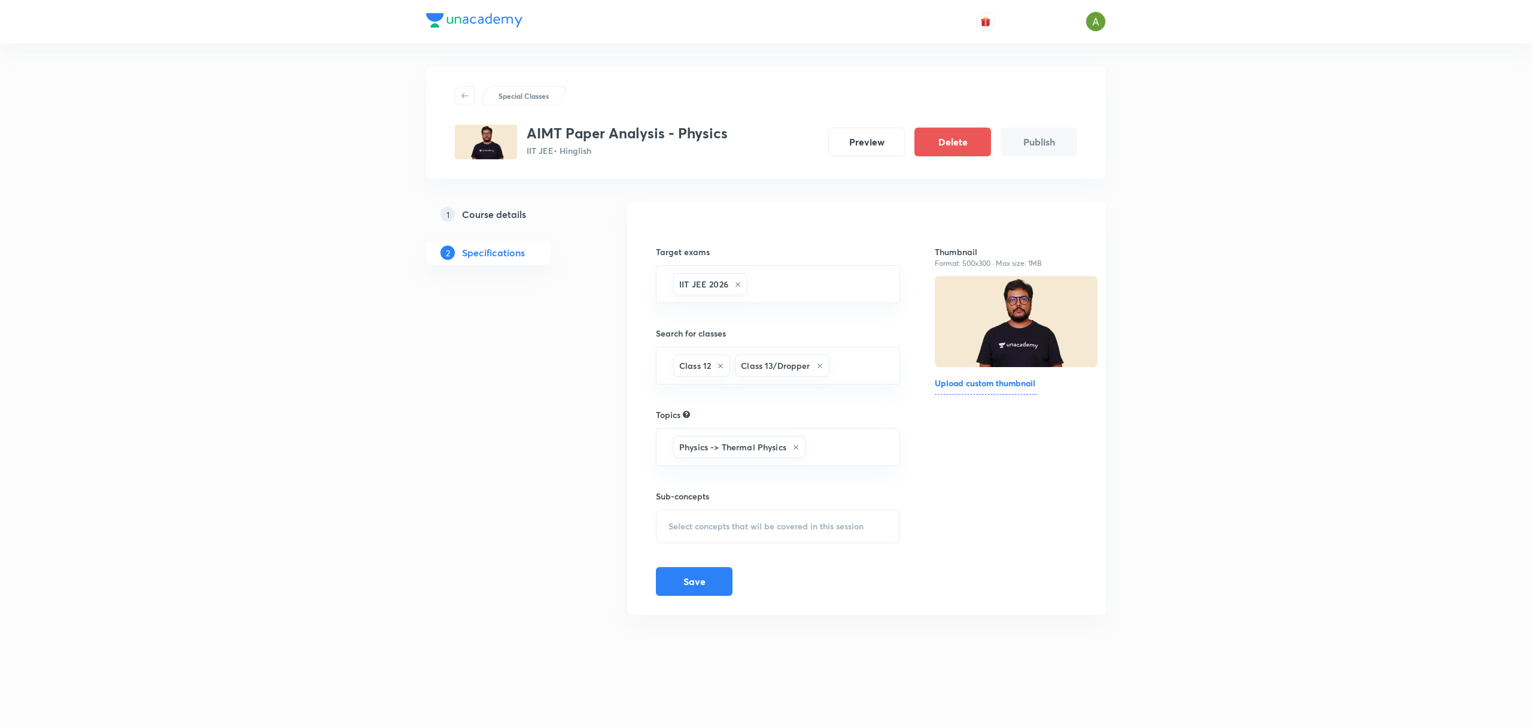
click at [712, 520] on div "Select concepts that wil be covered in this session" at bounding box center [778, 526] width 244 height 34
click at [743, 624] on p "Heat and Thermometry" at bounding box center [725, 619] width 90 height 13
checkbox input "true"
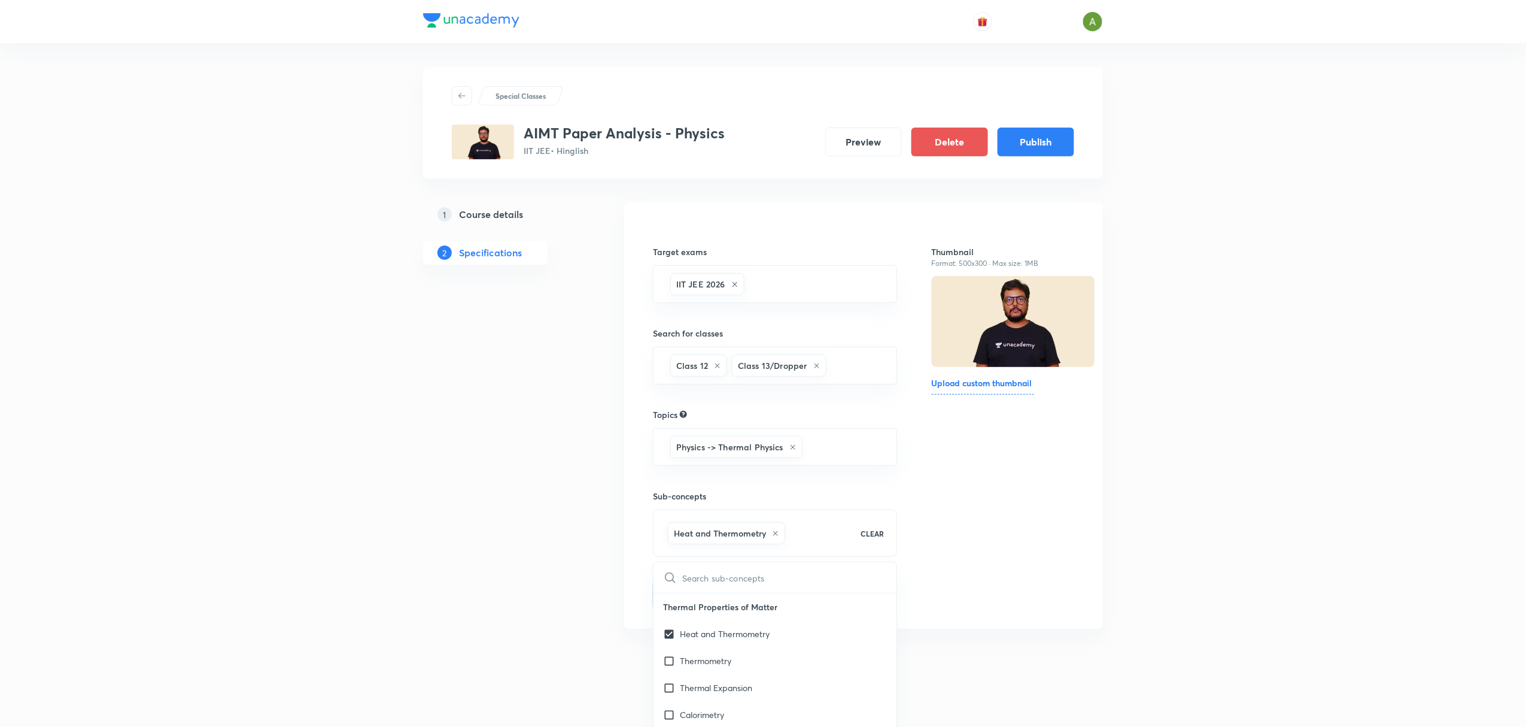
click at [965, 581] on div "Thumbnail Format: 500x300 · Max size: 1MB Upload custom thumbnail" at bounding box center [1003, 415] width 142 height 388
click at [716, 604] on button "Save" at bounding box center [694, 593] width 77 height 29
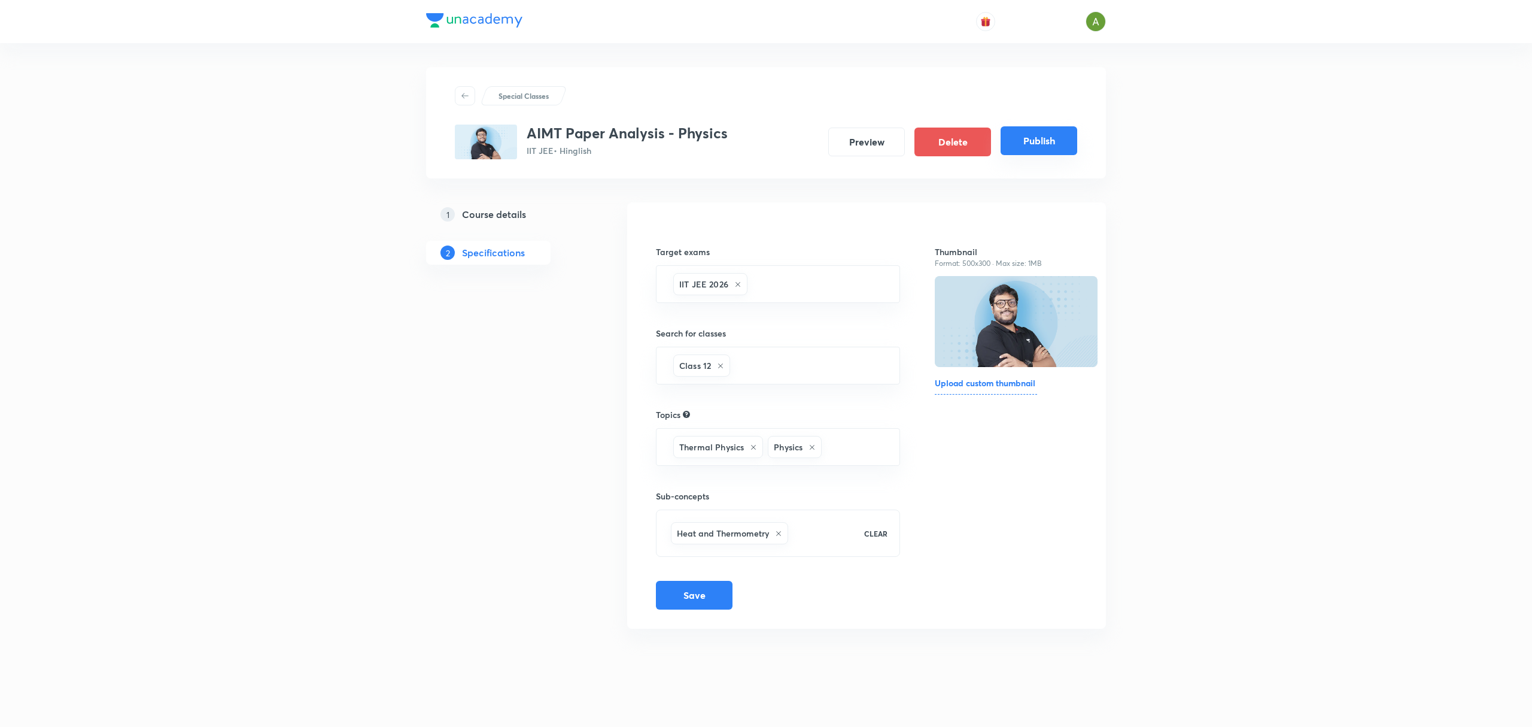
click at [1049, 151] on button "Publish" at bounding box center [1039, 140] width 77 height 29
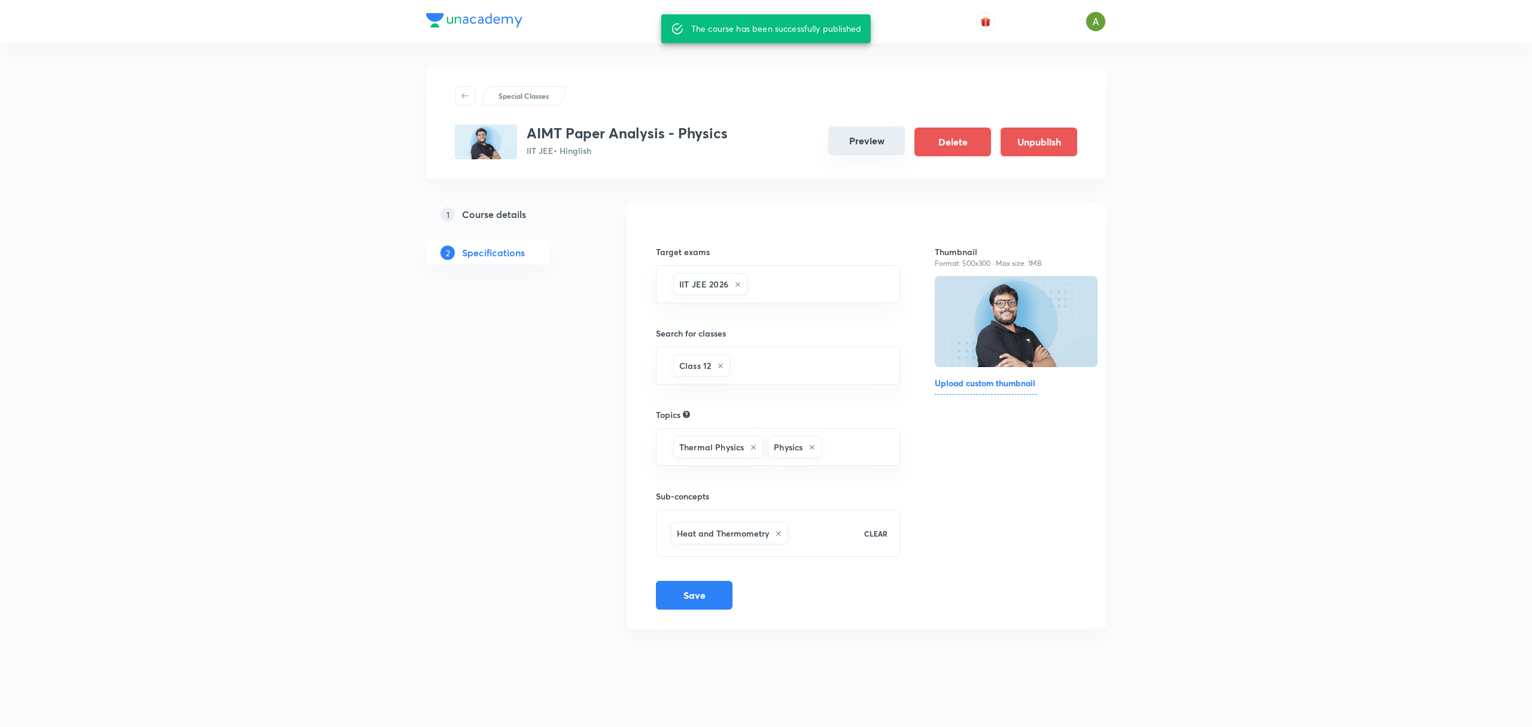
click at [875, 140] on button "Preview" at bounding box center [866, 140] width 77 height 29
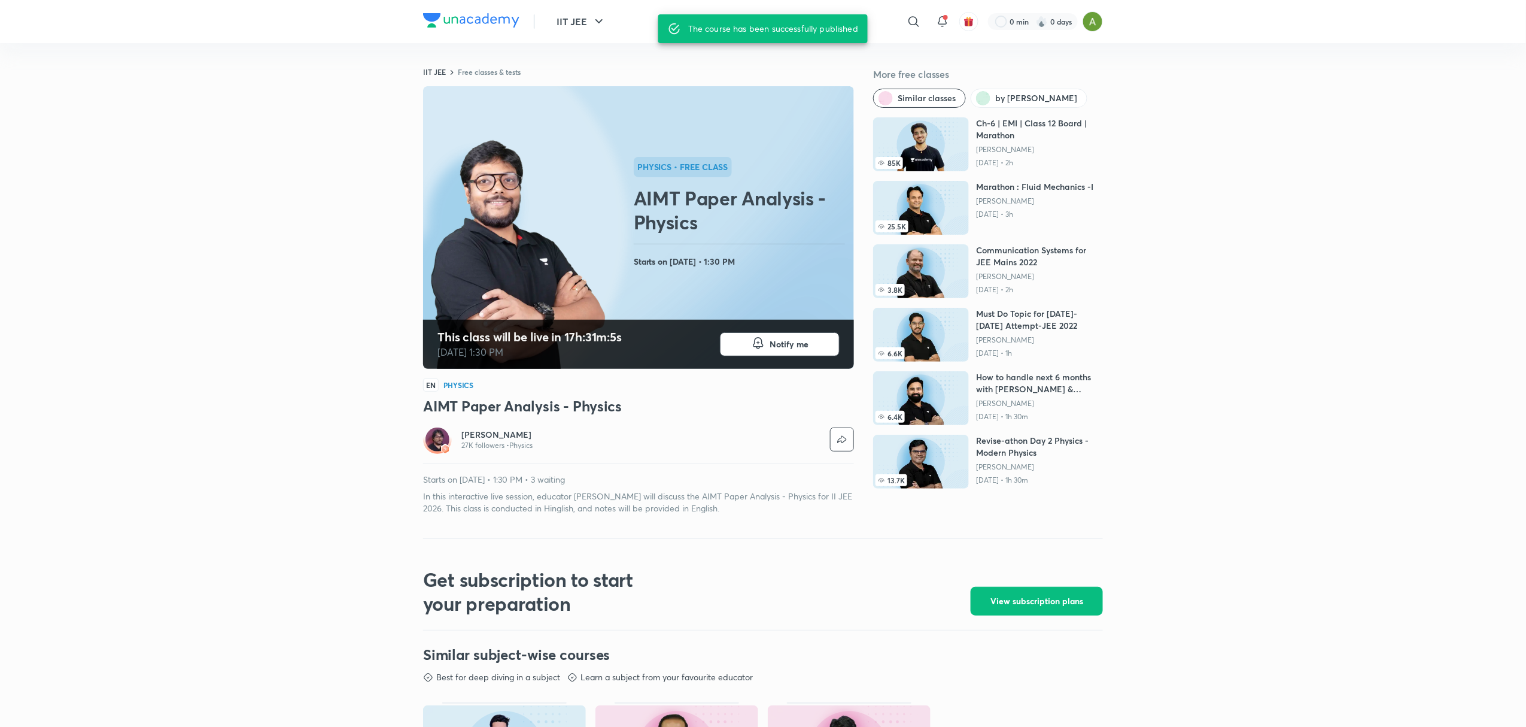
click at [539, 415] on h3 "AIMT Paper Analysis - Physics" at bounding box center [638, 405] width 431 height 19
copy h3 "AIMT Paper Analysis - Physics"
click at [590, 499] on p "In this interactive live session, educator [PERSON_NAME] will discuss the AIMT …" at bounding box center [638, 502] width 431 height 24
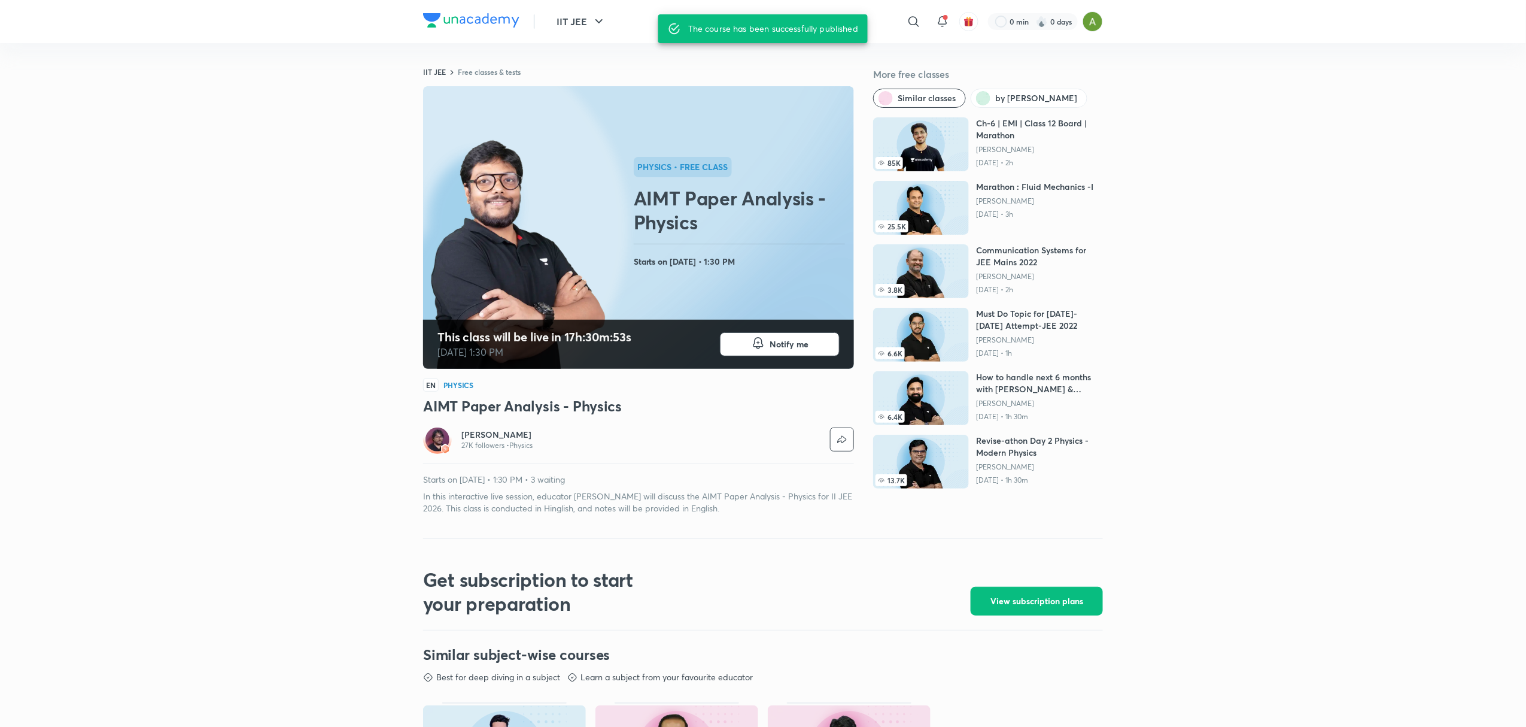
click at [590, 499] on p "In this interactive live session, educator [PERSON_NAME] will discuss the AIMT …" at bounding box center [638, 502] width 431 height 24
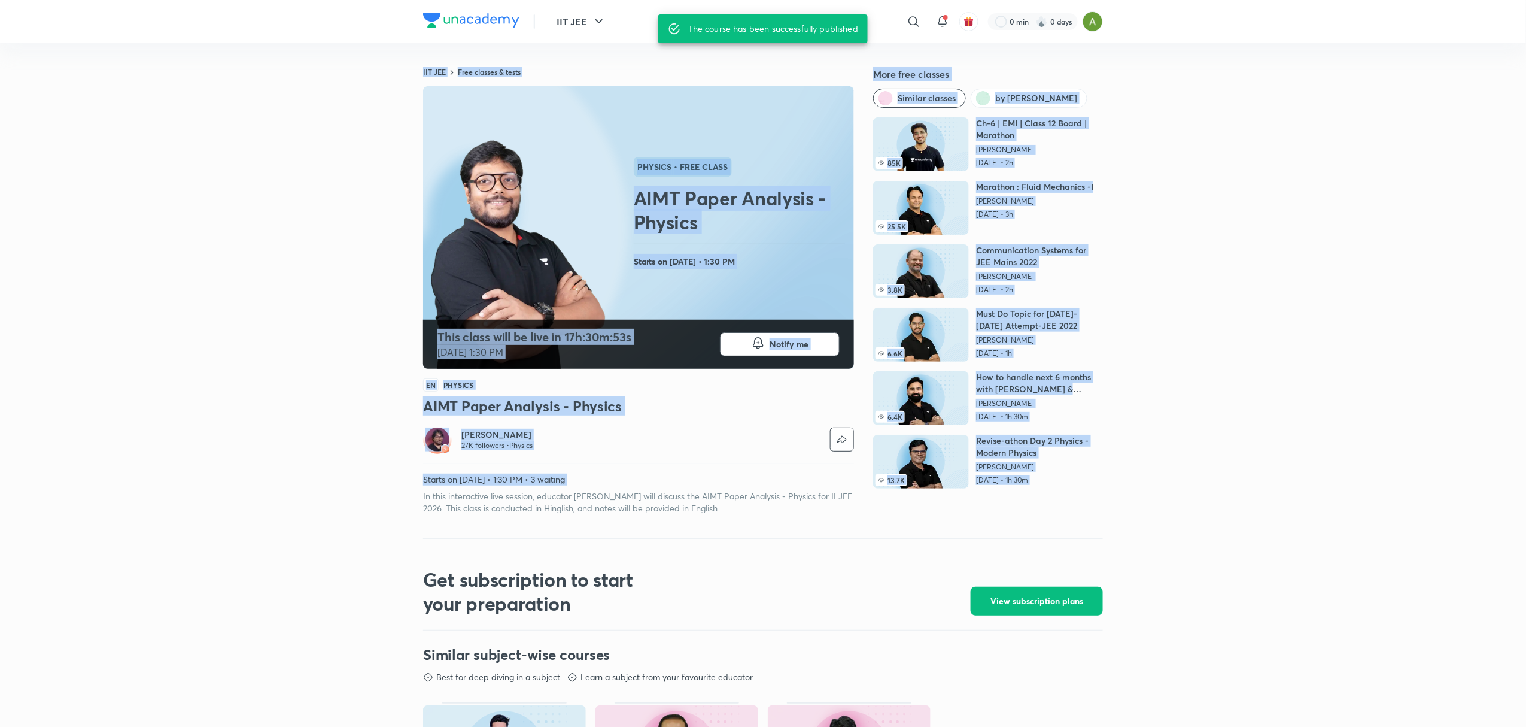
click at [590, 499] on p "In this interactive live session, educator [PERSON_NAME] will discuss the AIMT …" at bounding box center [638, 502] width 431 height 24
copy div "IIT JEE Free classes & tests More free classes Similar classes by Pankaj Singh …"
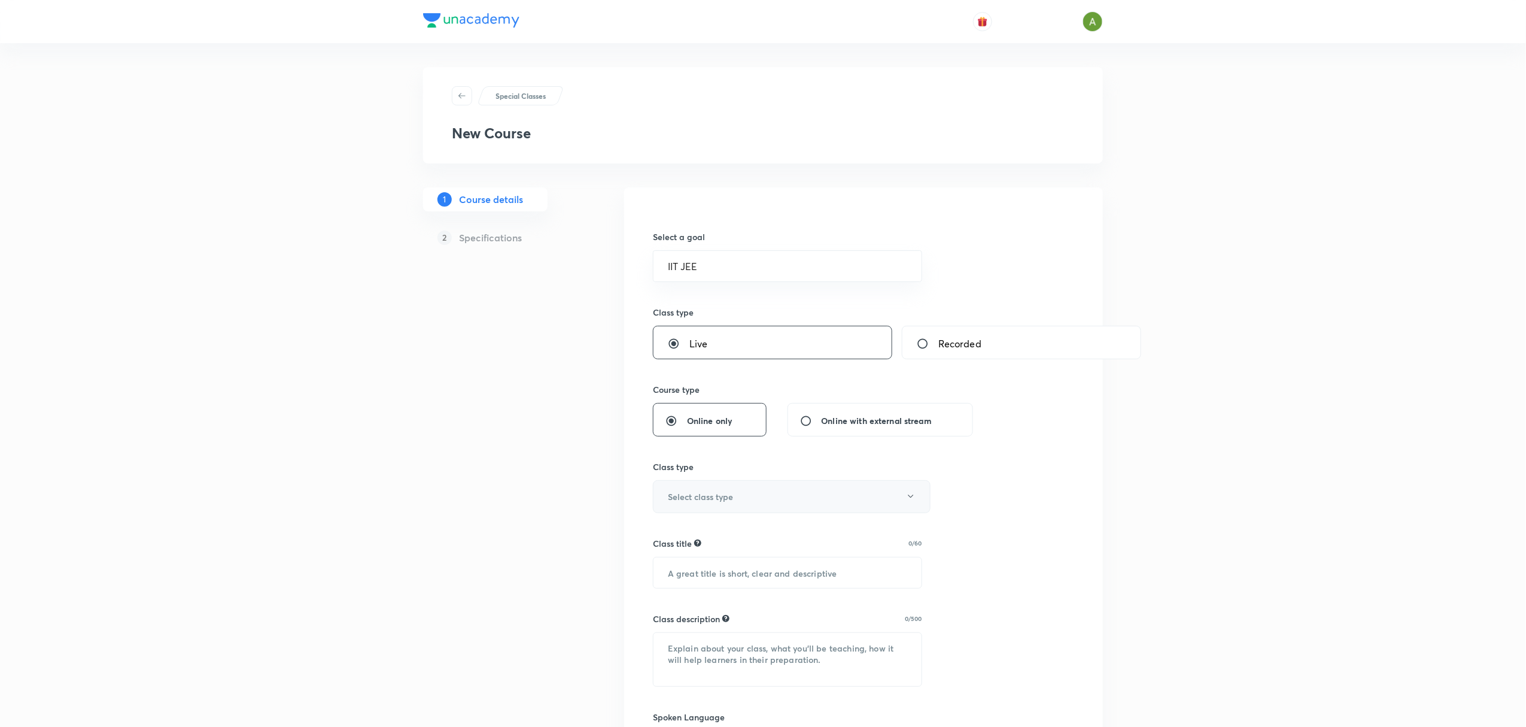
click at [707, 508] on button "Select class type" at bounding box center [792, 496] width 278 height 33
click at [709, 630] on span "PYQ or Test Analysis" at bounding box center [789, 624] width 262 height 13
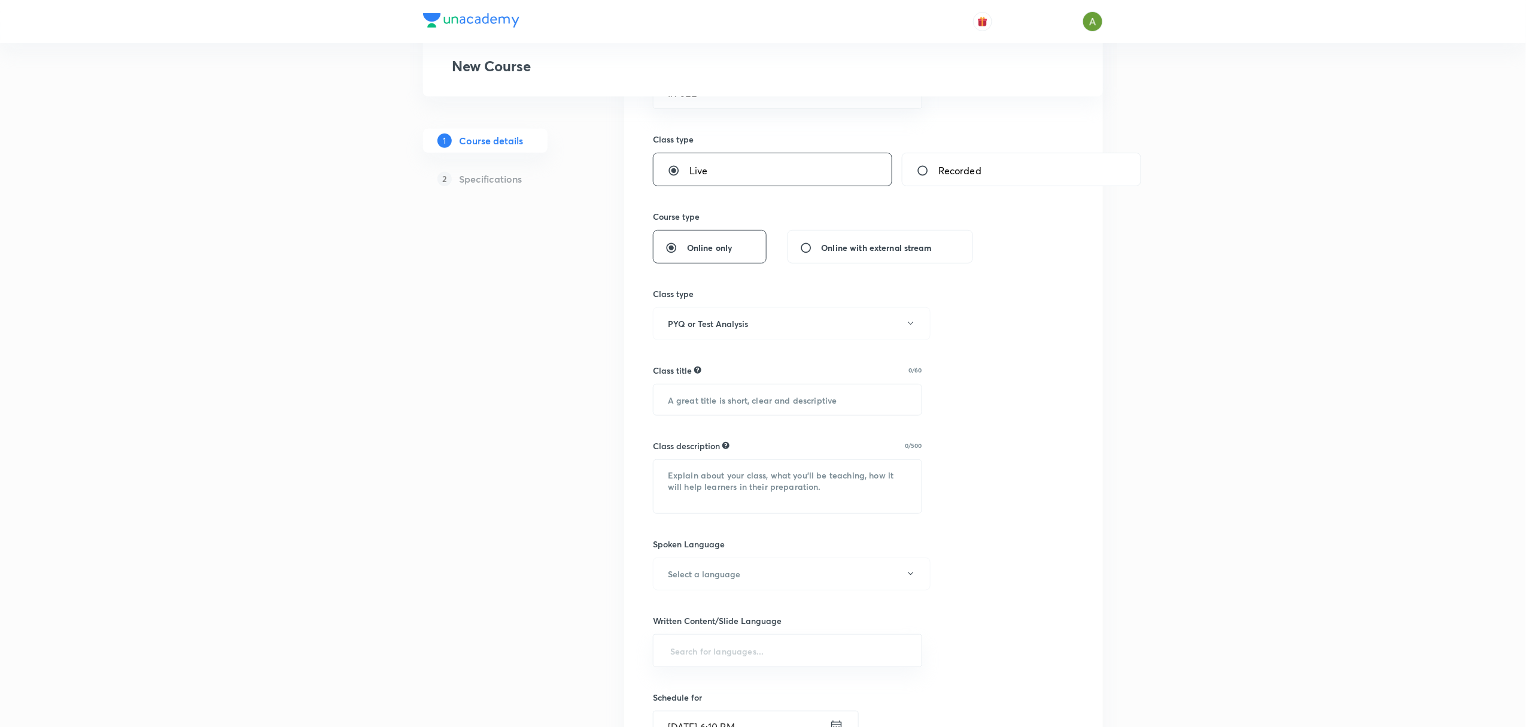
scroll to position [183, 0]
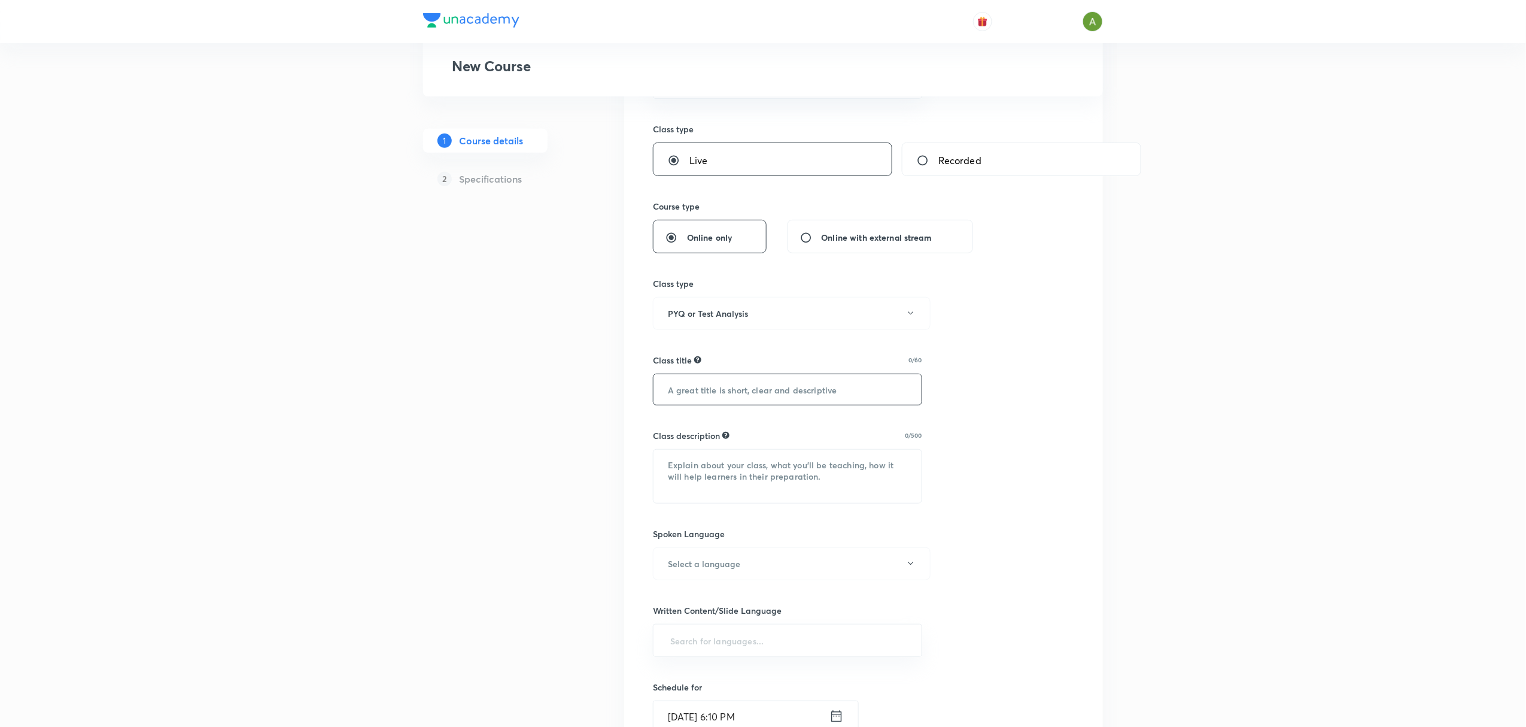
click at [751, 397] on input "text" at bounding box center [788, 389] width 268 height 31
paste input "AIMT Paper Analysis - Physics"
click at [790, 391] on input "AIMT Paper Analysis - Physics" at bounding box center [788, 389] width 268 height 31
type input "AIMT Paper Analysis - Mathematics"
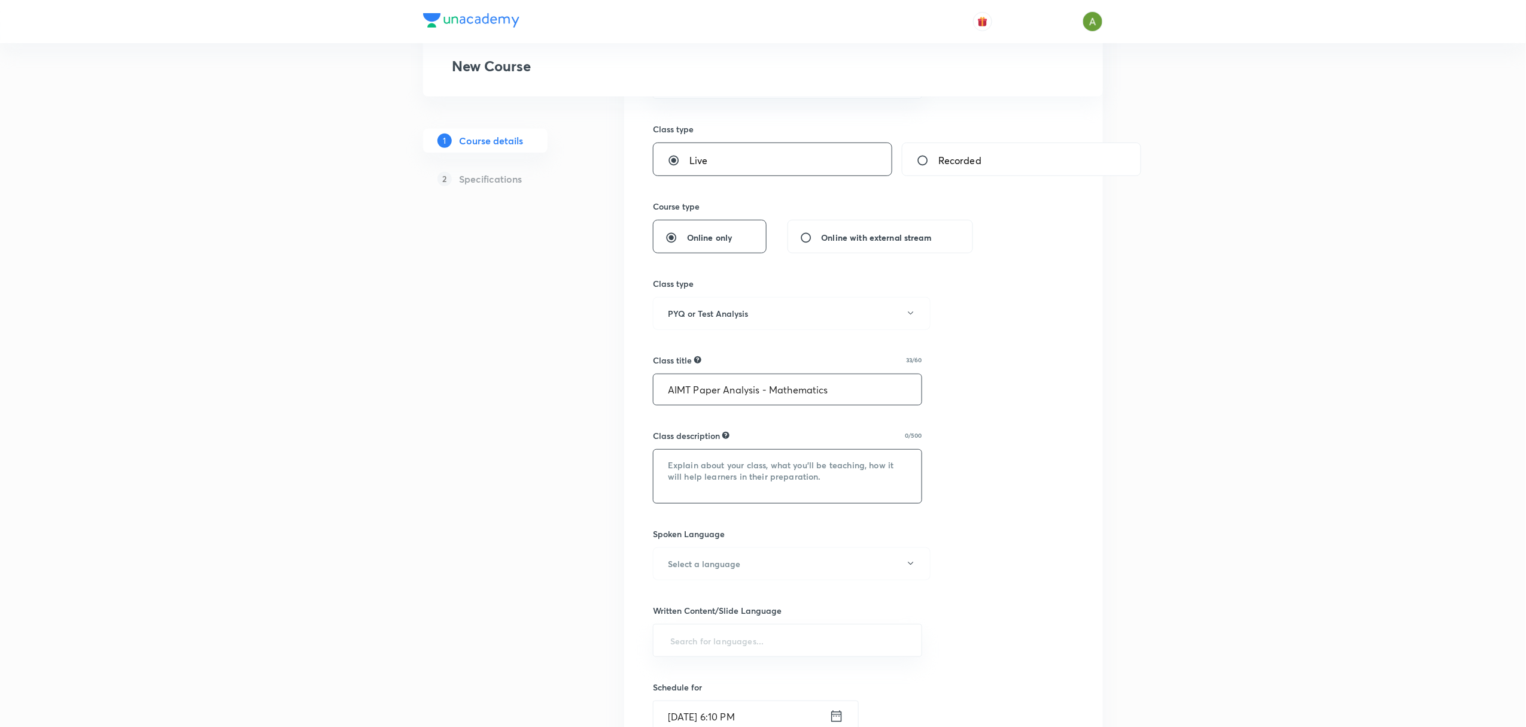
click at [733, 475] on textarea at bounding box center [788, 475] width 268 height 53
paste textarea "In this interactive live session, educator [PERSON_NAME] will discuss the AIMT …"
click at [796, 391] on input "AIMT Paper Analysis - Mathematics" at bounding box center [788, 389] width 268 height 31
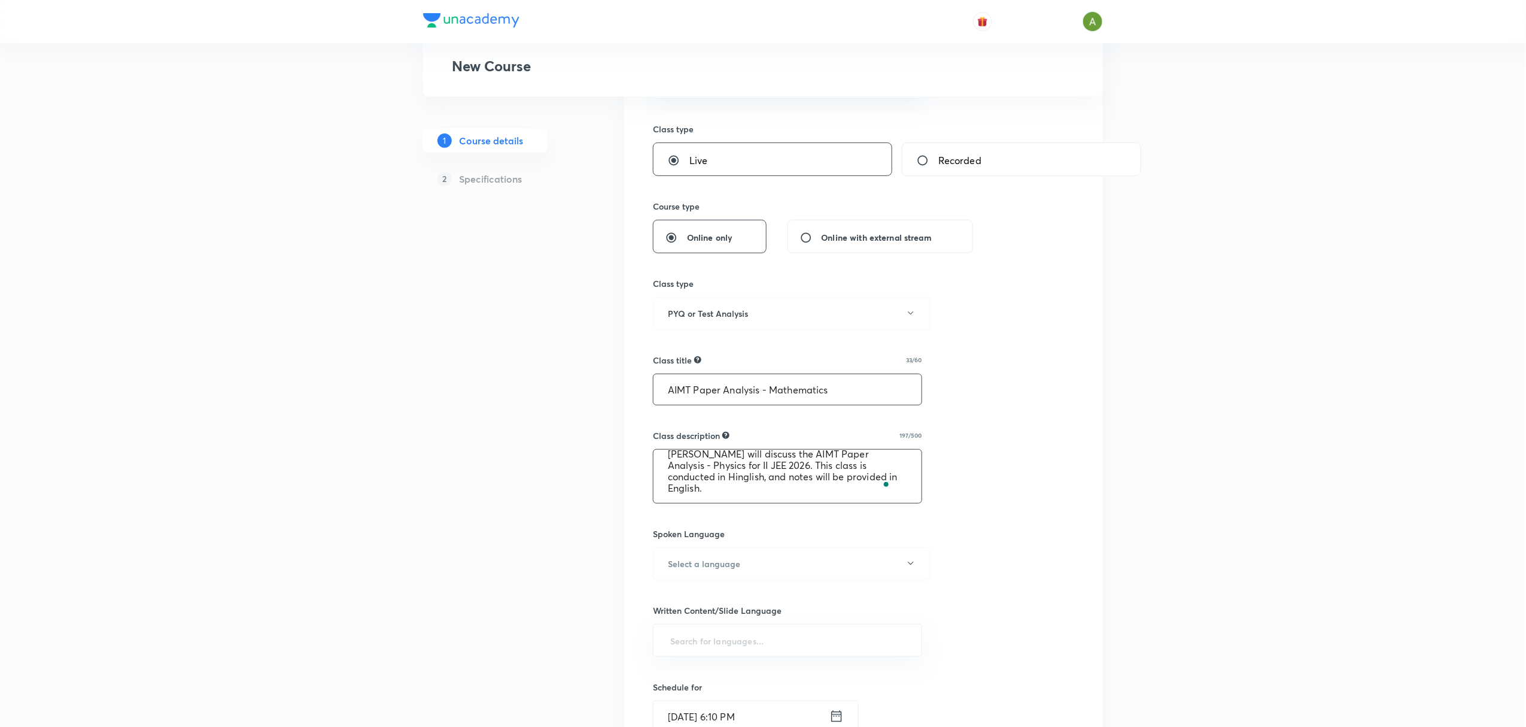
click at [678, 465] on textarea "In this interactive live session, educator [PERSON_NAME] will discuss the AIMT …" at bounding box center [788, 475] width 268 height 53
paste textarea "Mathematics"
type textarea "In this interactive live session, educator [PERSON_NAME] will discuss the AIMT …"
click at [703, 572] on button "Select a language" at bounding box center [792, 563] width 278 height 33
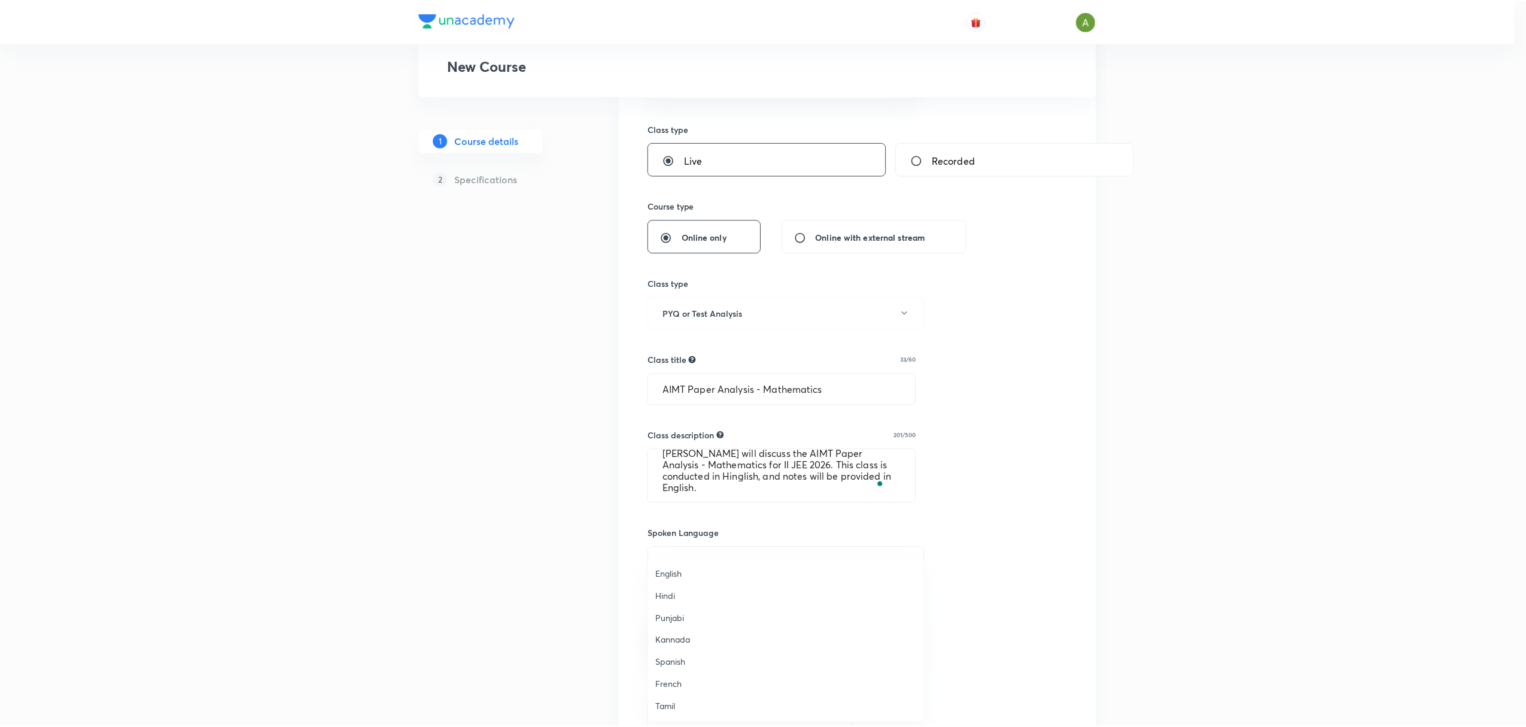
scroll to position [355, 0]
click at [699, 709] on span "Hinglish" at bounding box center [789, 706] width 262 height 13
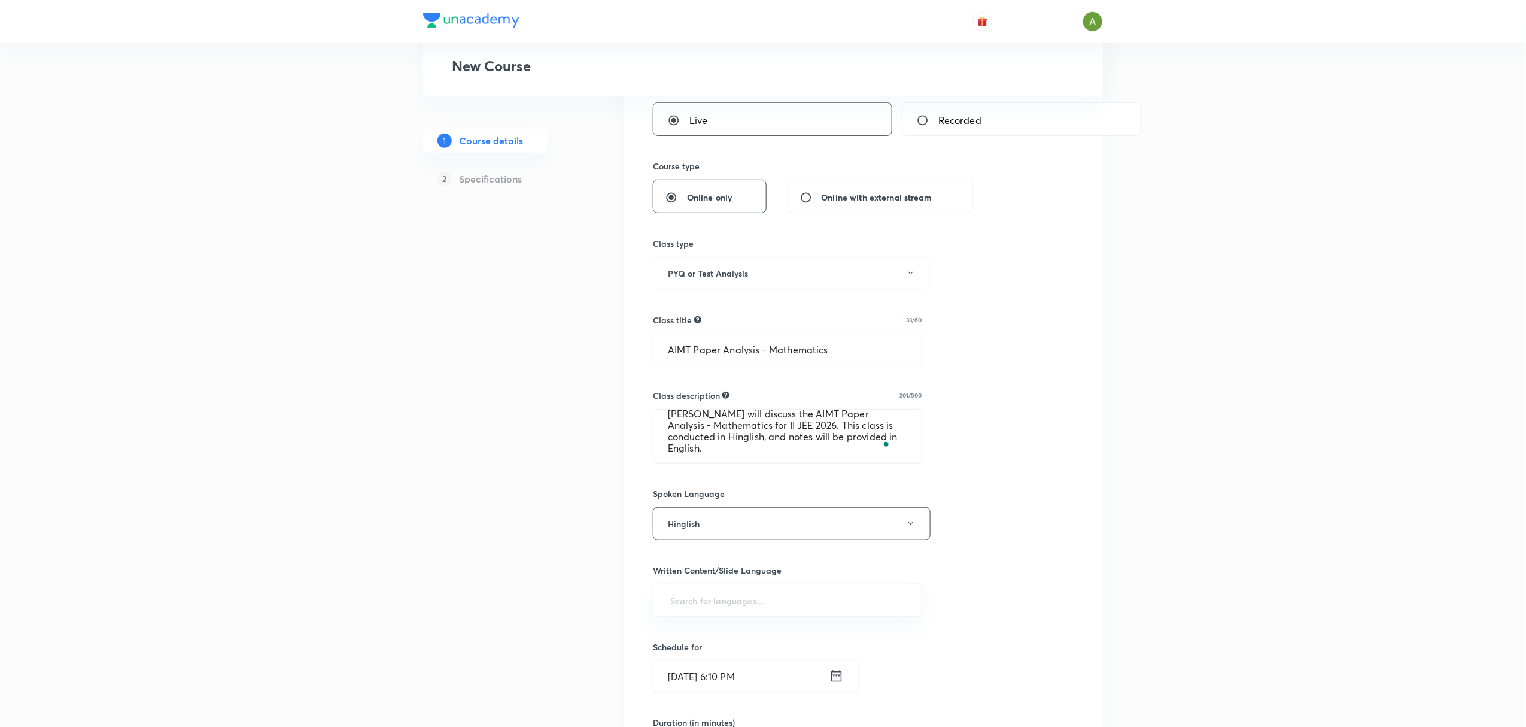
scroll to position [309, 0]
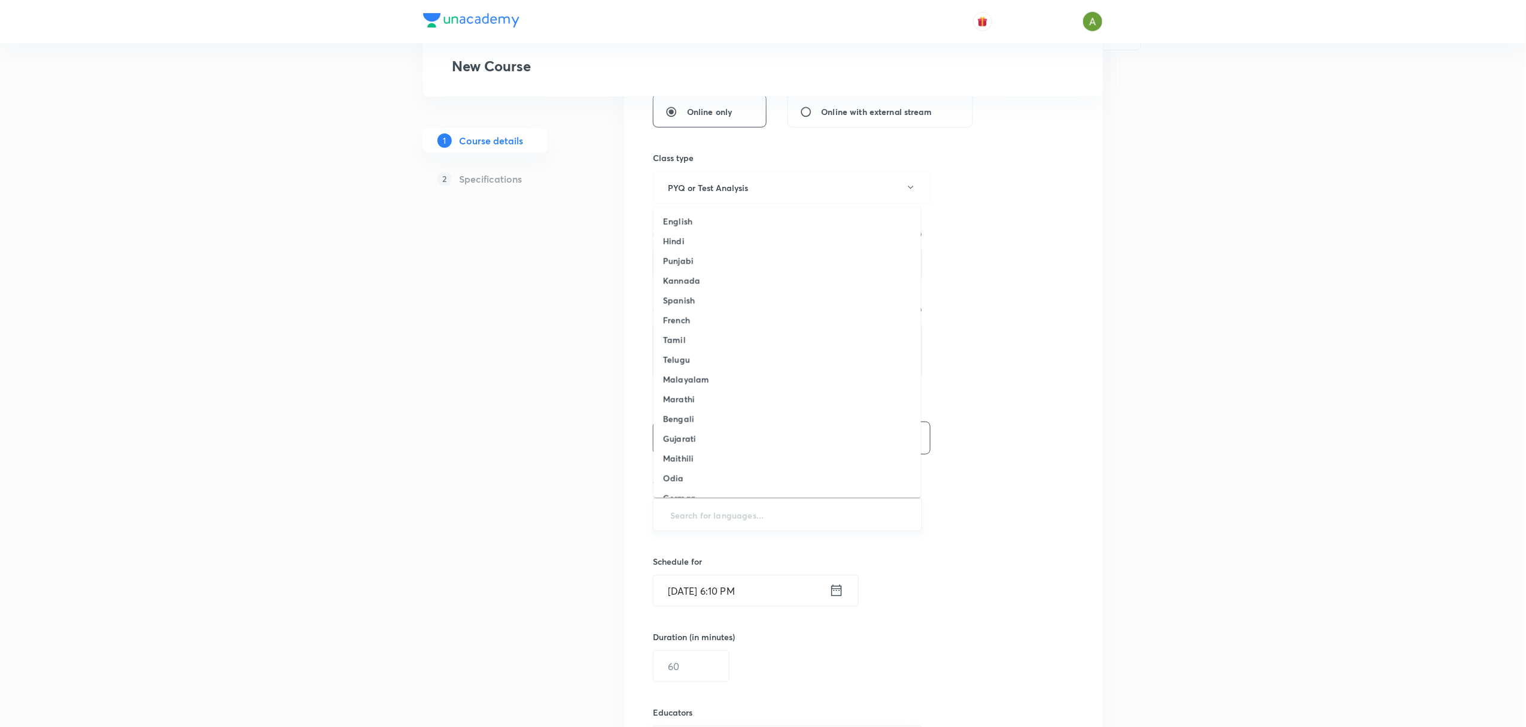
click at [825, 522] on input "text" at bounding box center [787, 514] width 239 height 22
click at [735, 226] on li "English" at bounding box center [788, 221] width 268 height 20
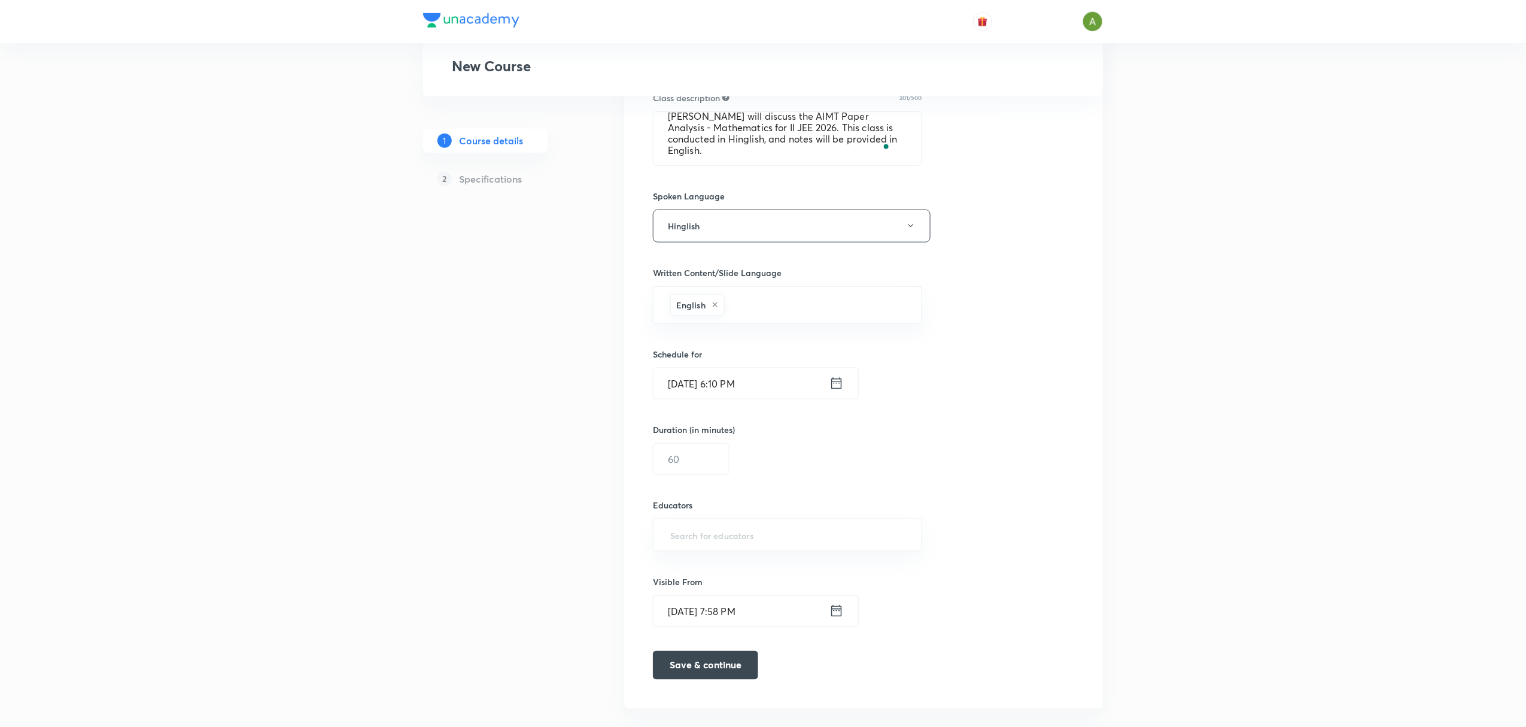
scroll to position [520, 0]
click at [733, 375] on input "[DATE] 6:10 PM" at bounding box center [742, 384] width 176 height 31
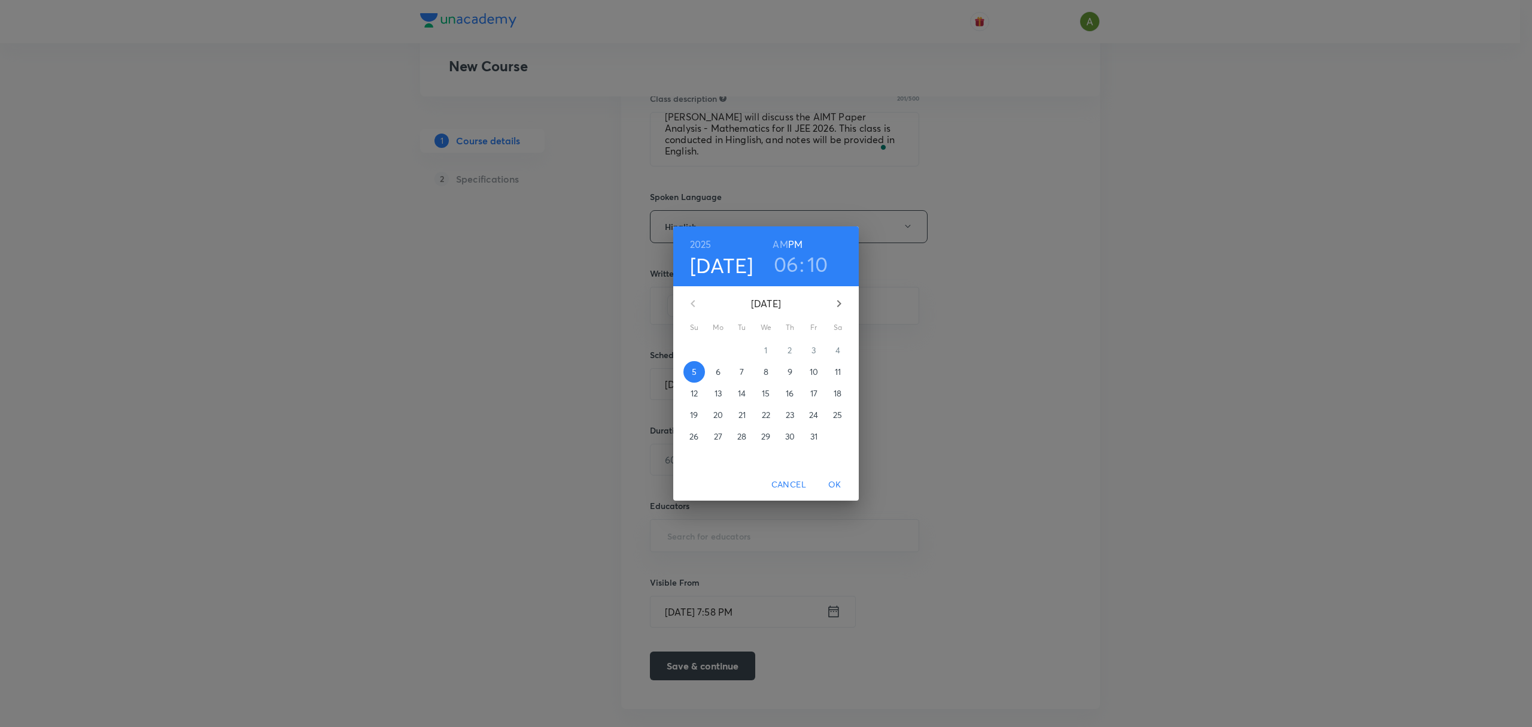
click at [721, 369] on span "6" at bounding box center [718, 372] width 22 height 12
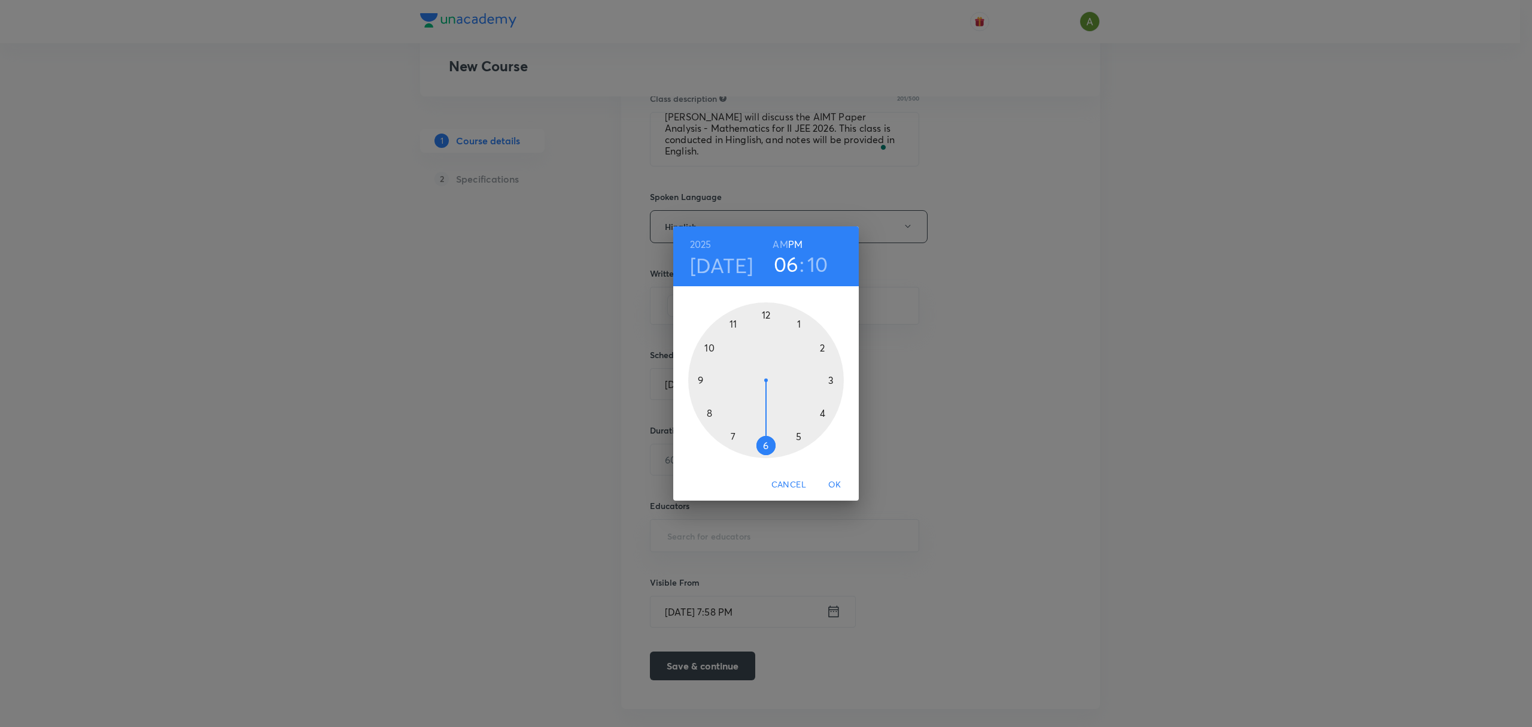
click at [765, 444] on div at bounding box center [766, 380] width 156 height 156
click at [767, 327] on div at bounding box center [766, 380] width 156 height 156
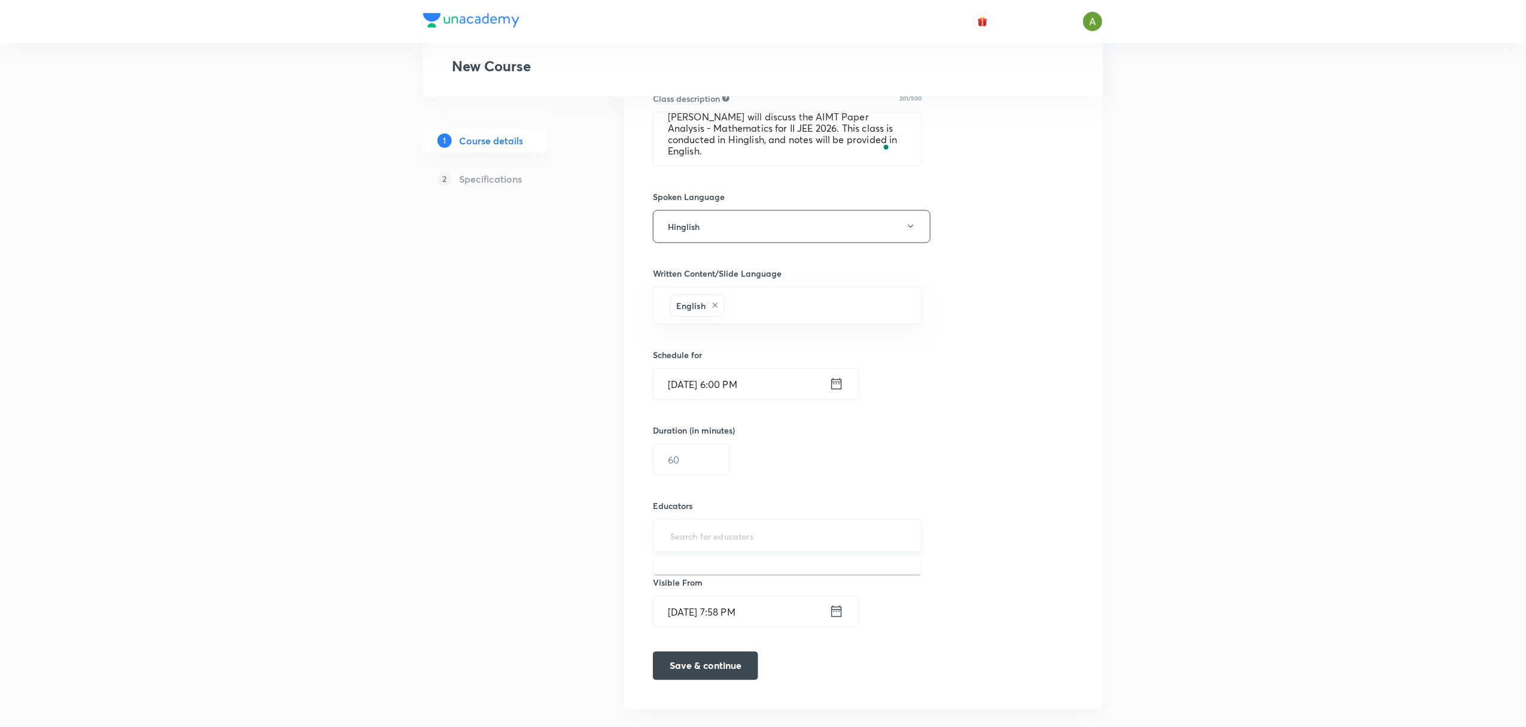
click at [751, 534] on input "text" at bounding box center [787, 535] width 239 height 22
click at [676, 458] on input "text" at bounding box center [691, 459] width 75 height 31
type input "90"
click at [728, 531] on input "text" at bounding box center [787, 535] width 239 height 22
paste input "ayushpatni-1588"
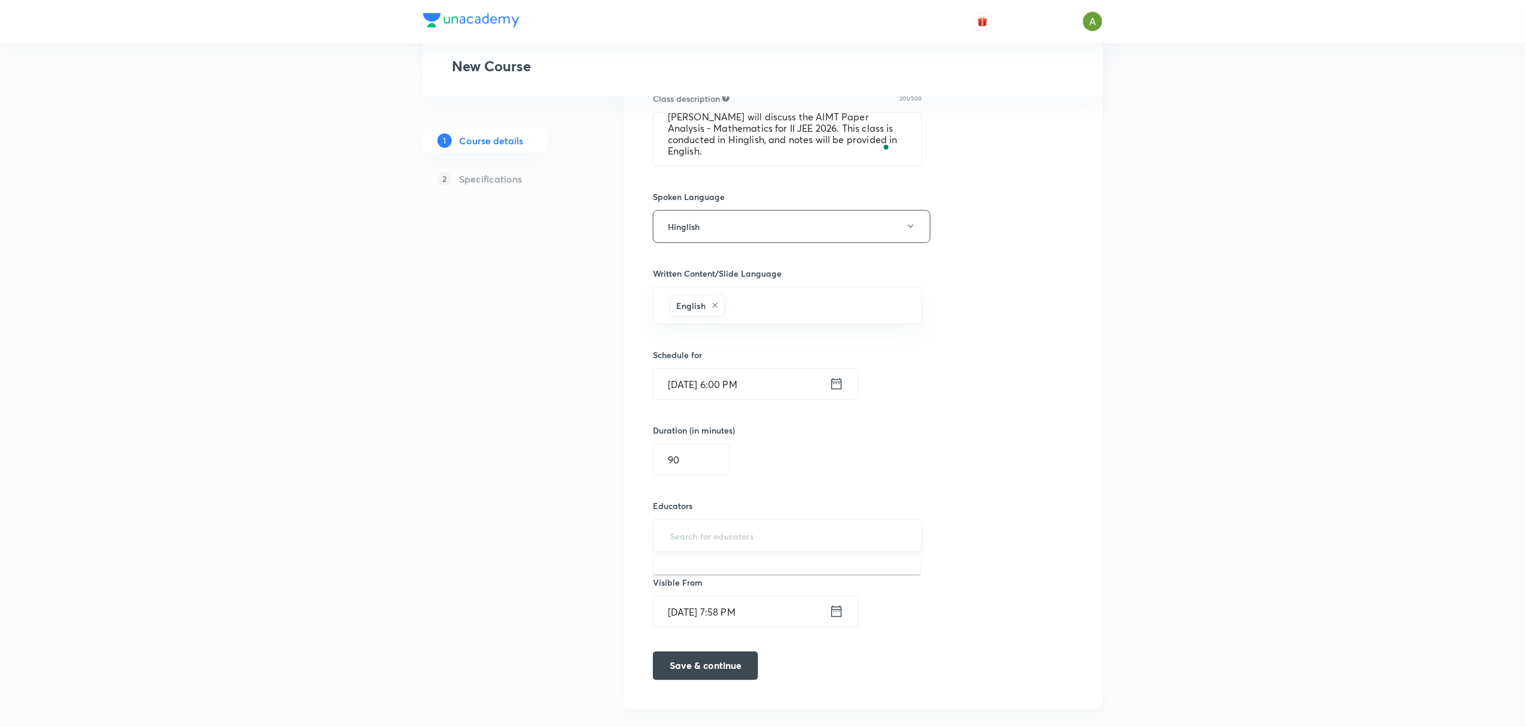
type input "ayushpatni-1588"
click at [725, 572] on h6 "[PERSON_NAME](ayushpatni-1588)" at bounding box center [765, 578] width 142 height 13
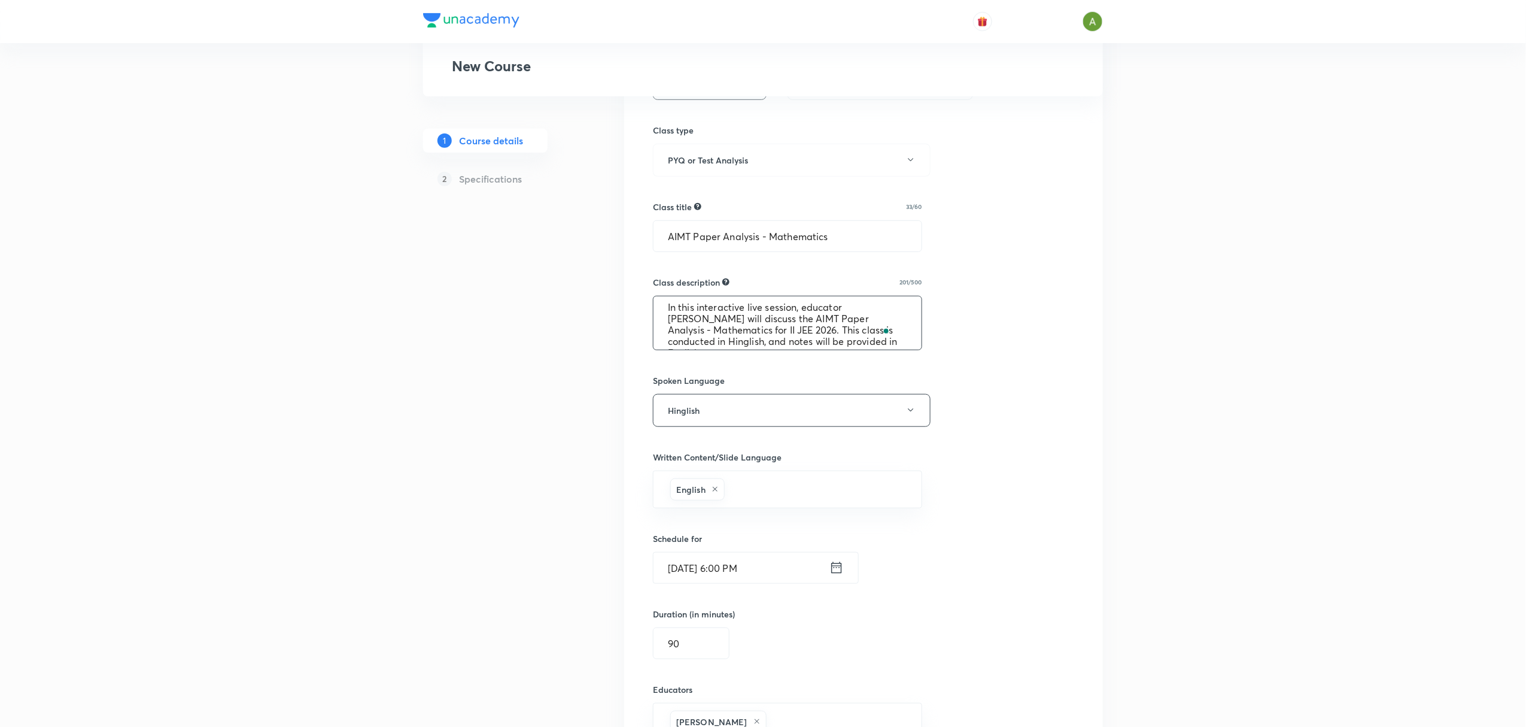
scroll to position [0, 0]
click at [695, 323] on textarea "In this interactive live session, educator [PERSON_NAME] will discuss the AIMT …" at bounding box center [788, 322] width 268 height 53
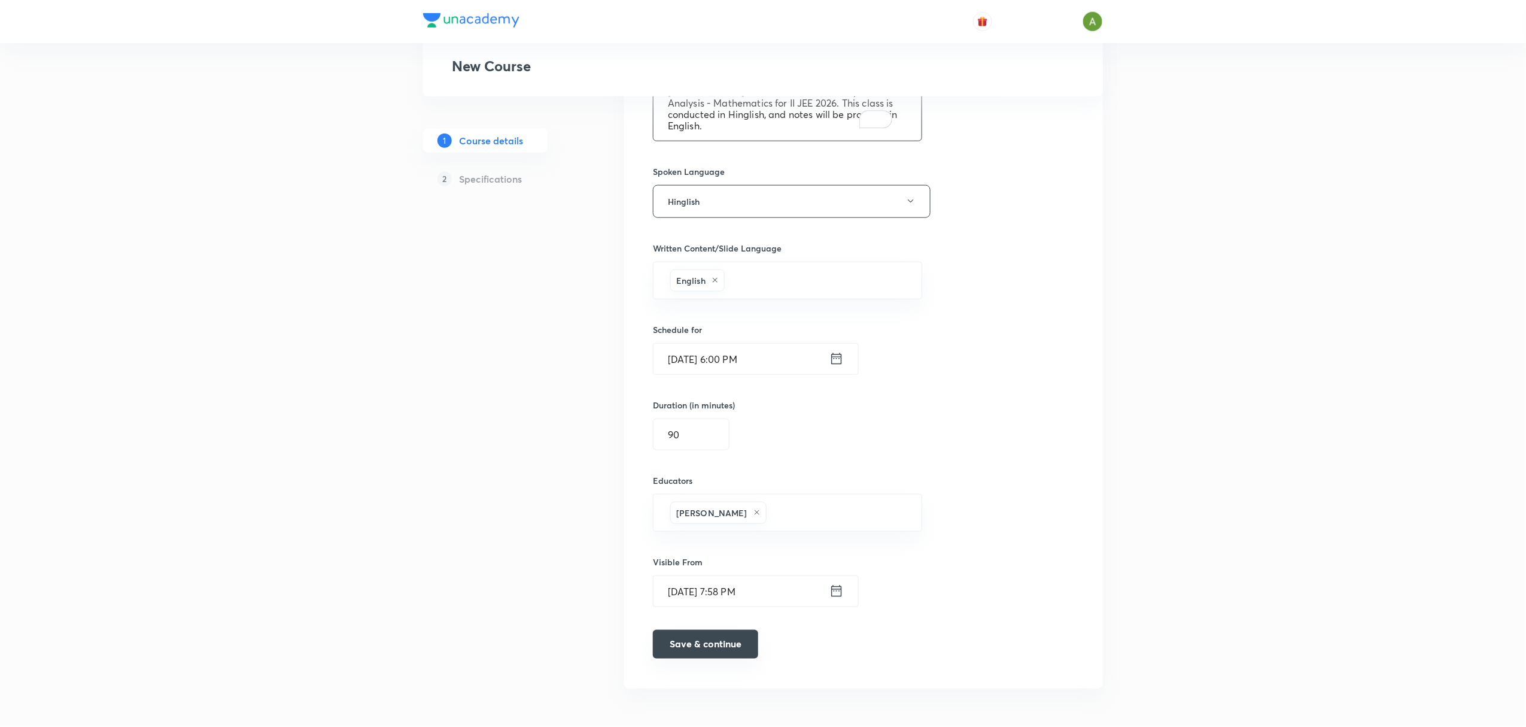
type textarea "In this interactive live session, educator [PERSON_NAME] will discuss the AIMT …"
click at [692, 645] on button "Save & continue" at bounding box center [705, 644] width 105 height 29
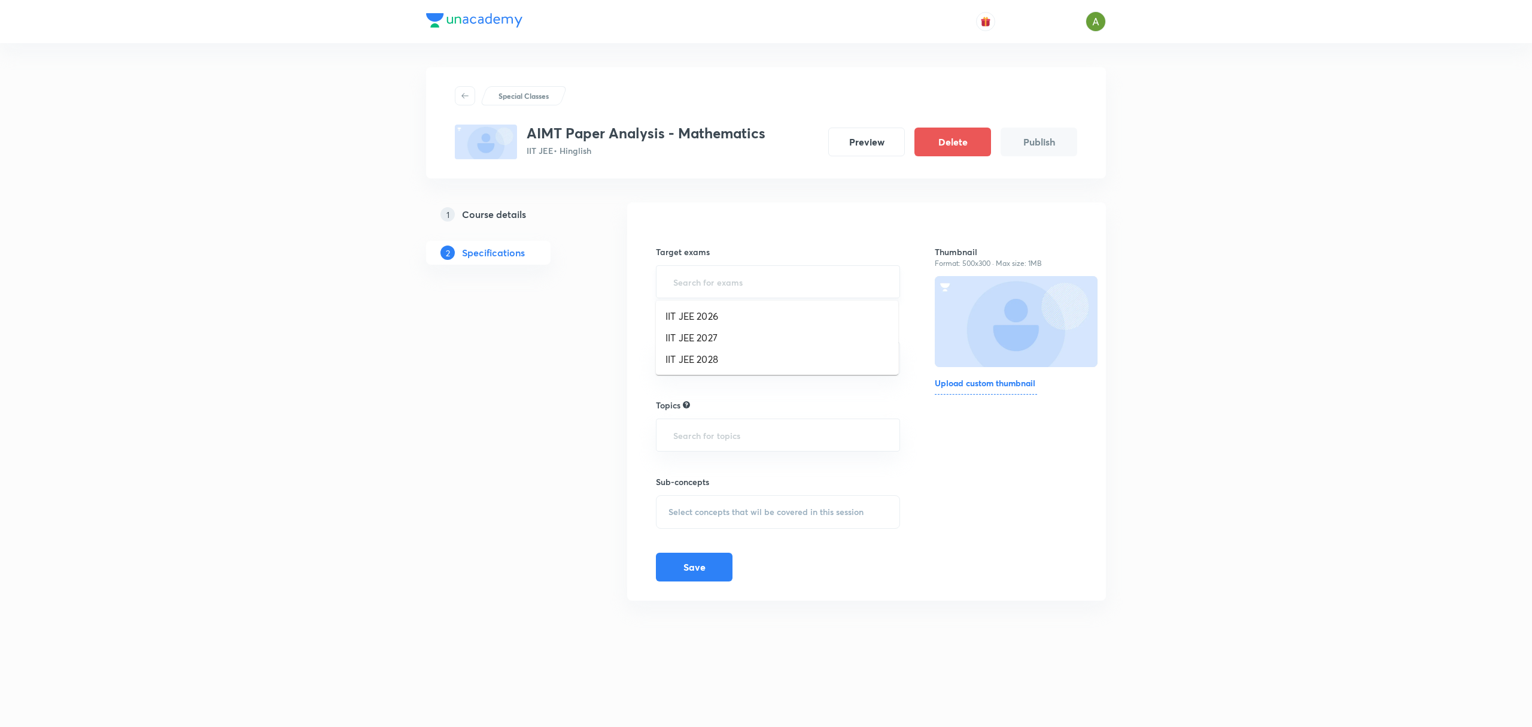
click at [733, 288] on input "text" at bounding box center [778, 282] width 214 height 22
click at [726, 311] on li "IIT JEE 2026" at bounding box center [777, 316] width 242 height 22
click at [746, 364] on input "text" at bounding box center [778, 363] width 214 height 22
click at [733, 420] on li "Class 12" at bounding box center [777, 420] width 242 height 22
click at [794, 360] on input "text" at bounding box center [809, 365] width 152 height 22
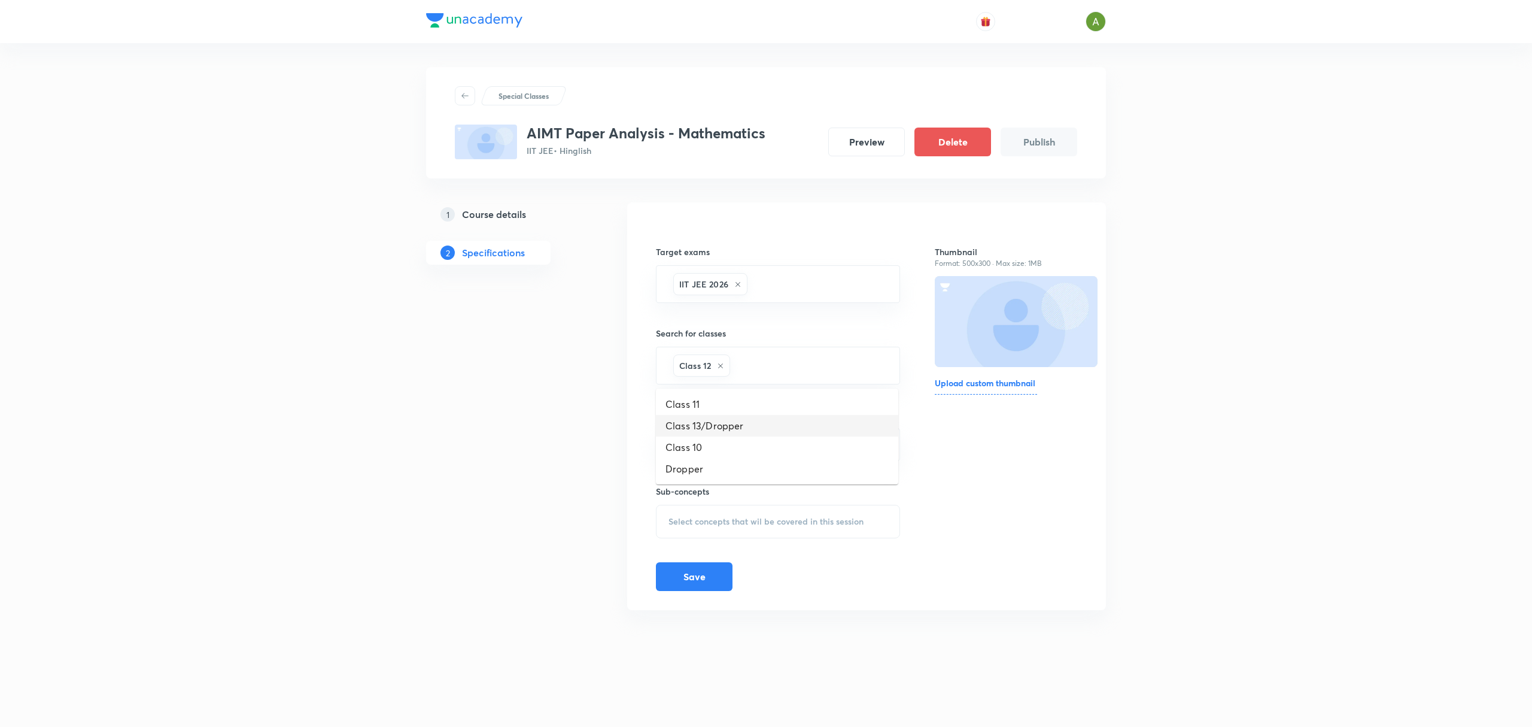
click at [753, 429] on li "Class 13/Dropper" at bounding box center [777, 426] width 242 height 22
click at [817, 453] on input "text" at bounding box center [778, 444] width 214 height 22
type input "math"
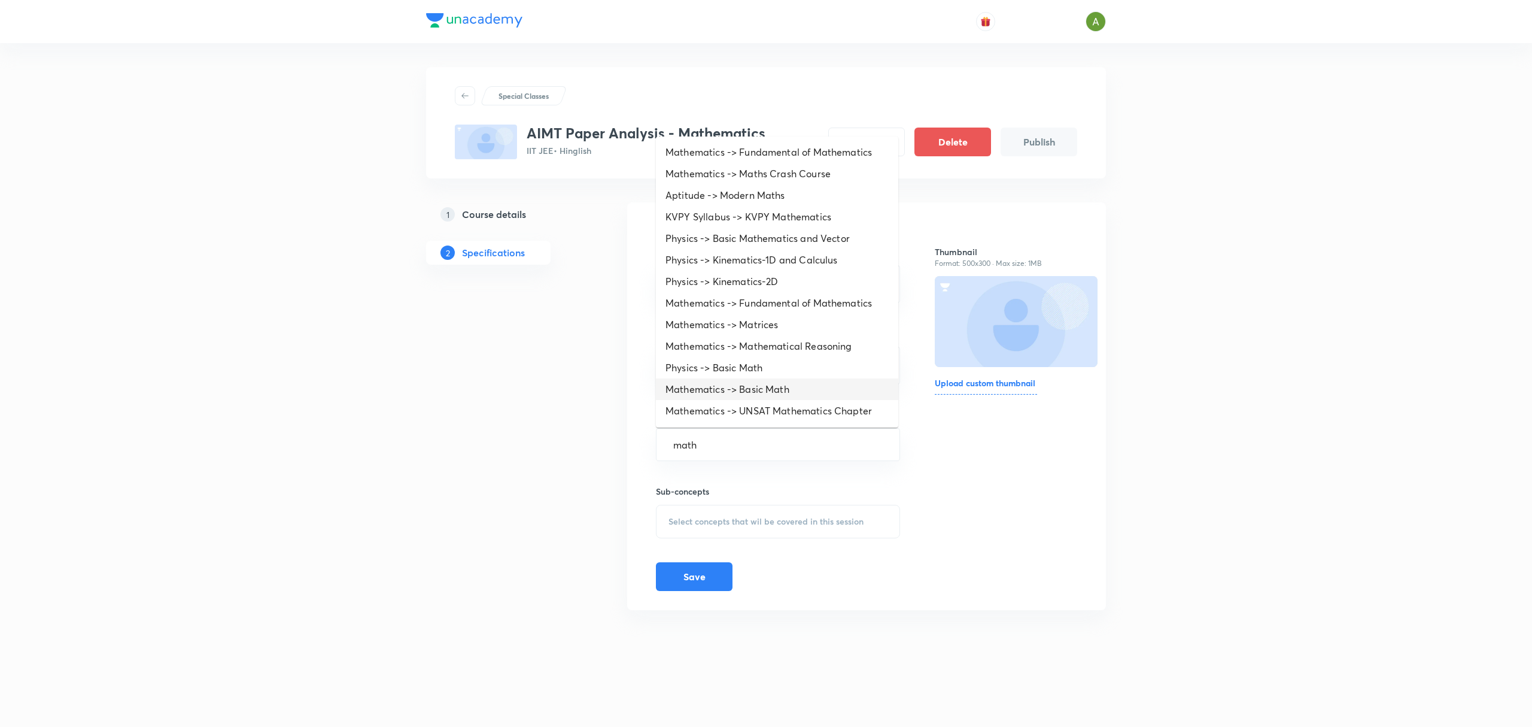
click at [762, 388] on li "Mathematics -> Basic Math" at bounding box center [777, 389] width 242 height 22
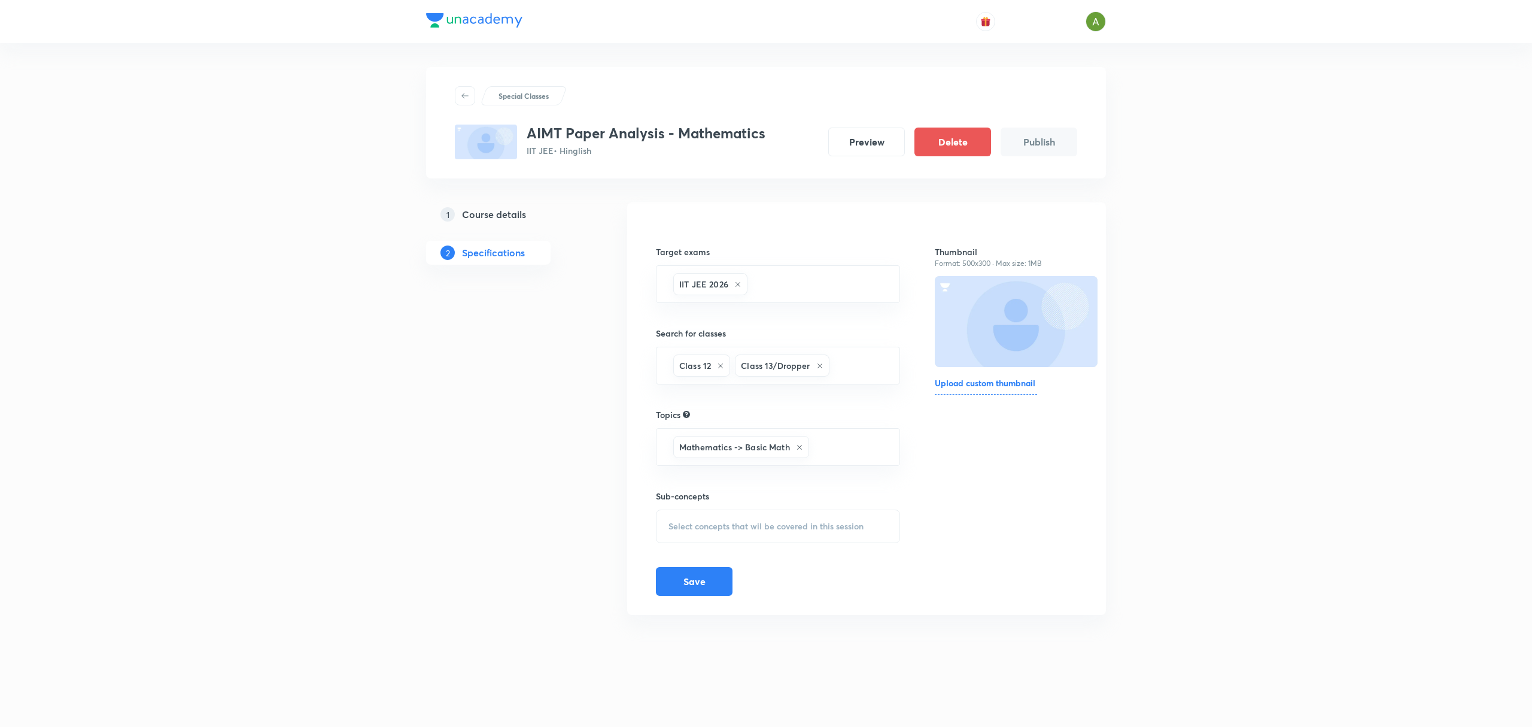
click at [724, 520] on div "Select concepts that wil be covered in this session" at bounding box center [778, 526] width 244 height 34
click at [709, 622] on p "Basic Math" at bounding box center [701, 619] width 42 height 13
checkbox input "true"
click at [997, 530] on div "Thumbnail Format: 500x300 · Max size: 1MB Upload custom thumbnail" at bounding box center [1003, 415] width 142 height 388
click at [716, 595] on button "Save" at bounding box center [694, 593] width 77 height 29
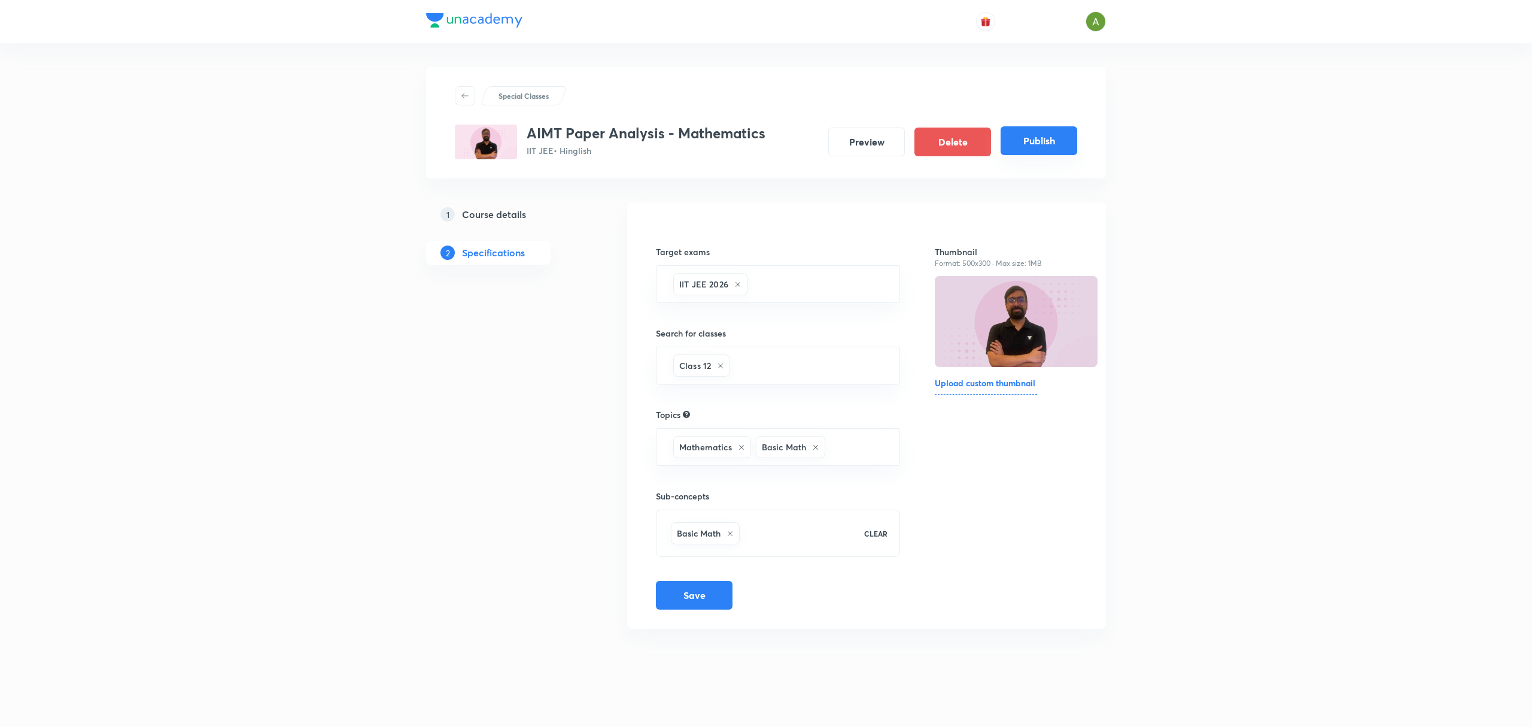
click at [1033, 130] on button "Publish" at bounding box center [1039, 140] width 77 height 29
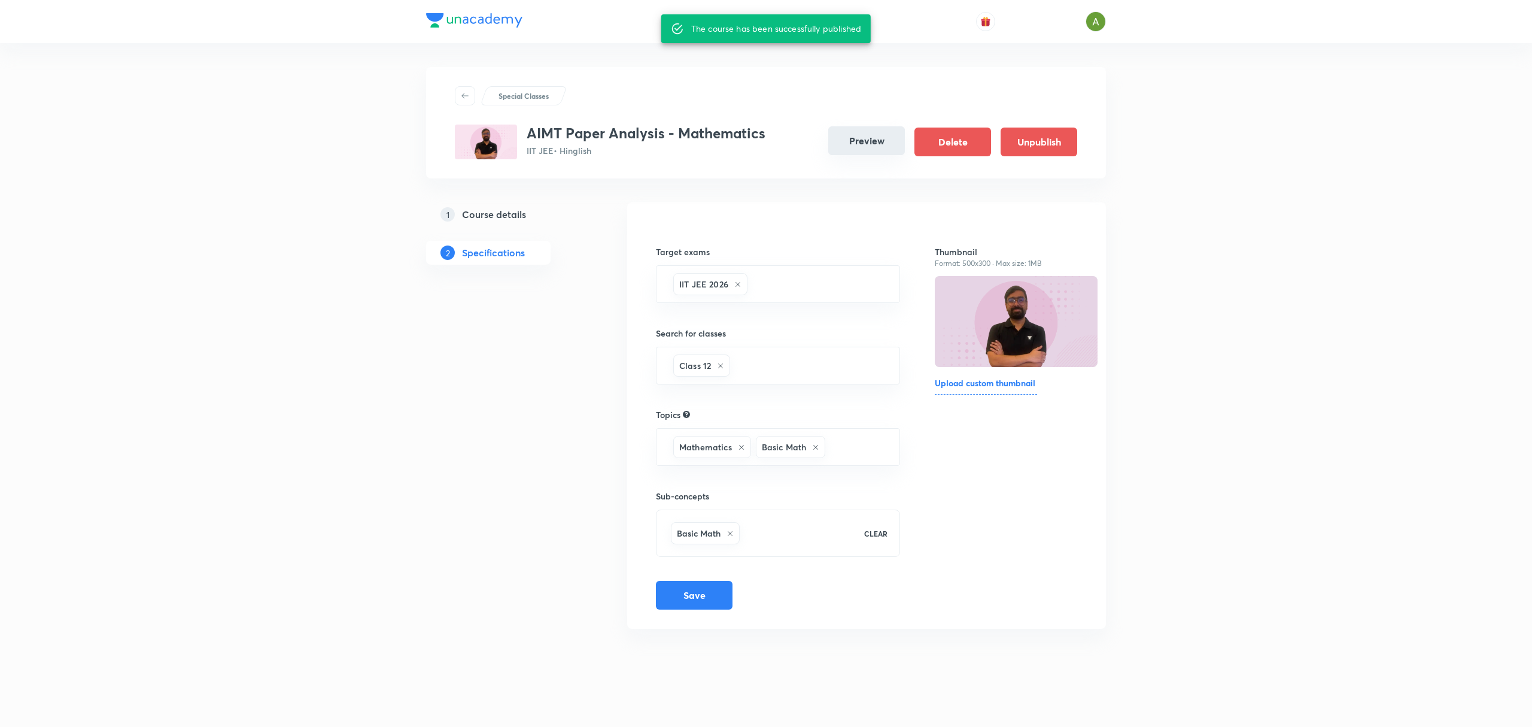
click at [887, 139] on button "Preview" at bounding box center [866, 140] width 77 height 29
